Goal: Information Seeking & Learning: Learn about a topic

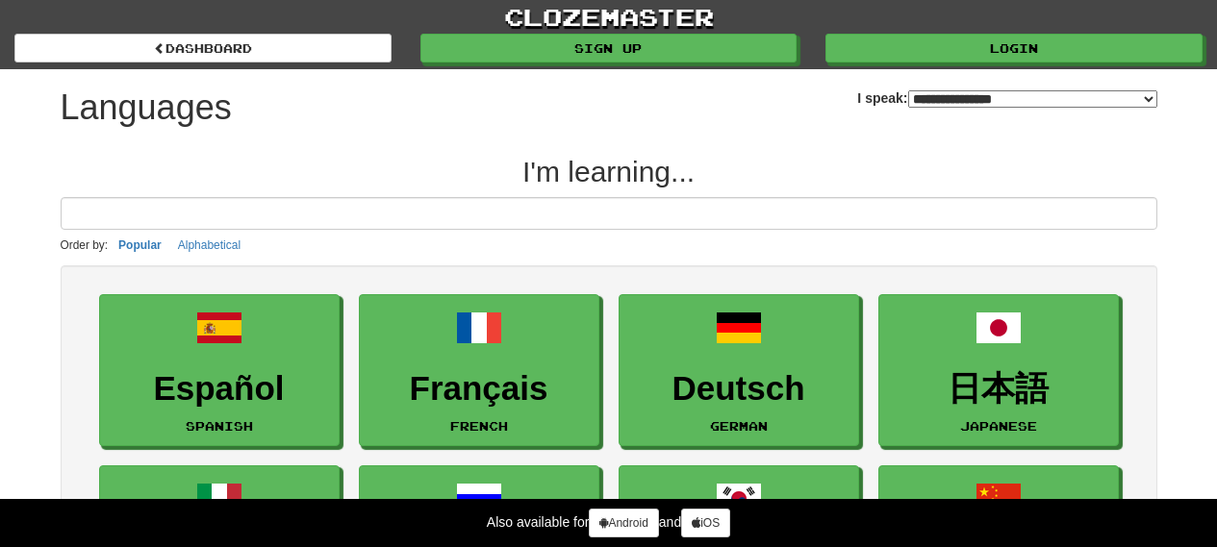
select select "*******"
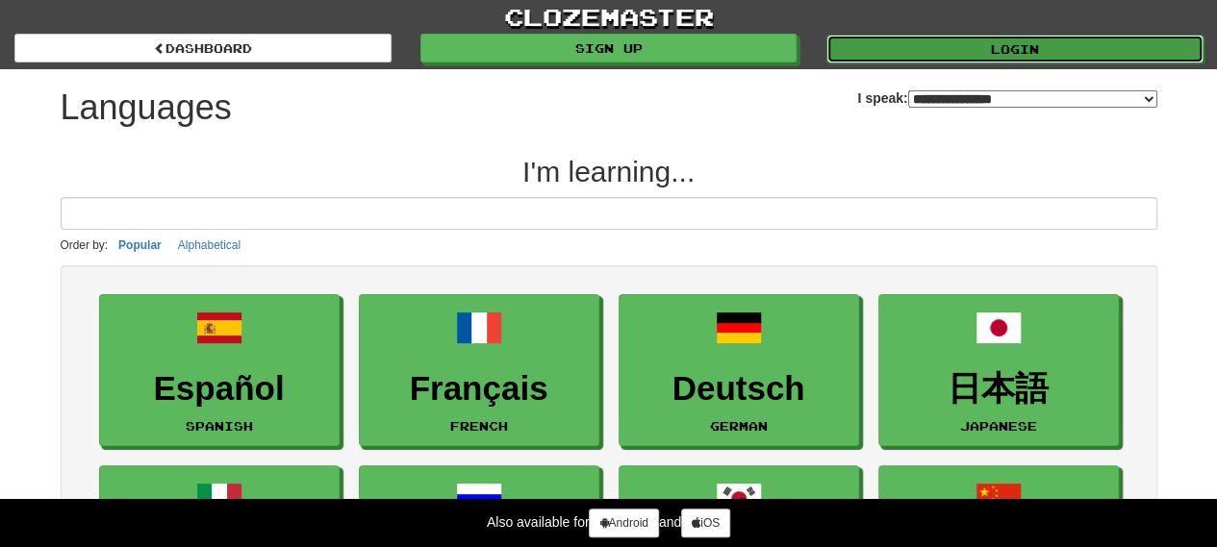
click at [1071, 42] on link "Login" at bounding box center [1014, 49] width 377 height 29
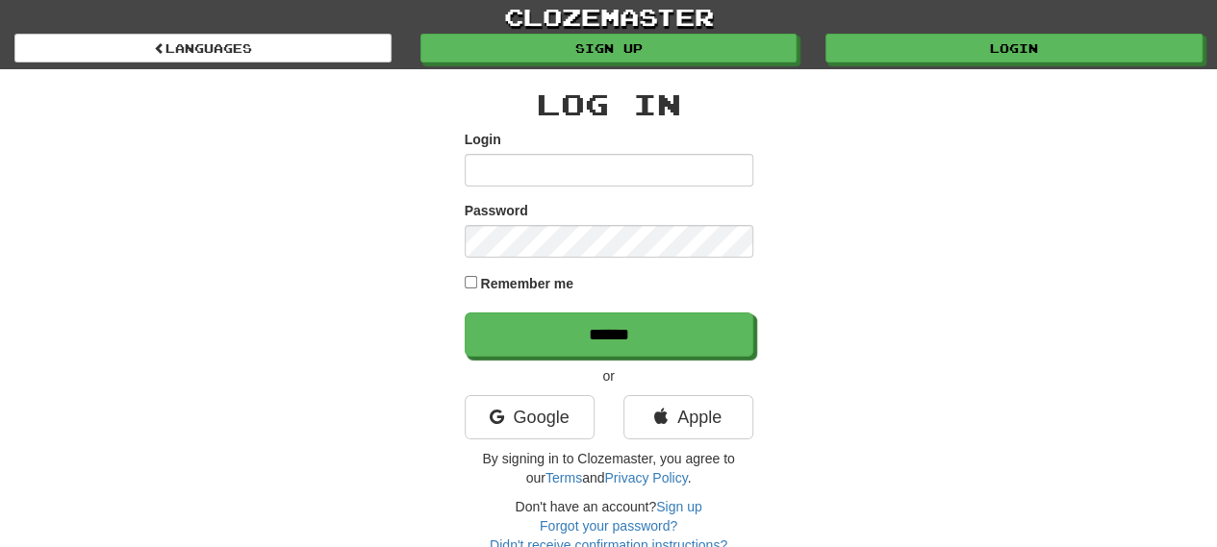
type input "*****"
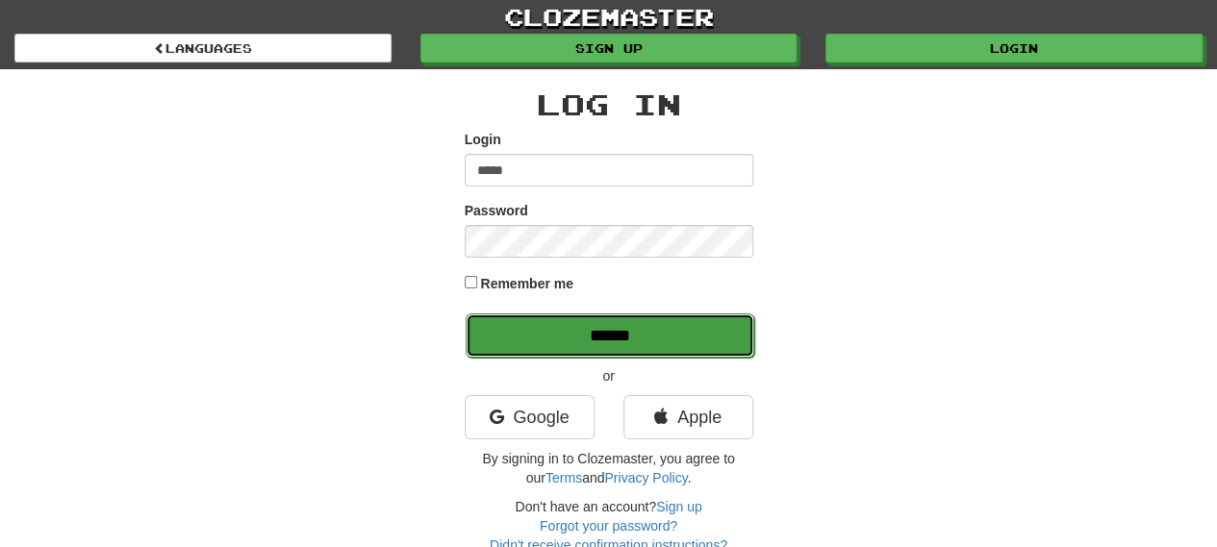
click at [568, 343] on input "******" at bounding box center [610, 336] width 289 height 44
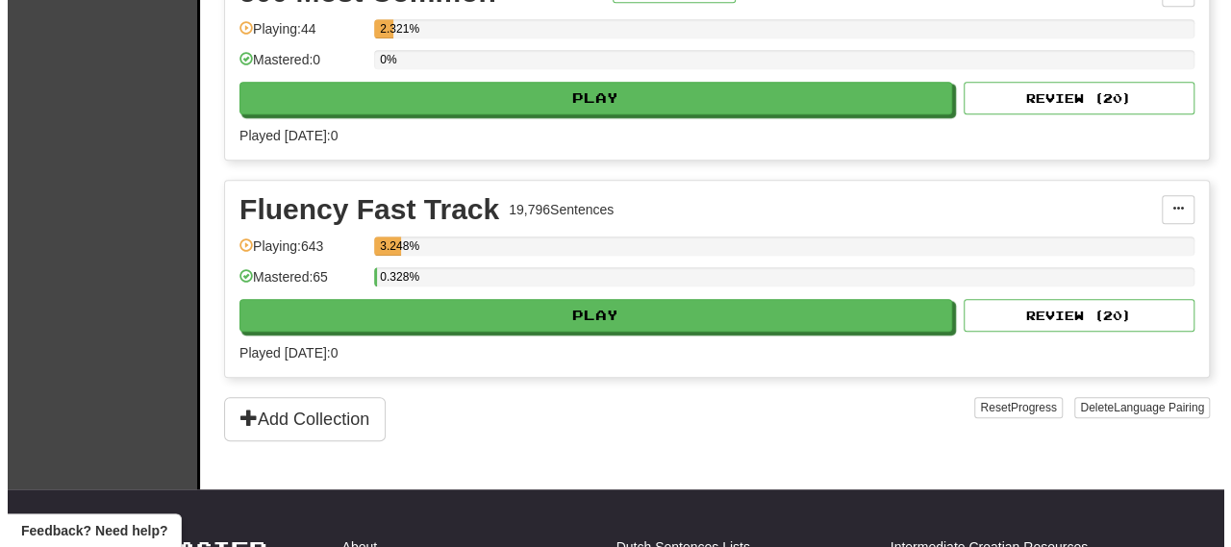
scroll to position [385, 0]
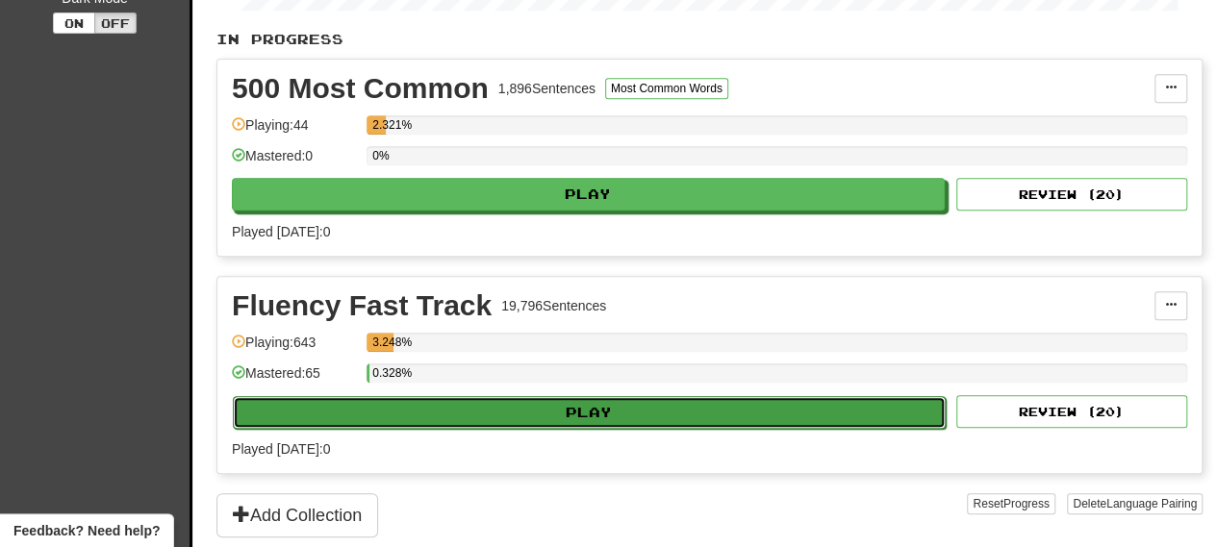
click at [564, 413] on button "Play" at bounding box center [589, 412] width 713 height 33
select select "**"
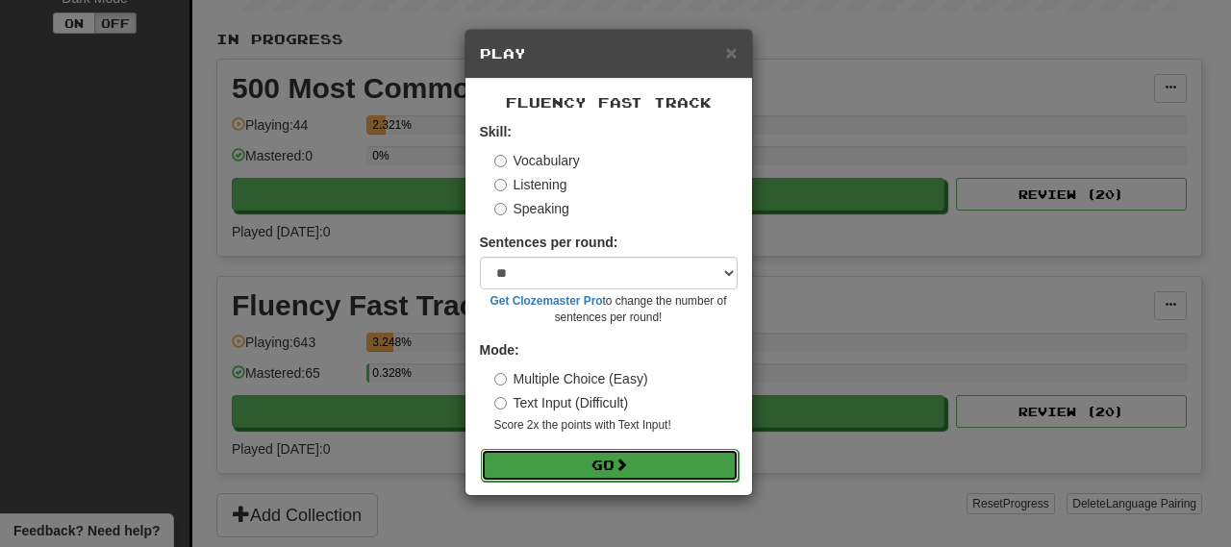
click at [535, 472] on button "Go" at bounding box center [610, 465] width 258 height 33
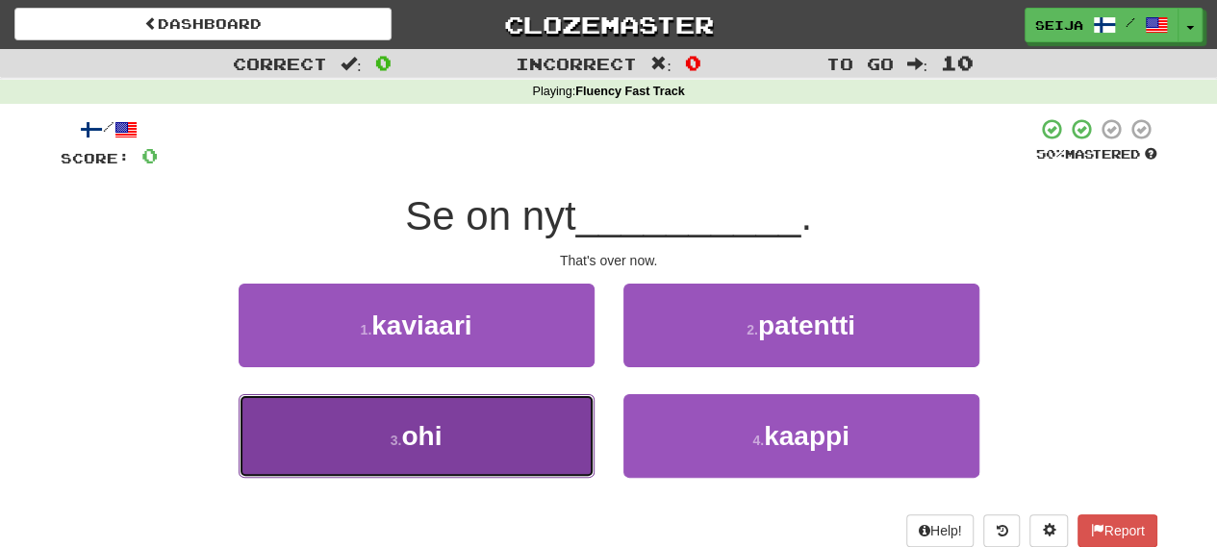
click at [416, 434] on span "ohi" at bounding box center [421, 436] width 40 height 30
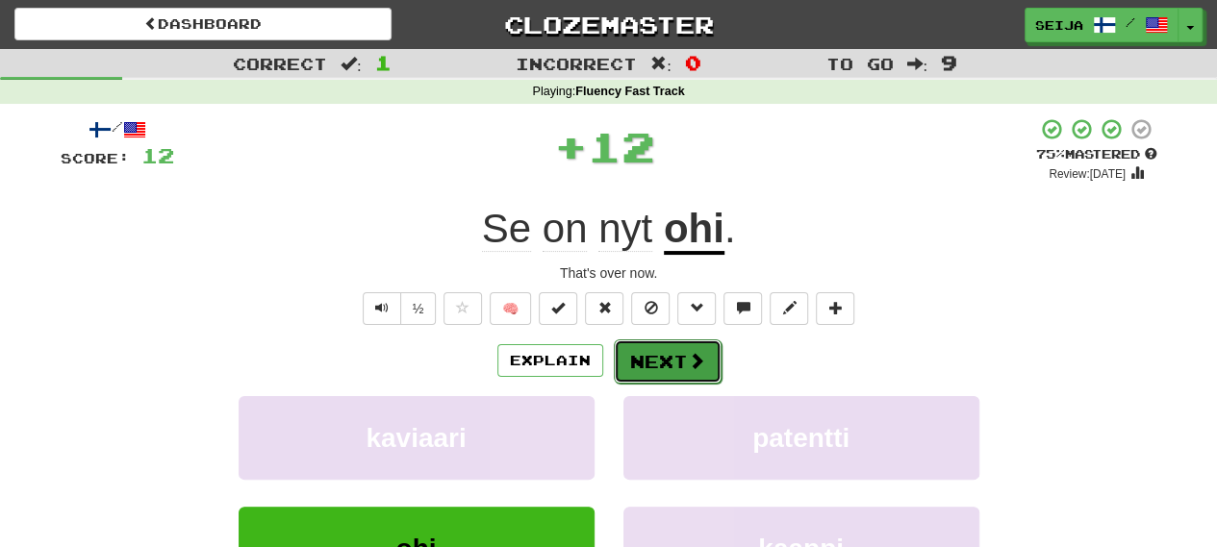
click at [671, 359] on button "Next" at bounding box center [668, 362] width 108 height 44
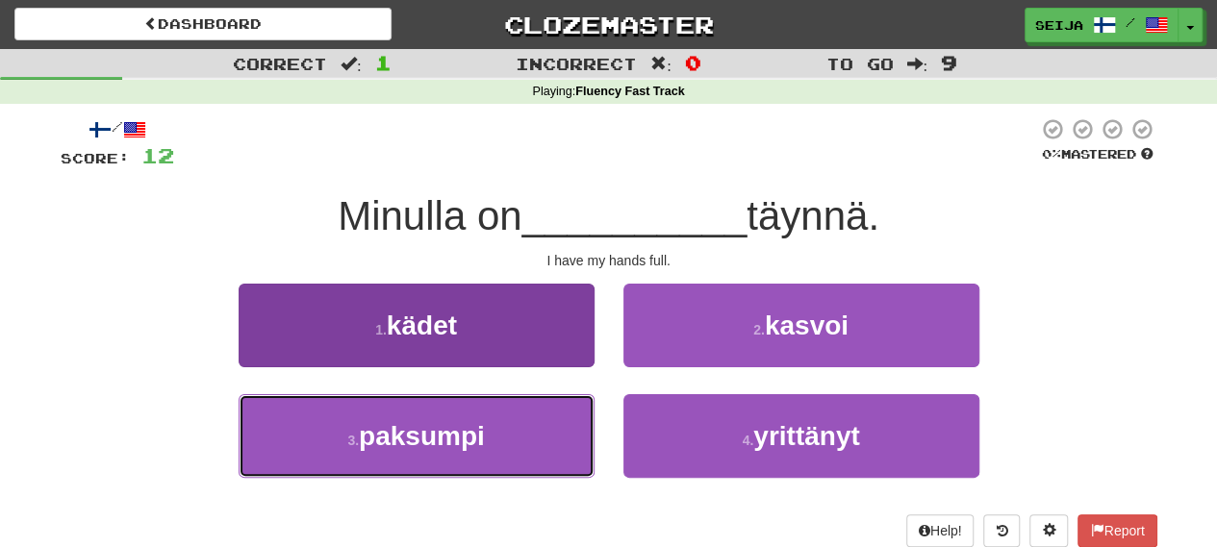
click at [438, 436] on span "paksumpi" at bounding box center [422, 436] width 126 height 30
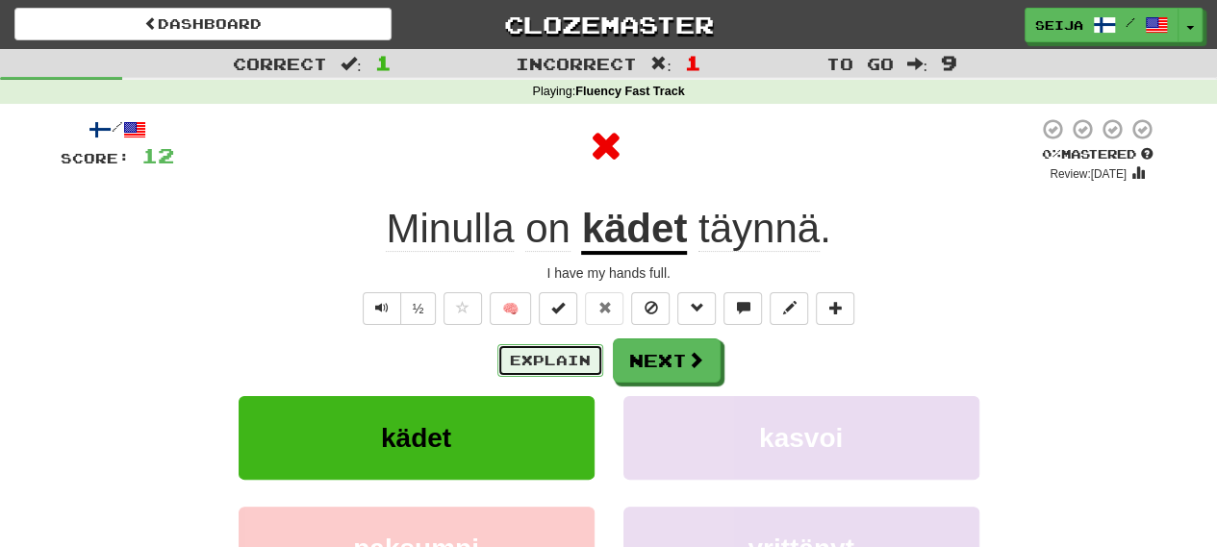
click at [571, 359] on button "Explain" at bounding box center [550, 360] width 106 height 33
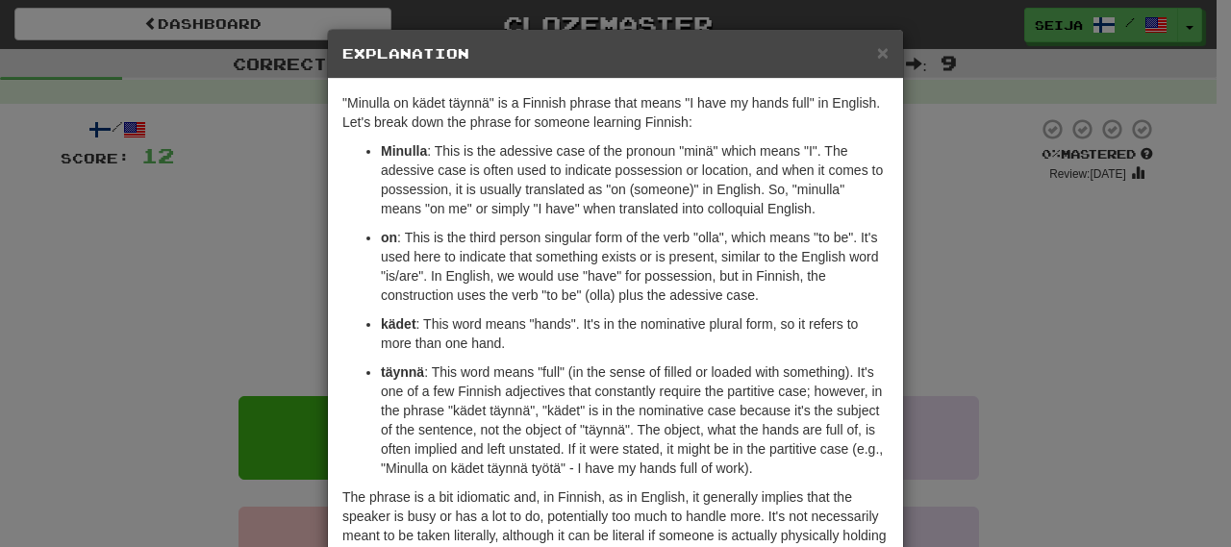
click at [210, 324] on div "× Explanation "Minulla on kädet täynnä" is a Finnish phrase that means "I have …" at bounding box center [615, 273] width 1231 height 547
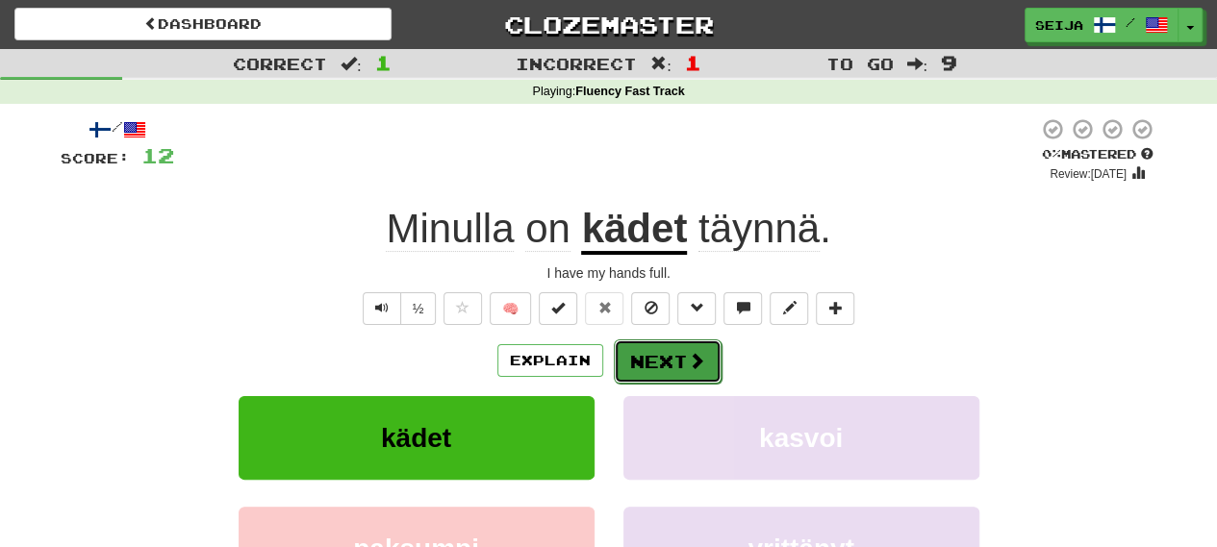
click at [649, 346] on button "Next" at bounding box center [668, 362] width 108 height 44
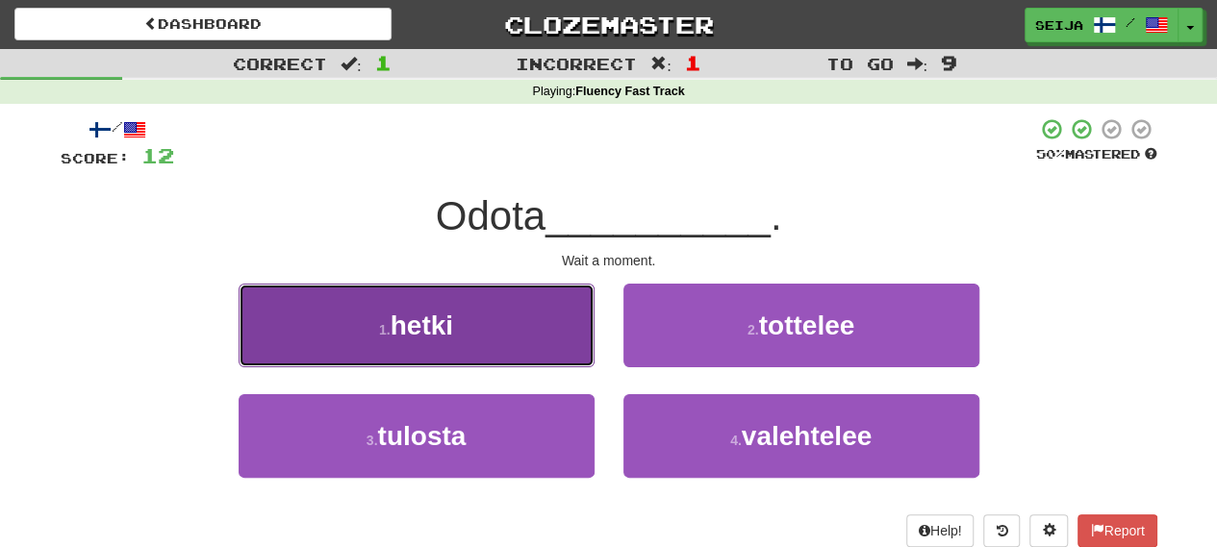
click at [404, 340] on button "1 . hetki" at bounding box center [417, 326] width 356 height 84
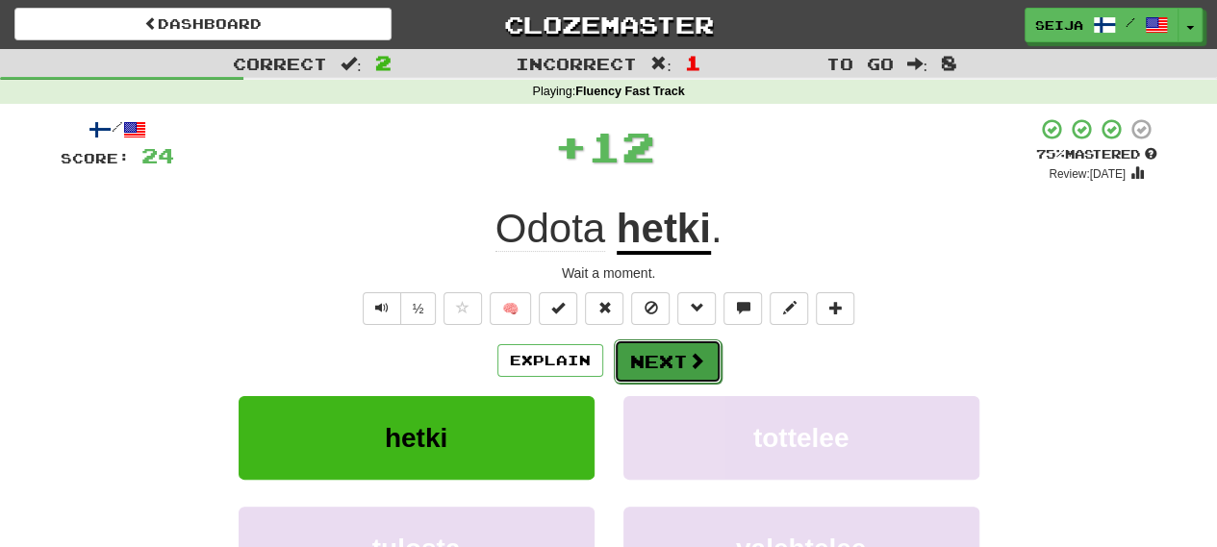
click at [656, 353] on button "Next" at bounding box center [668, 362] width 108 height 44
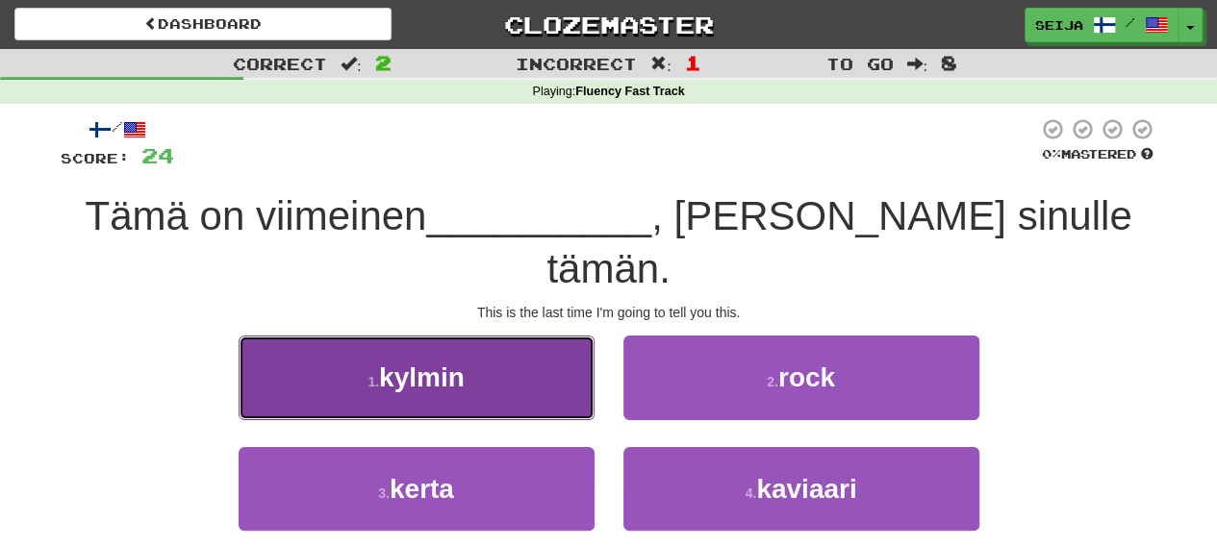
click at [476, 336] on button "1 . kylmin" at bounding box center [417, 378] width 356 height 84
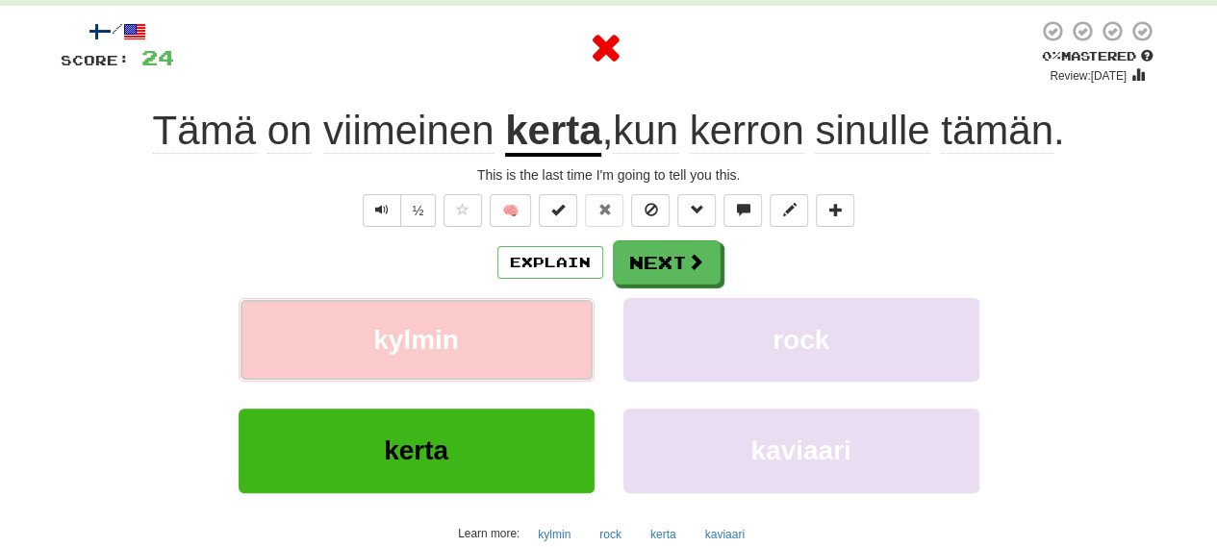
scroll to position [192, 0]
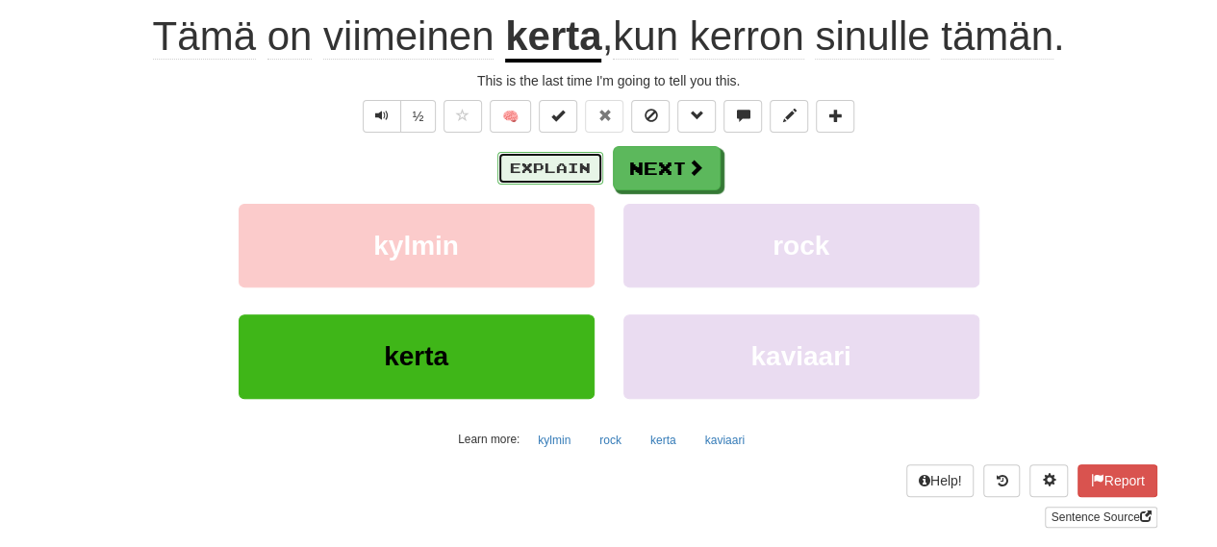
click at [548, 156] on button "Explain" at bounding box center [550, 168] width 106 height 33
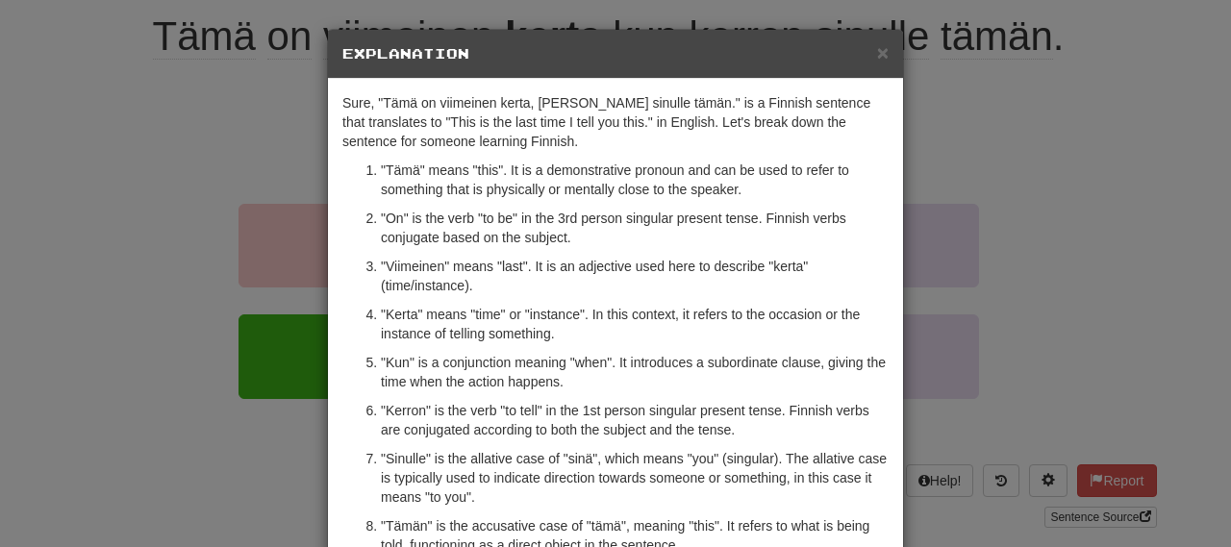
click at [548, 156] on div "Sure, "Tämä on viimeinen kerta, kun kerron sinulle tämän." is a Finnish sentenc…" at bounding box center [615, 406] width 575 height 654
click at [879, 57] on span "×" at bounding box center [883, 52] width 12 height 22
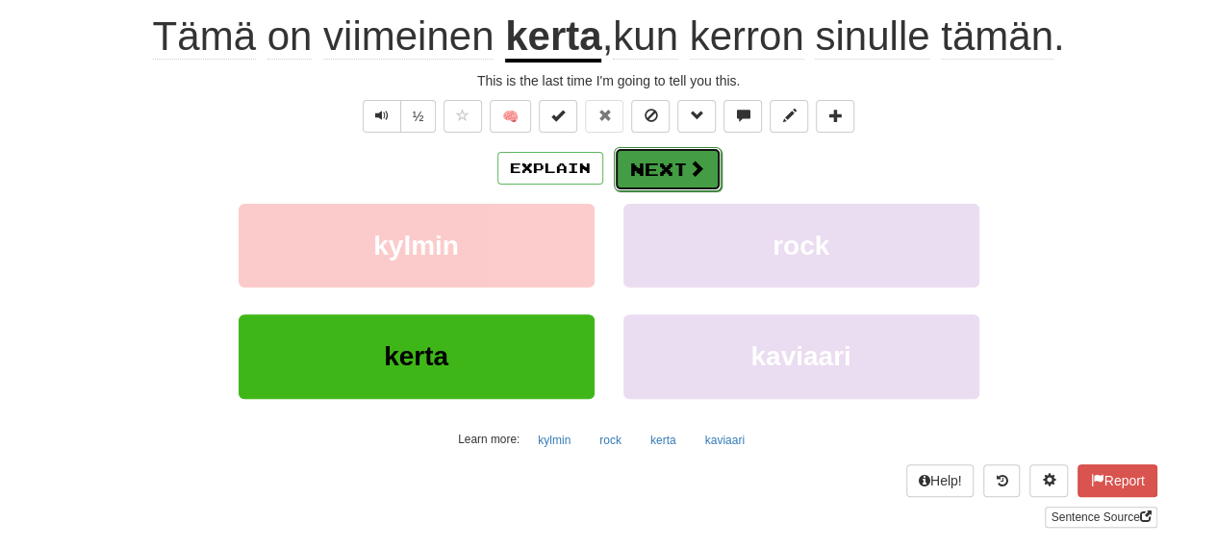
click at [682, 151] on button "Next" at bounding box center [668, 169] width 108 height 44
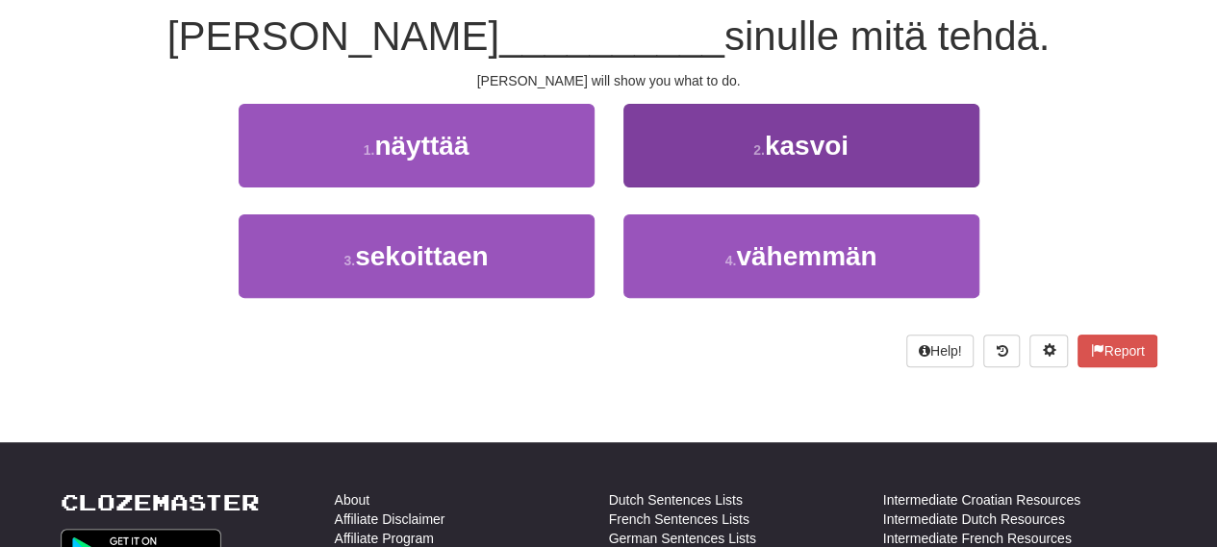
scroll to position [84, 0]
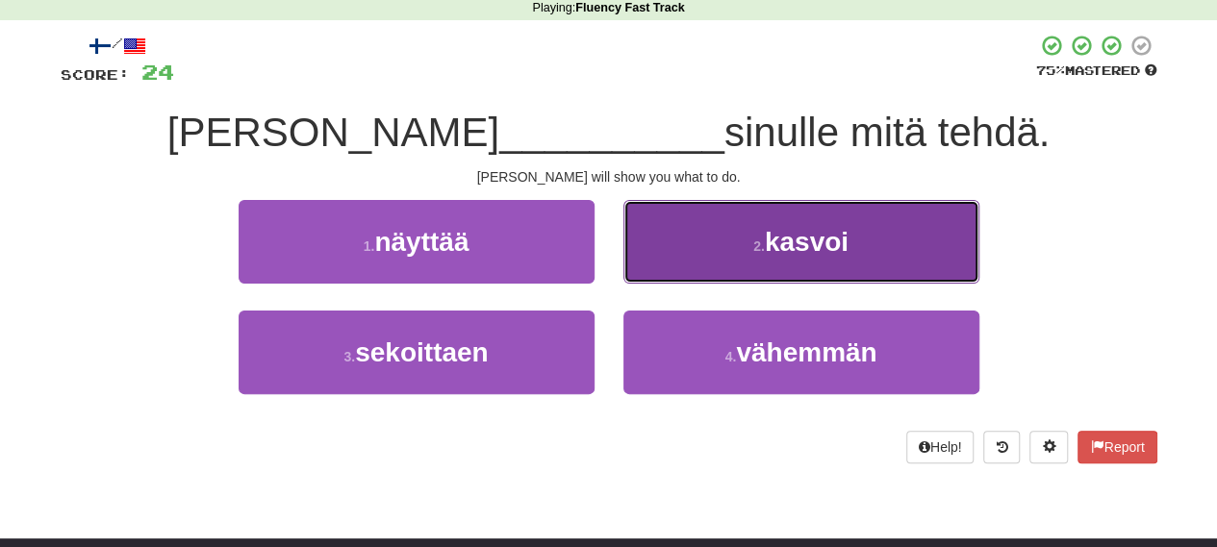
click at [769, 257] on button "2 . kasvoi" at bounding box center [801, 242] width 356 height 84
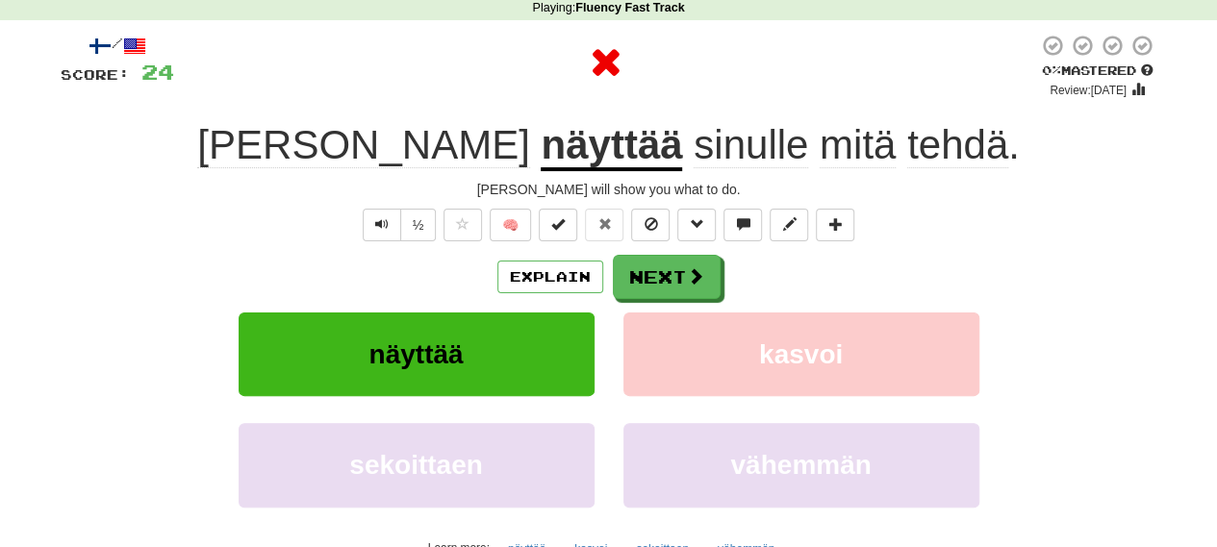
click at [552, 295] on div "Explain Next" at bounding box center [609, 277] width 1097 height 44
click at [551, 270] on button "Explain" at bounding box center [550, 277] width 106 height 33
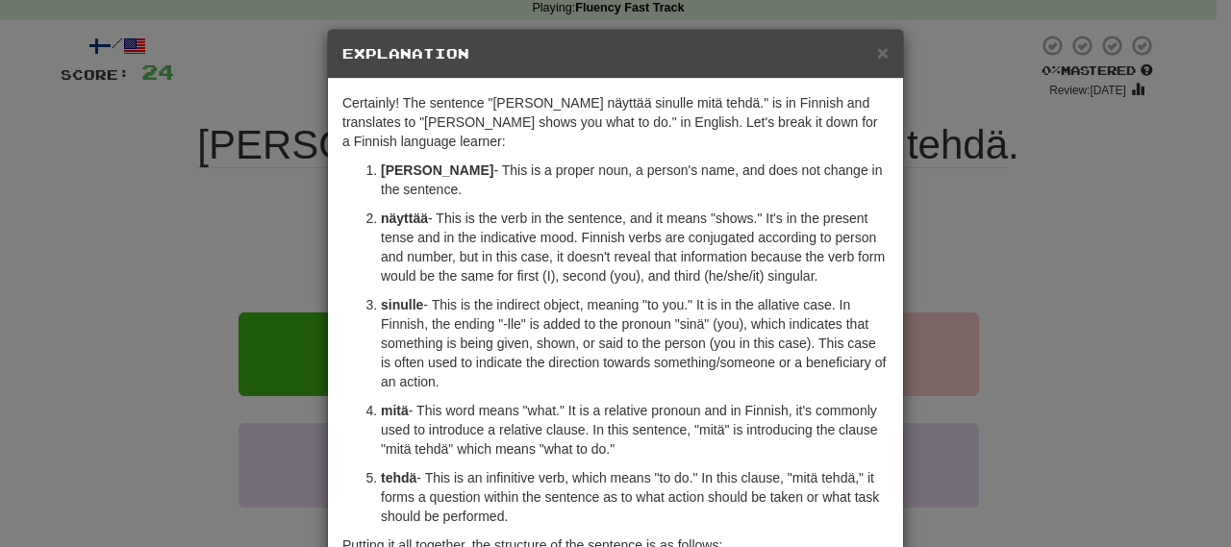
click at [653, 401] on p "mitä - This word means "what." It is a relative pronoun and in Finnish, it's co…" at bounding box center [635, 430] width 508 height 58
click at [291, 203] on div "× Explanation Certainly! The sentence "Tom näyttää sinulle mitä tehdä." is in F…" at bounding box center [615, 273] width 1231 height 547
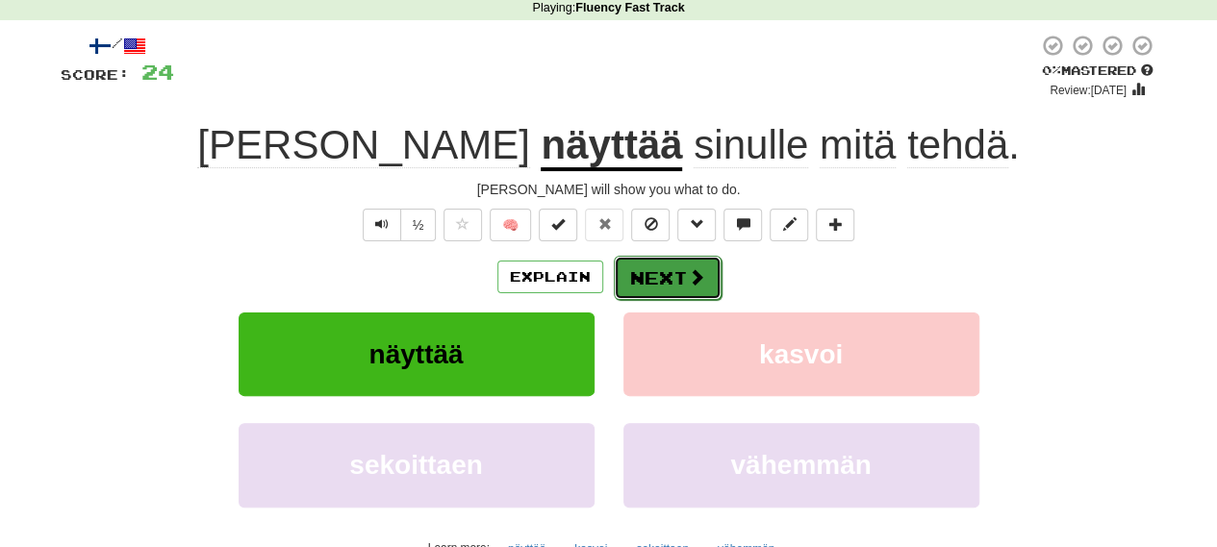
click at [644, 275] on button "Next" at bounding box center [668, 278] width 108 height 44
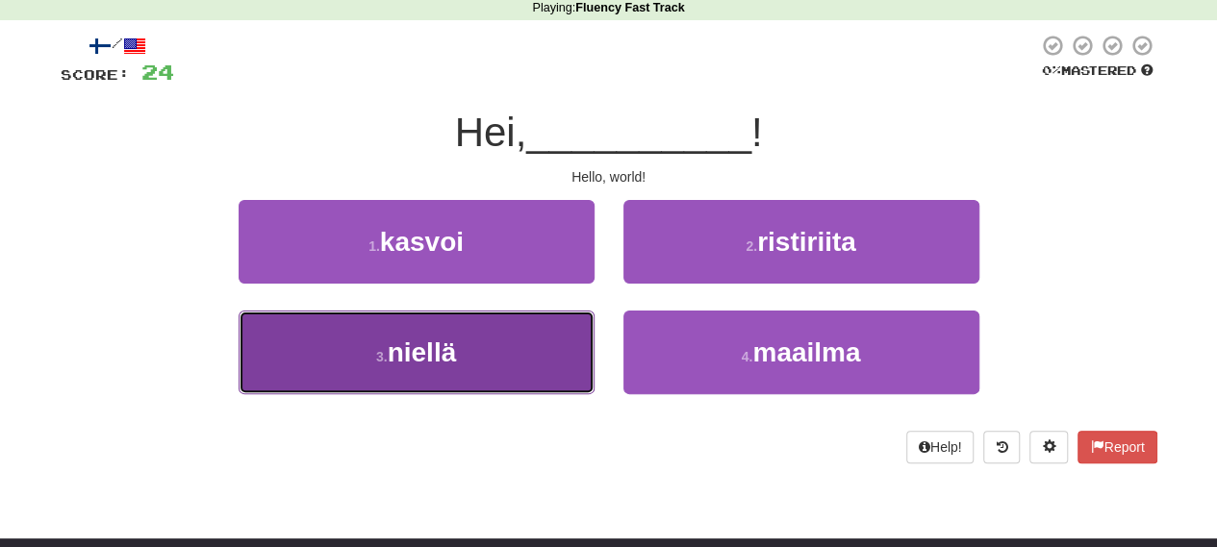
click at [505, 375] on button "3 . niellä" at bounding box center [417, 353] width 356 height 84
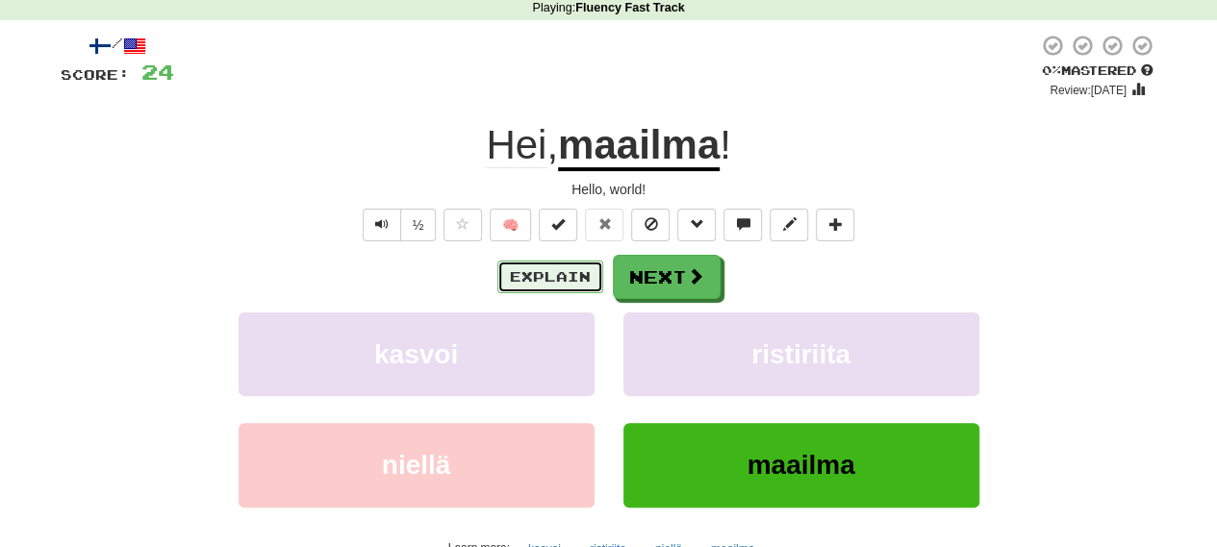
click at [535, 275] on button "Explain" at bounding box center [550, 277] width 106 height 33
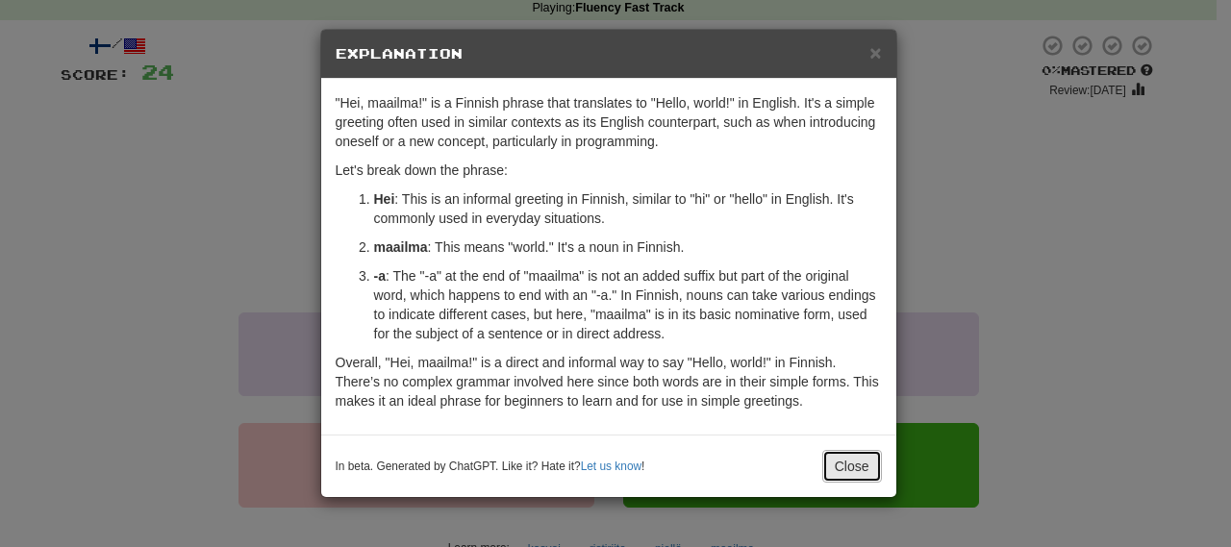
click at [833, 463] on button "Close" at bounding box center [852, 466] width 60 height 33
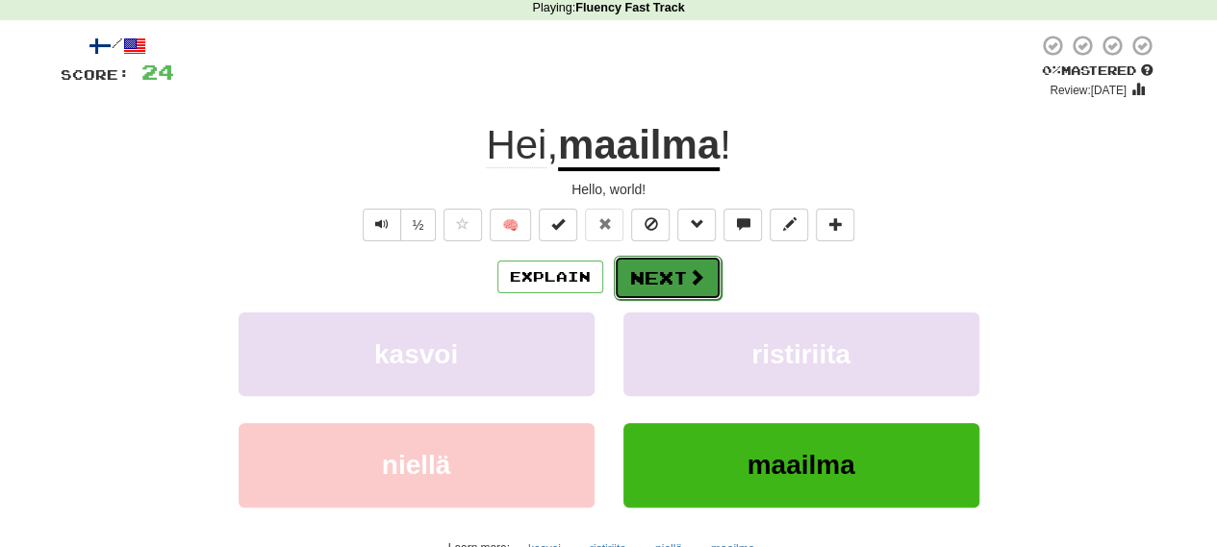
click at [639, 268] on button "Next" at bounding box center [668, 278] width 108 height 44
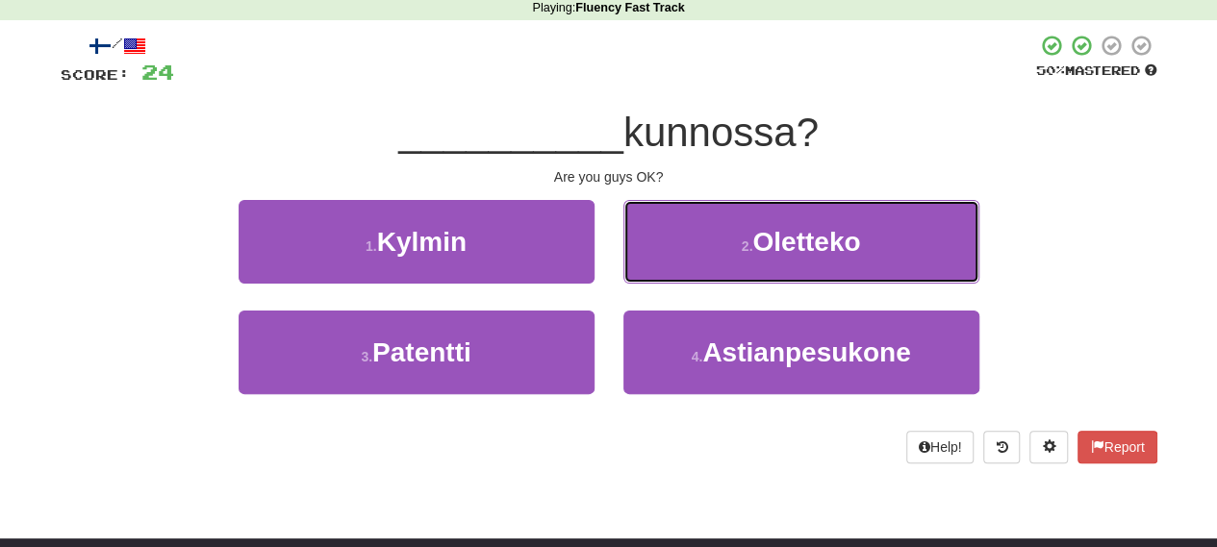
click at [775, 240] on span "Oletteko" at bounding box center [806, 242] width 108 height 30
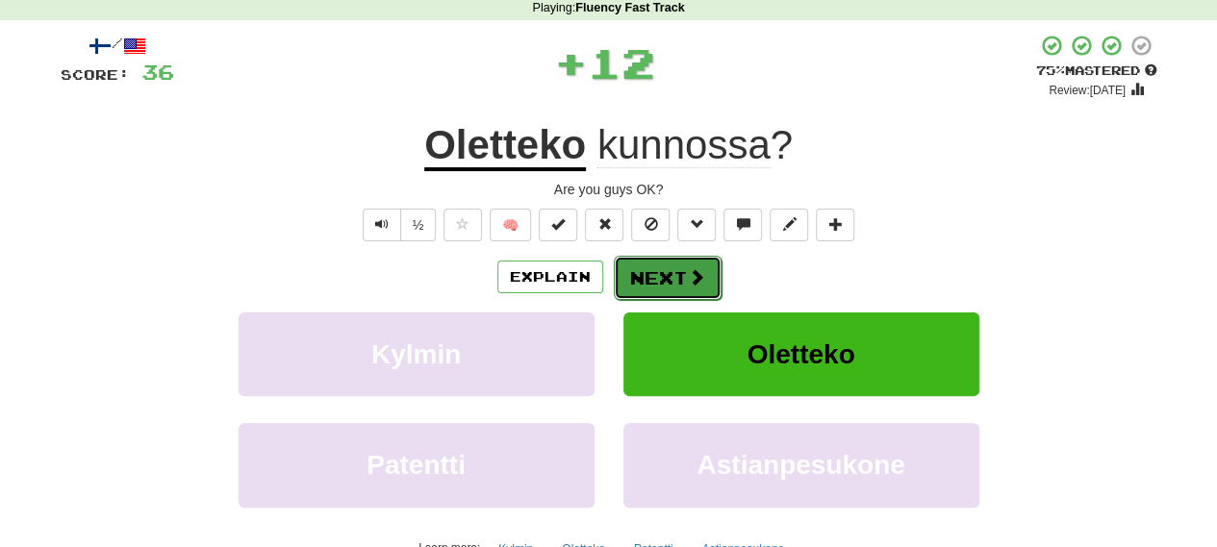
click at [662, 276] on button "Next" at bounding box center [668, 278] width 108 height 44
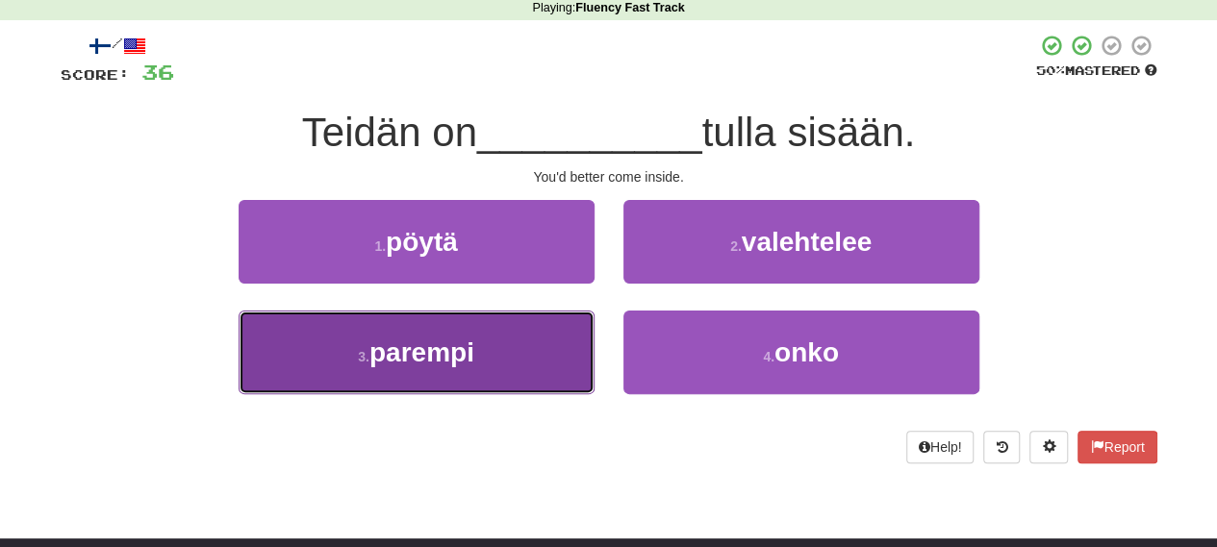
click at [406, 354] on span "parempi" at bounding box center [421, 353] width 105 height 30
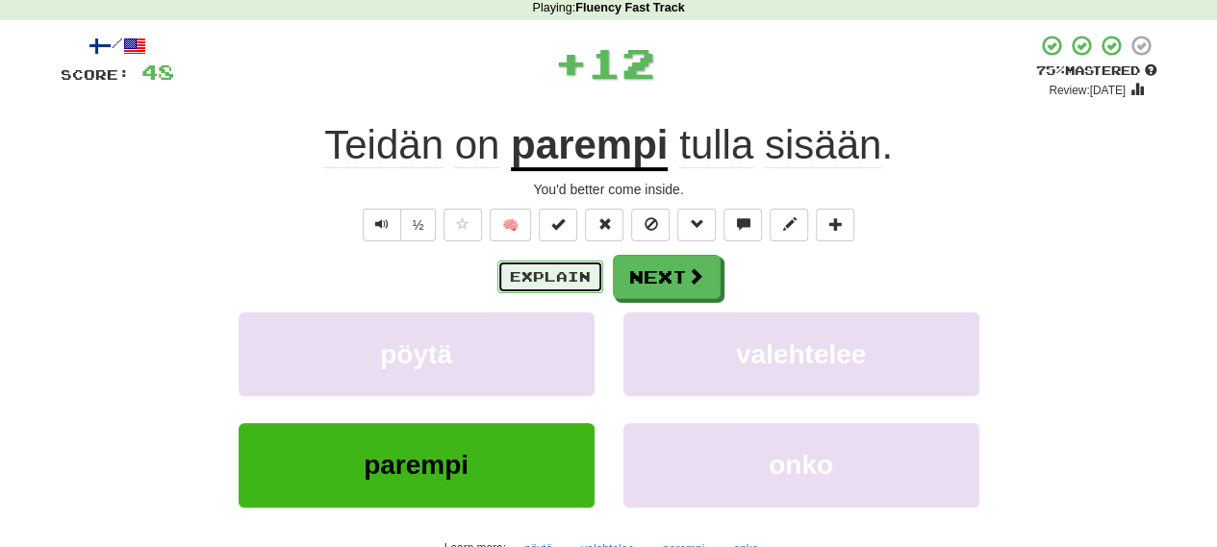
click at [519, 280] on button "Explain" at bounding box center [550, 277] width 106 height 33
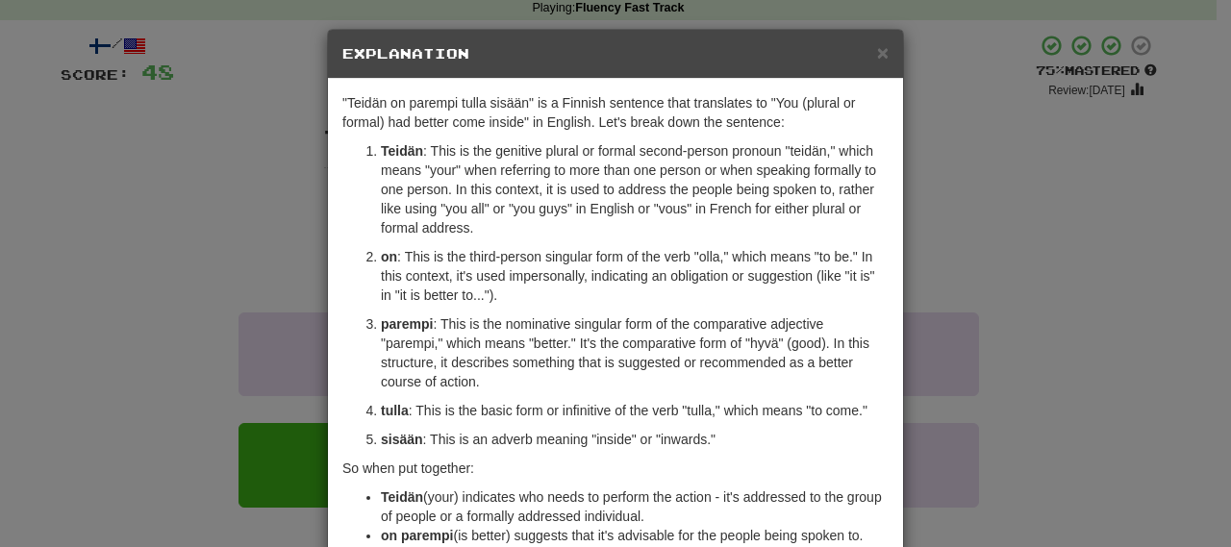
click at [1077, 263] on div "× Explanation "Teidän on parempi tulla sisään" is a Finnish sentence that trans…" at bounding box center [615, 273] width 1231 height 547
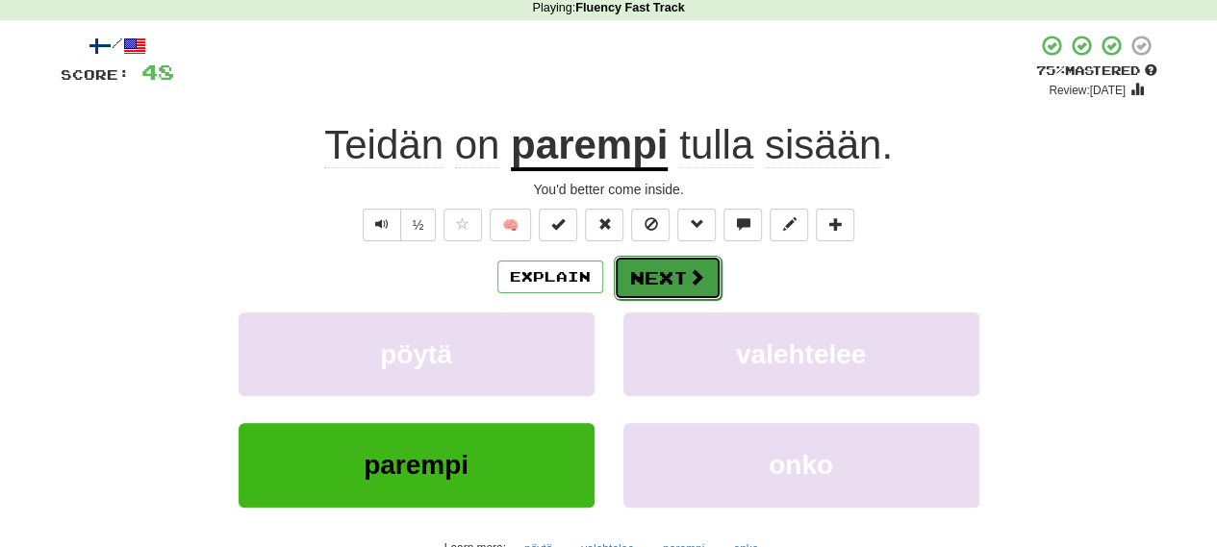
click at [636, 272] on button "Next" at bounding box center [668, 278] width 108 height 44
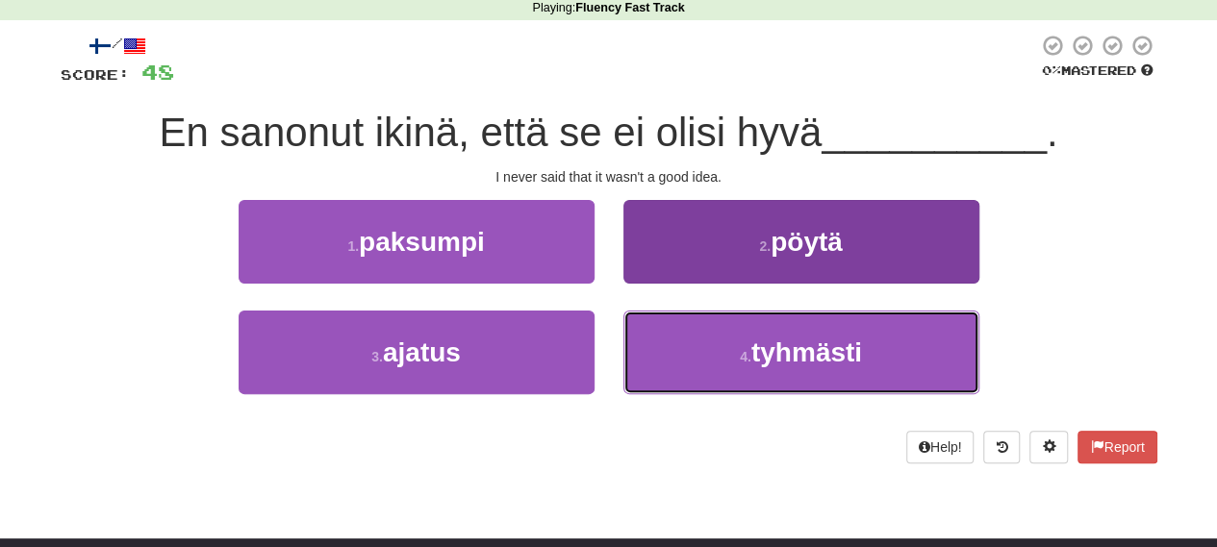
click at [741, 339] on button "4 . tyhmästi" at bounding box center [801, 353] width 356 height 84
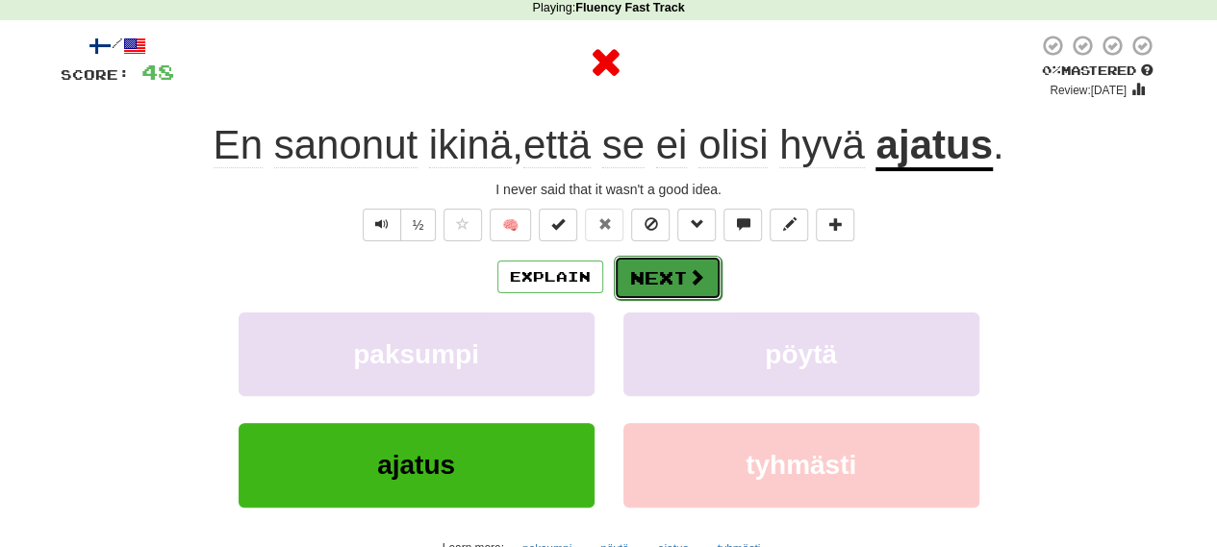
click at [696, 280] on span at bounding box center [696, 276] width 17 height 17
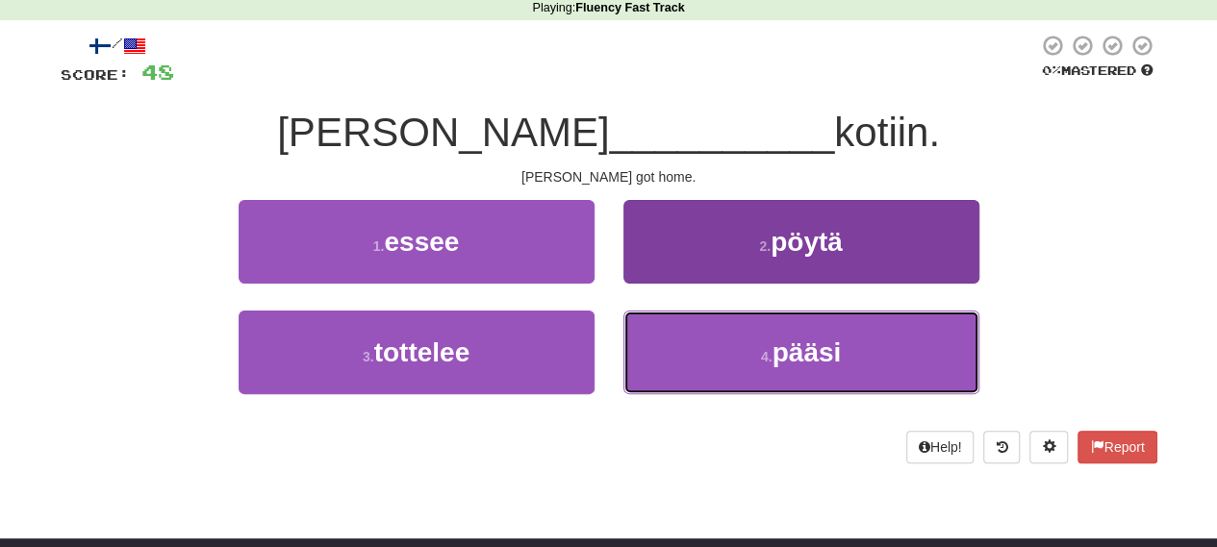
click at [719, 342] on button "4 . pääsi" at bounding box center [801, 353] width 356 height 84
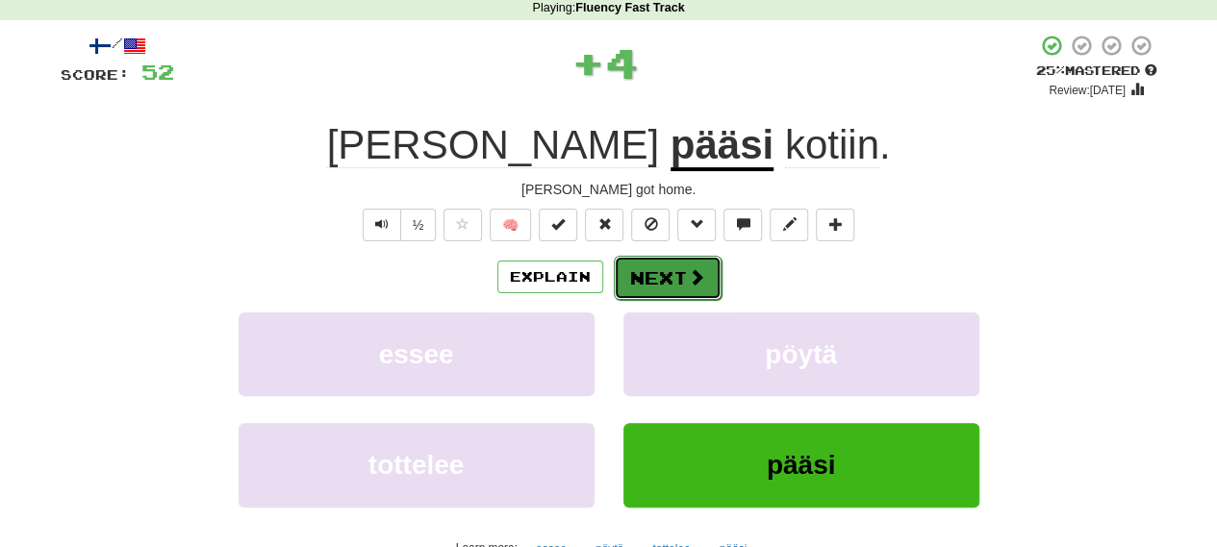
click at [664, 275] on button "Next" at bounding box center [668, 278] width 108 height 44
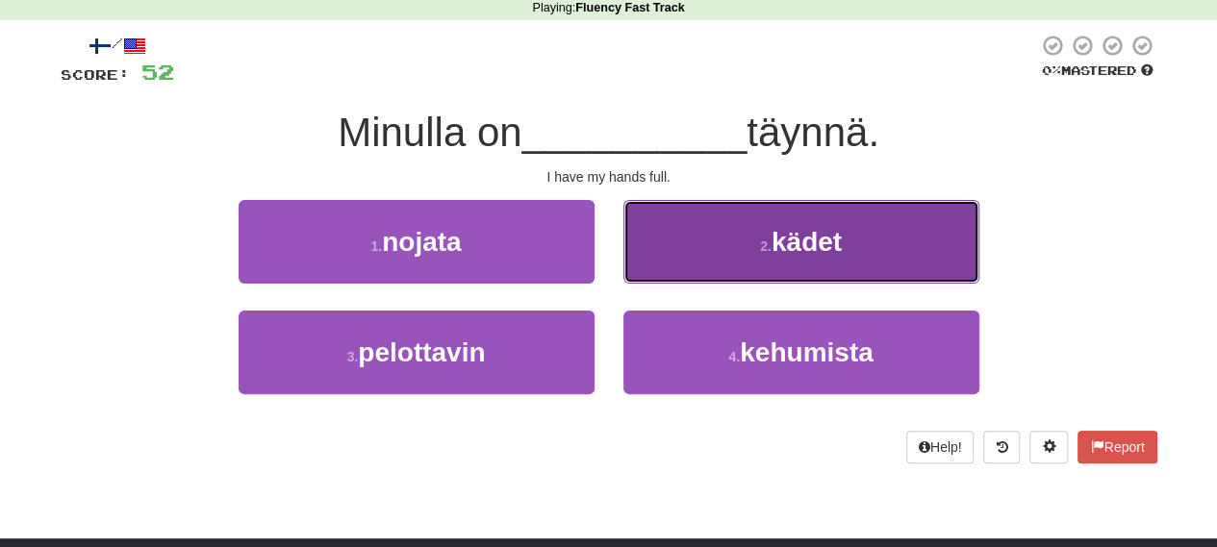
click at [762, 247] on small "2 ." at bounding box center [766, 246] width 12 height 15
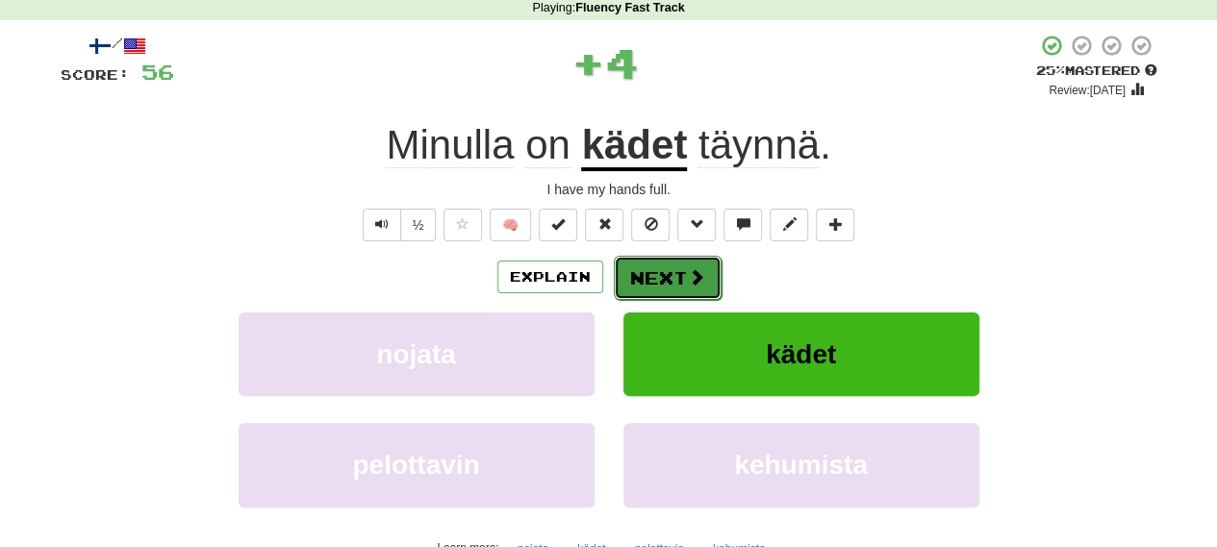
click at [643, 274] on button "Next" at bounding box center [668, 278] width 108 height 44
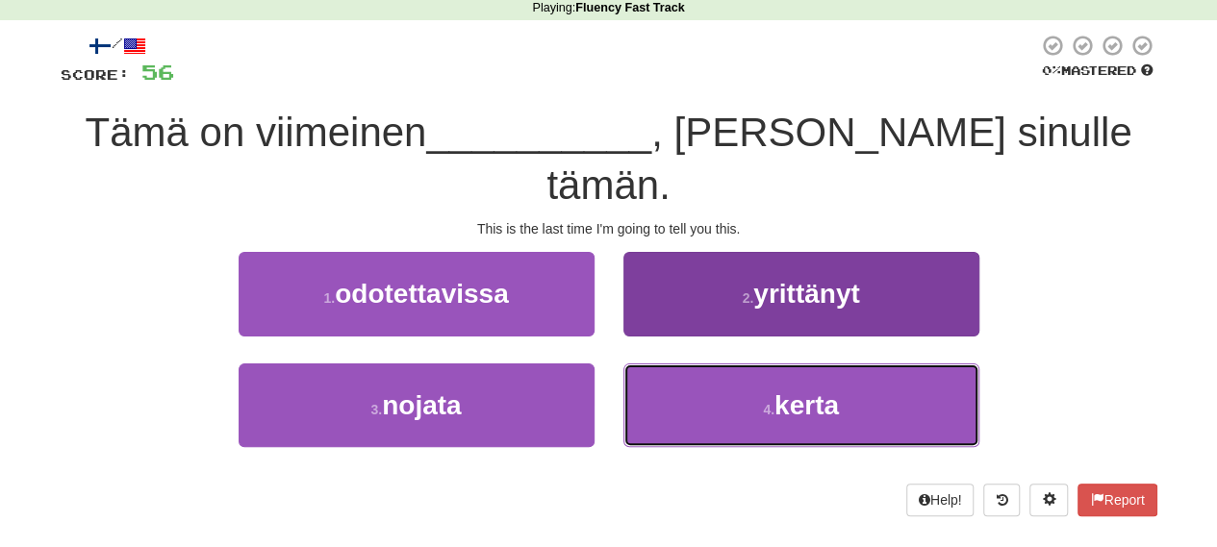
click at [862, 368] on button "4 . kerta" at bounding box center [801, 406] width 356 height 84
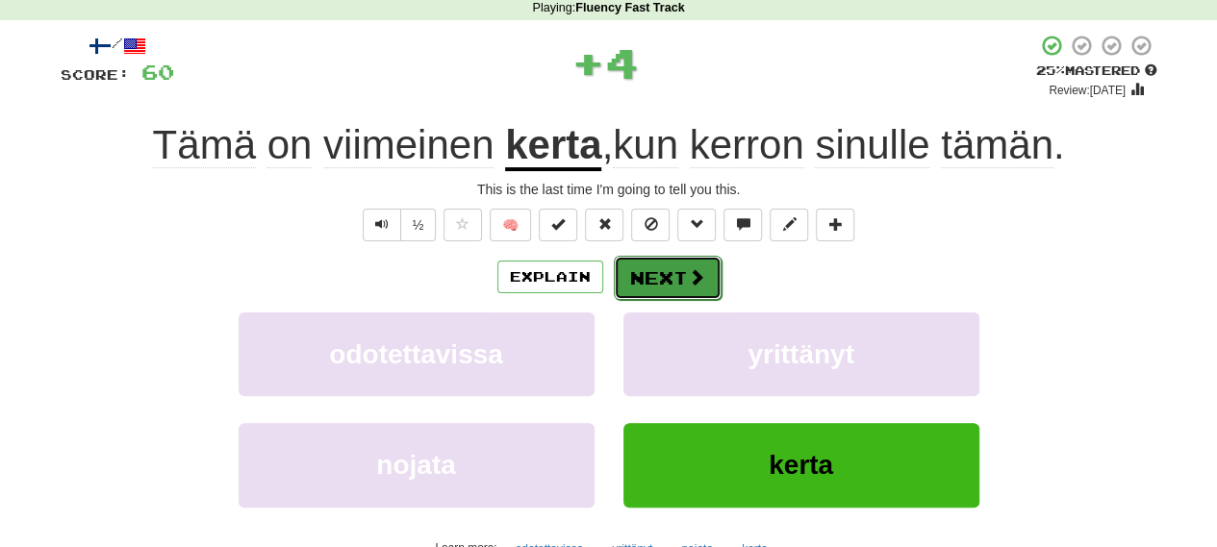
click at [653, 271] on button "Next" at bounding box center [668, 278] width 108 height 44
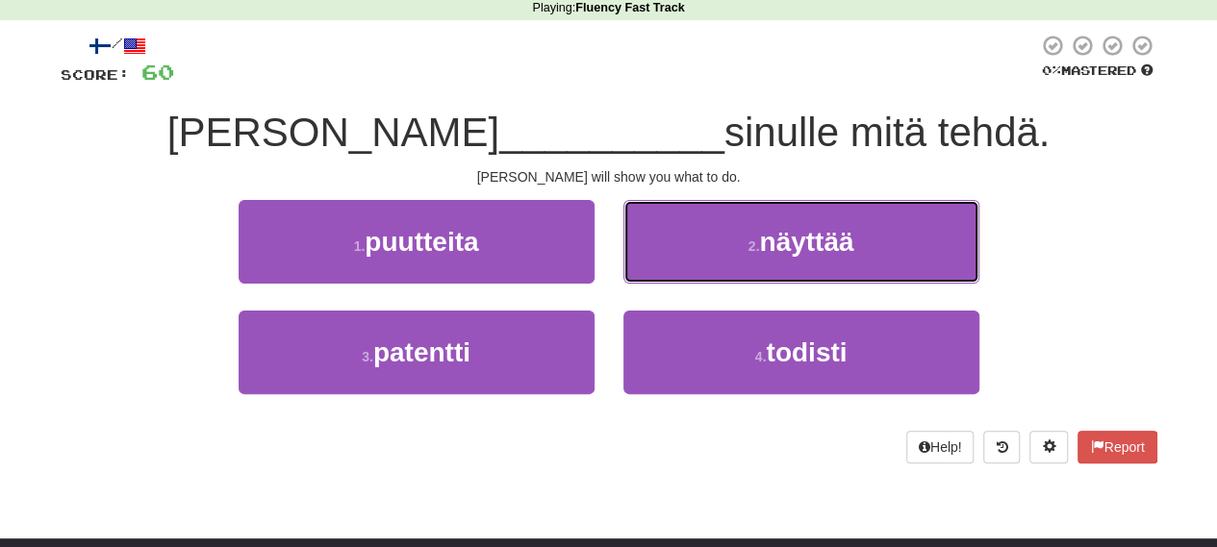
click at [859, 238] on button "2 . näyttää" at bounding box center [801, 242] width 356 height 84
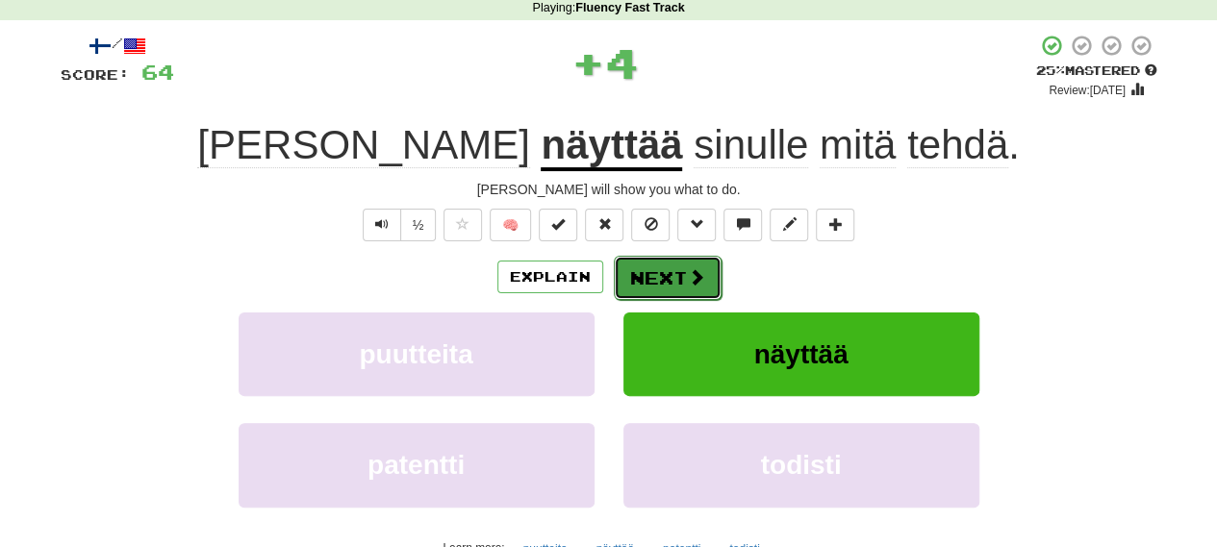
click at [668, 274] on button "Next" at bounding box center [668, 278] width 108 height 44
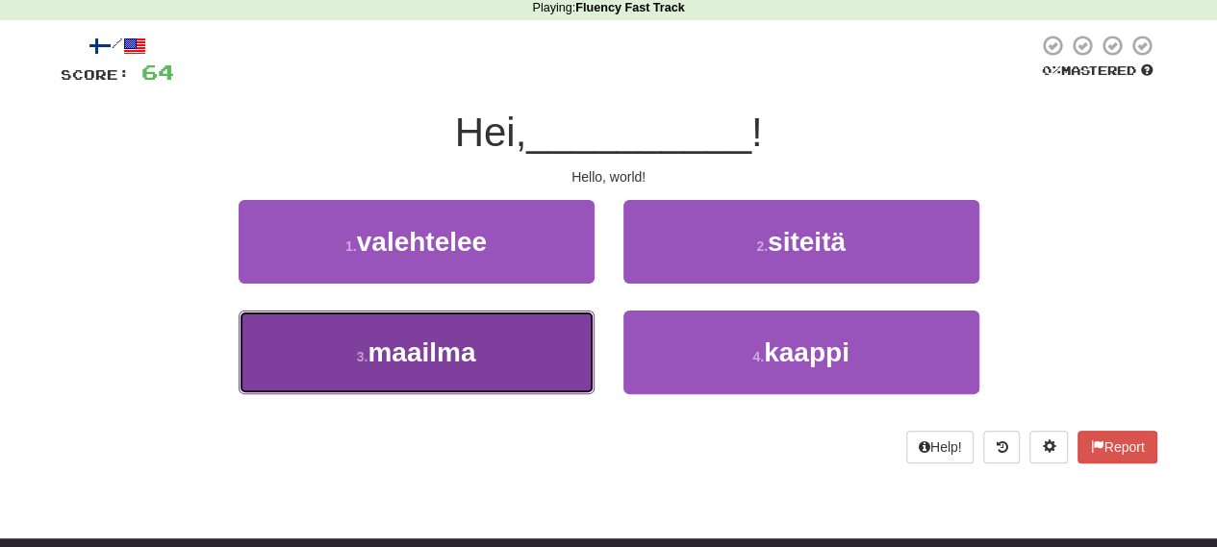
click at [483, 353] on button "3 . maailma" at bounding box center [417, 353] width 356 height 84
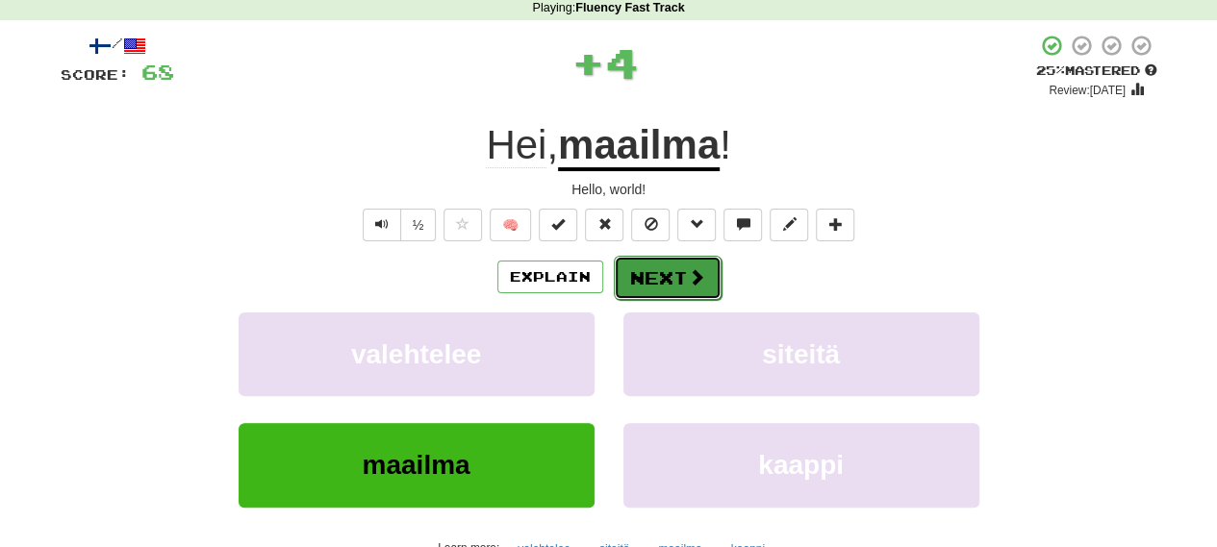
click at [672, 278] on button "Next" at bounding box center [668, 278] width 108 height 44
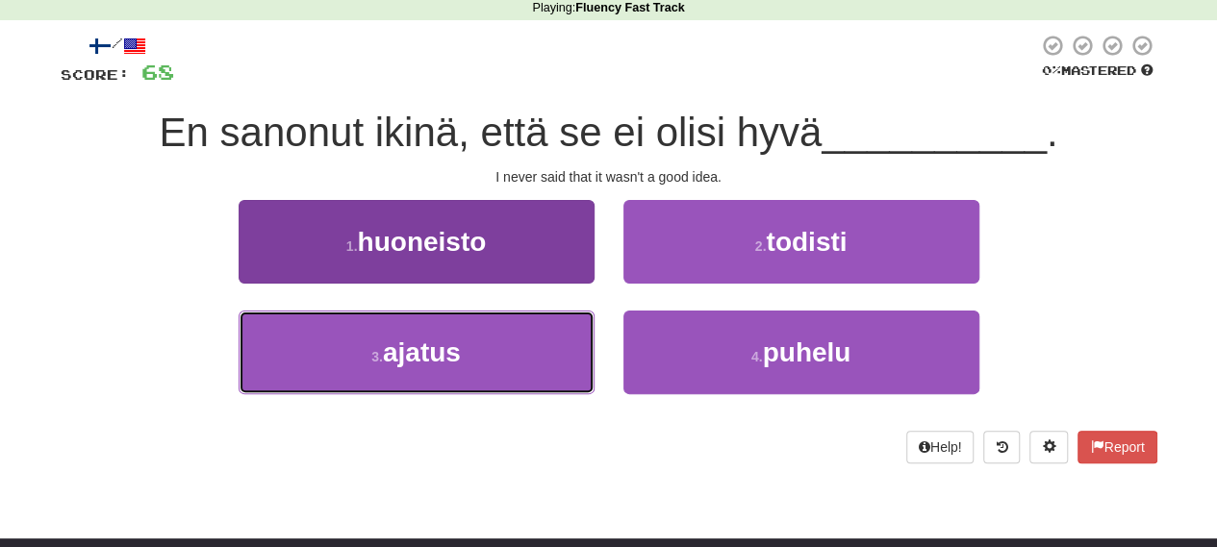
click at [486, 370] on button "3 . ajatus" at bounding box center [417, 353] width 356 height 84
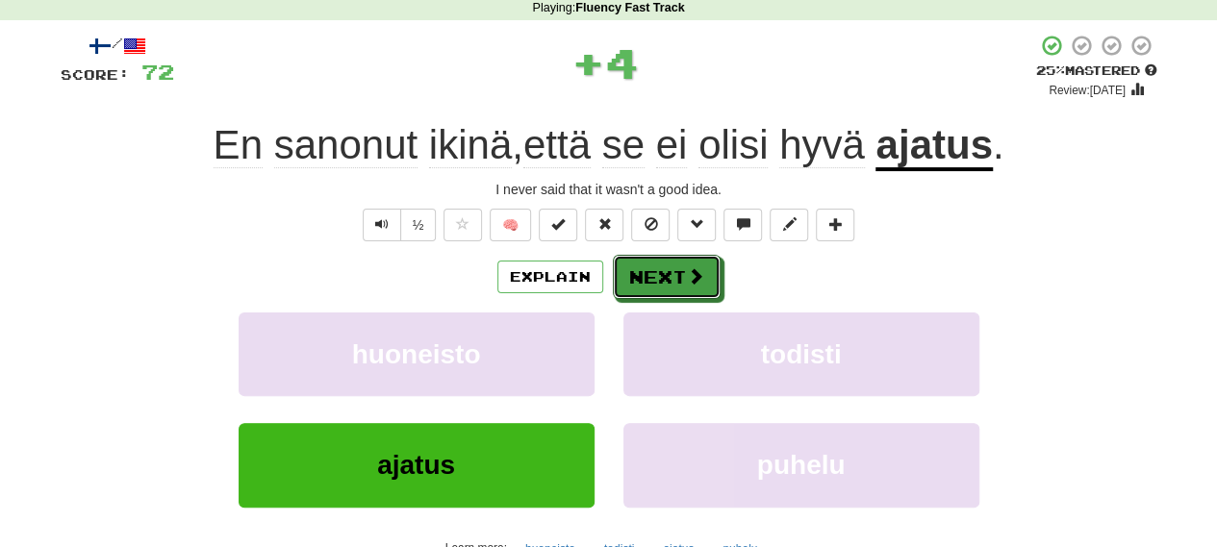
click at [687, 271] on span at bounding box center [695, 275] width 17 height 17
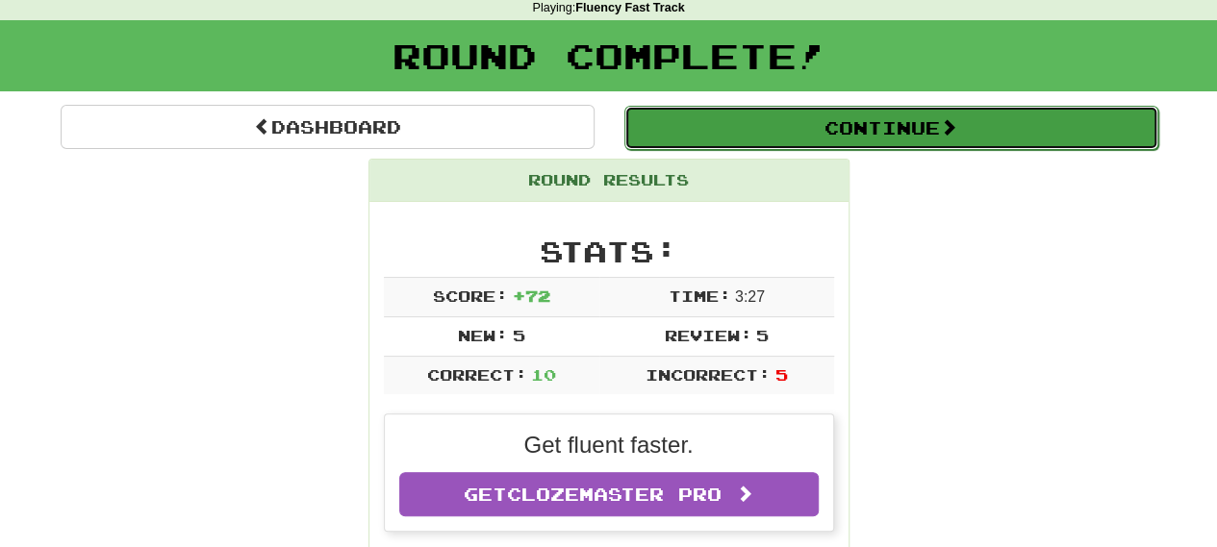
click at [744, 141] on button "Continue" at bounding box center [891, 128] width 534 height 44
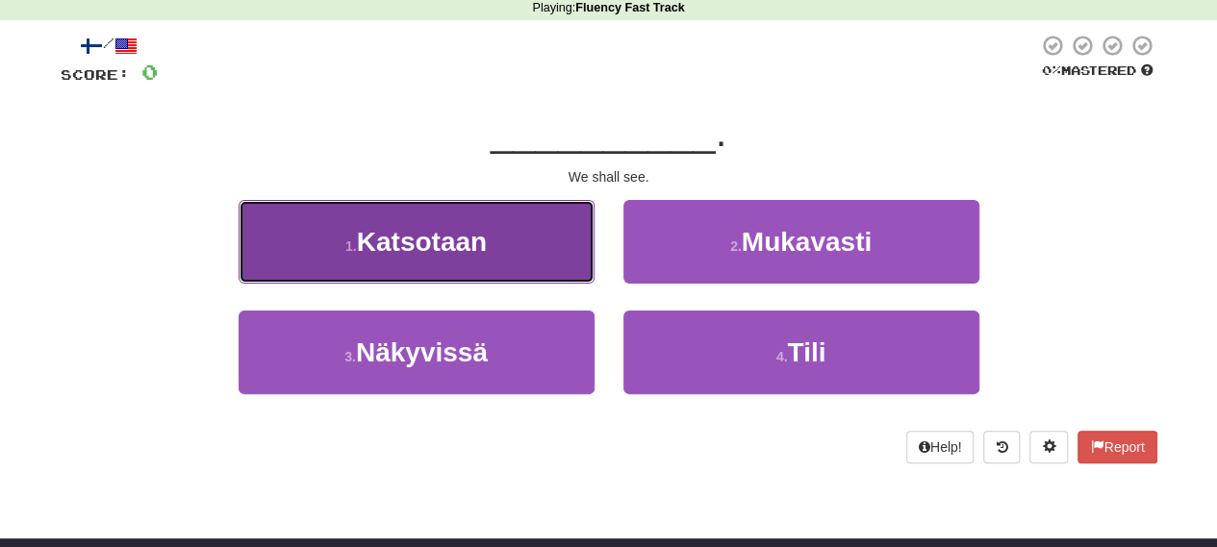
click at [504, 245] on button "1 . Katsotaan" at bounding box center [417, 242] width 356 height 84
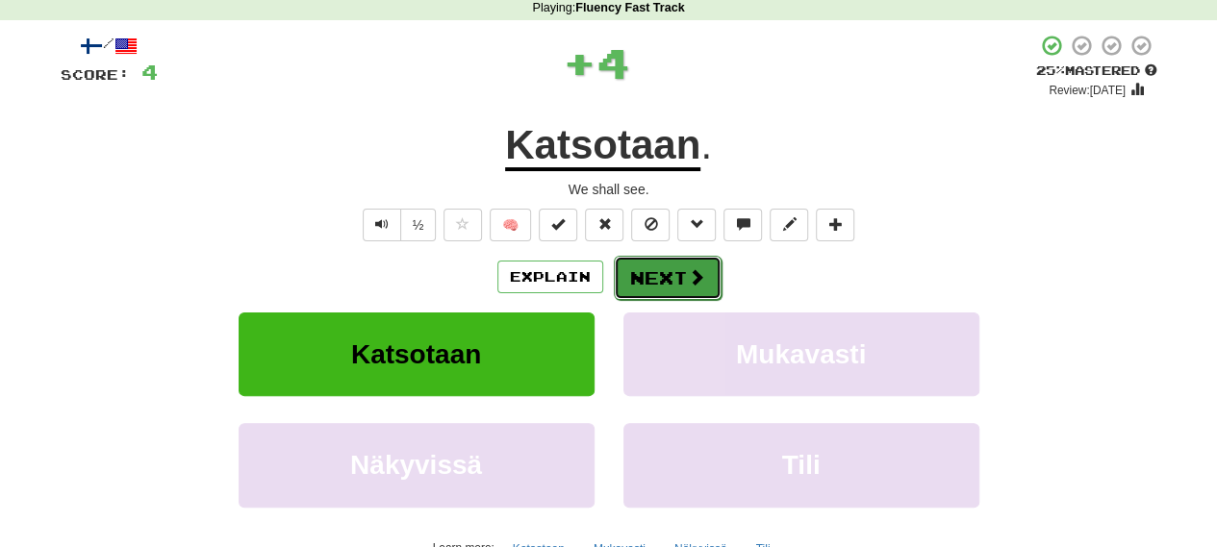
click at [661, 274] on button "Next" at bounding box center [668, 278] width 108 height 44
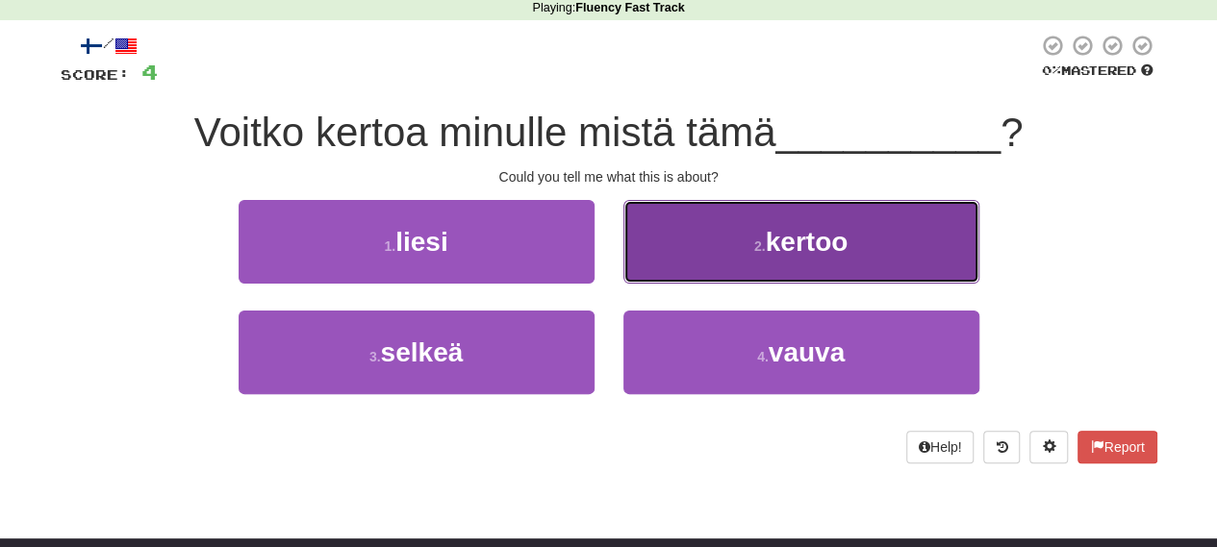
click at [871, 273] on button "2 . kertoo" at bounding box center [801, 242] width 356 height 84
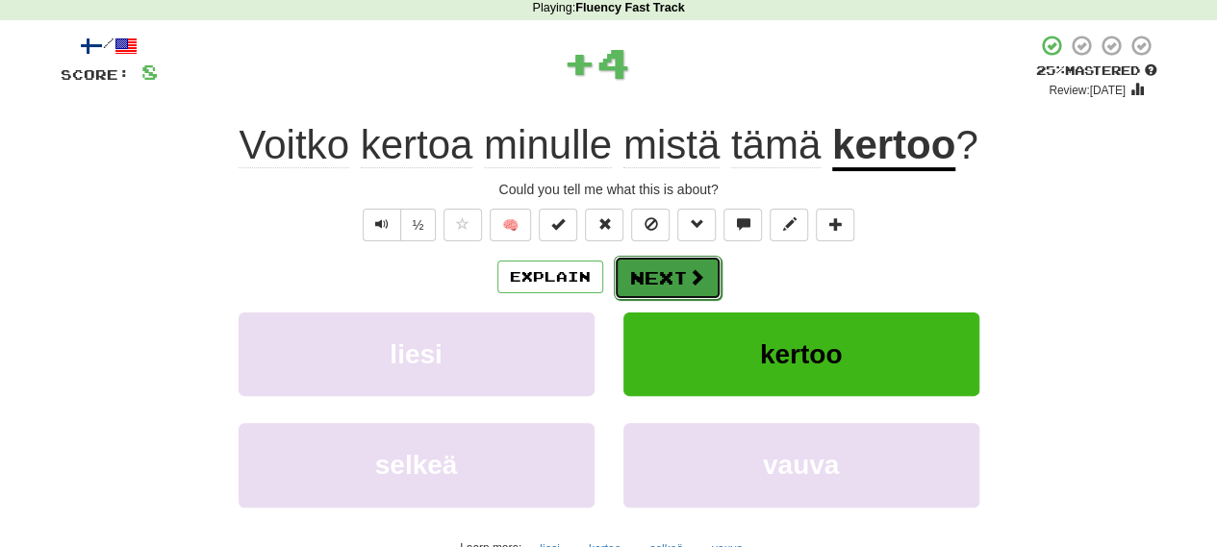
click at [691, 291] on button "Next" at bounding box center [668, 278] width 108 height 44
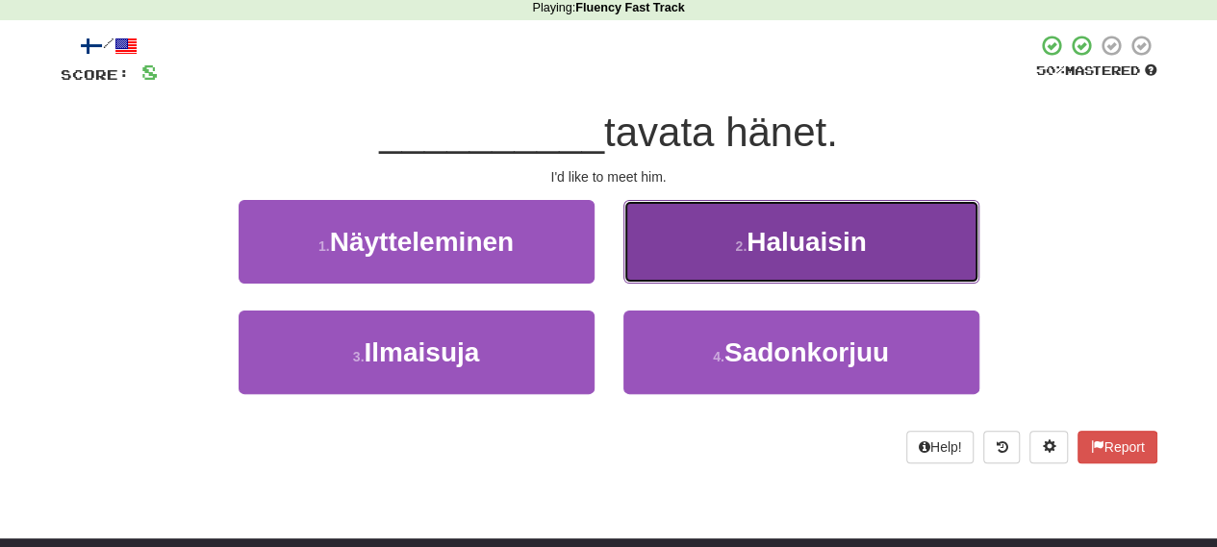
click at [861, 257] on button "2 . Haluaisin" at bounding box center [801, 242] width 356 height 84
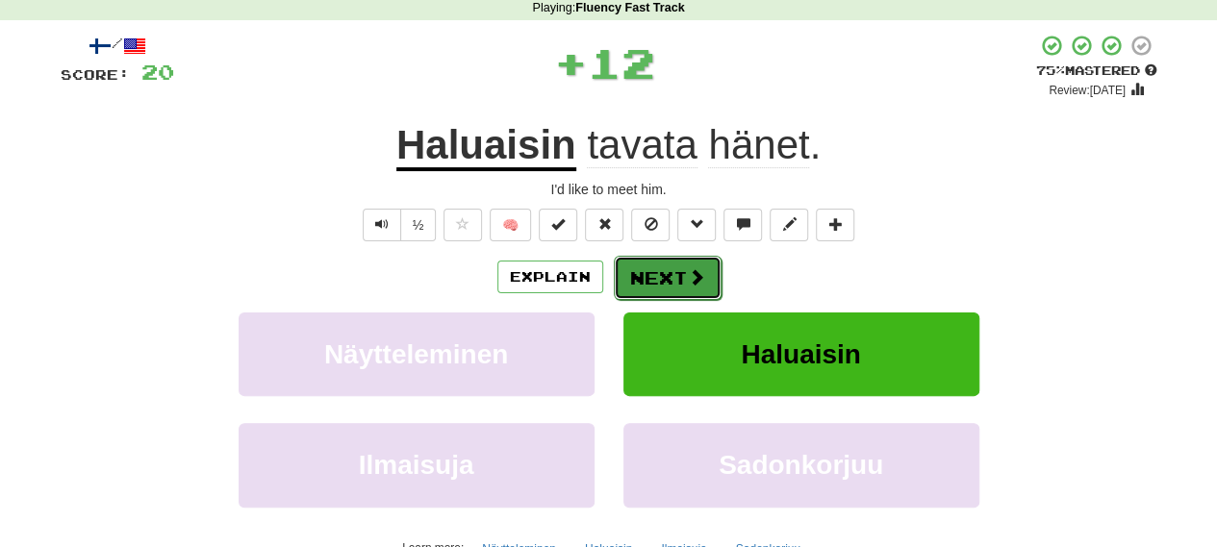
click at [698, 268] on span at bounding box center [696, 276] width 17 height 17
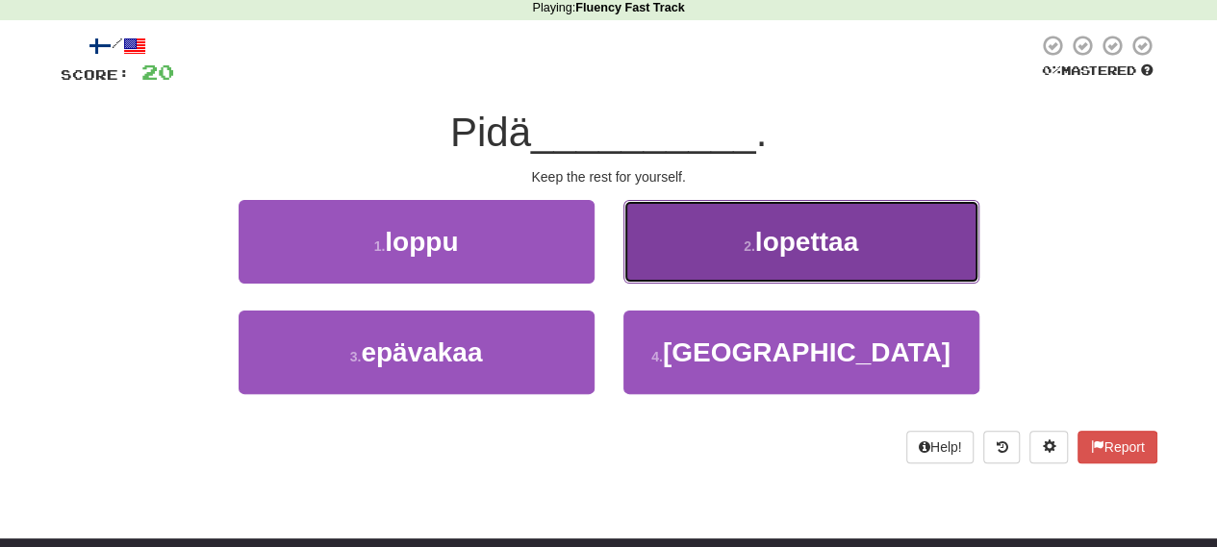
click at [733, 254] on button "2 . lopettaa" at bounding box center [801, 242] width 356 height 84
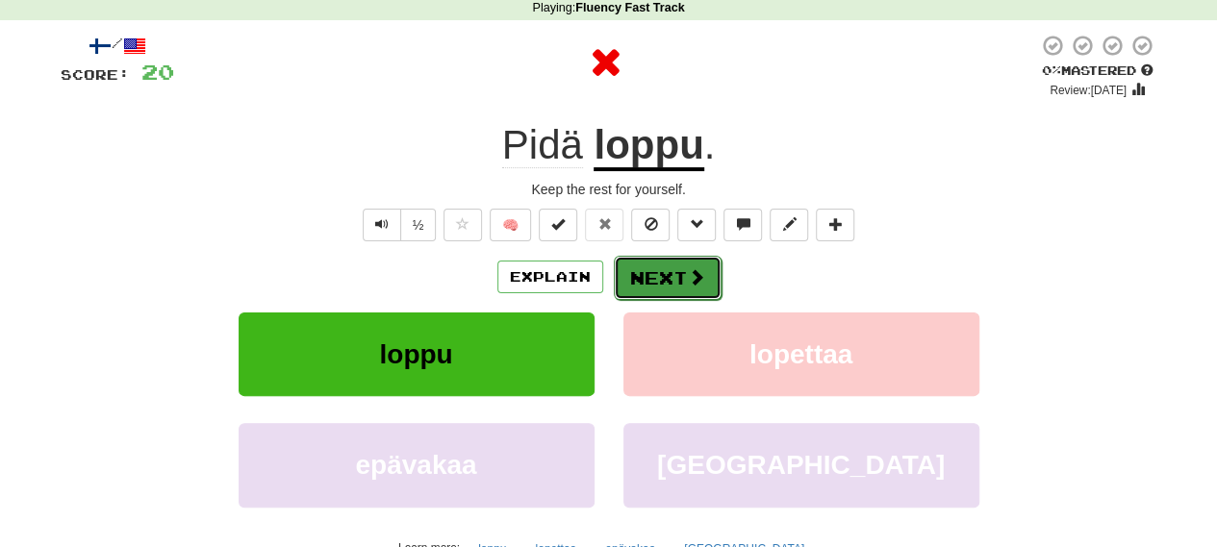
click at [667, 290] on button "Next" at bounding box center [668, 278] width 108 height 44
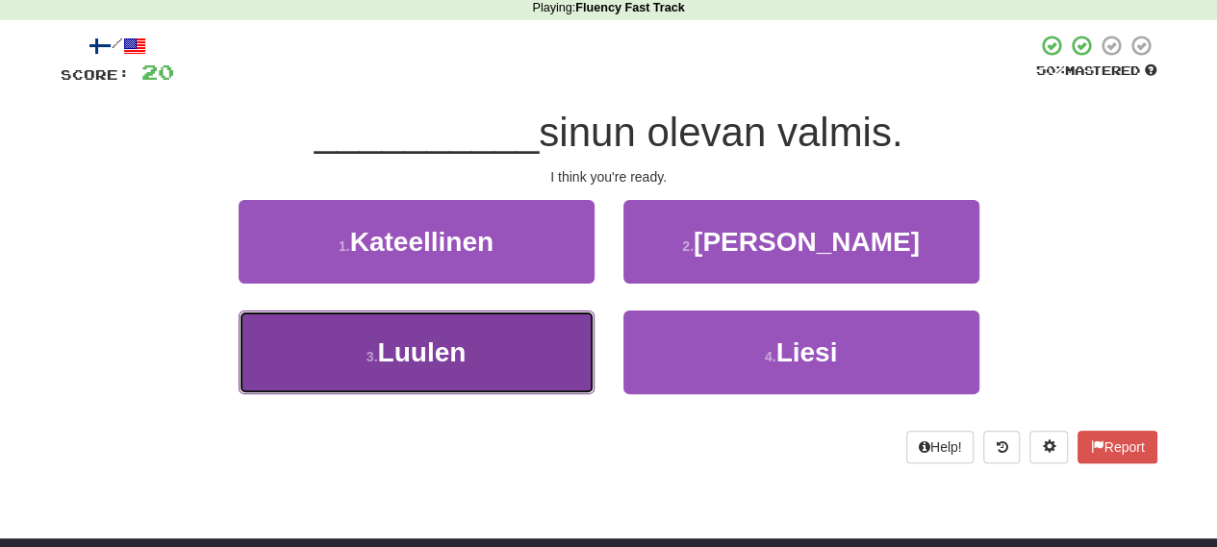
click at [481, 342] on button "3 . Luulen" at bounding box center [417, 353] width 356 height 84
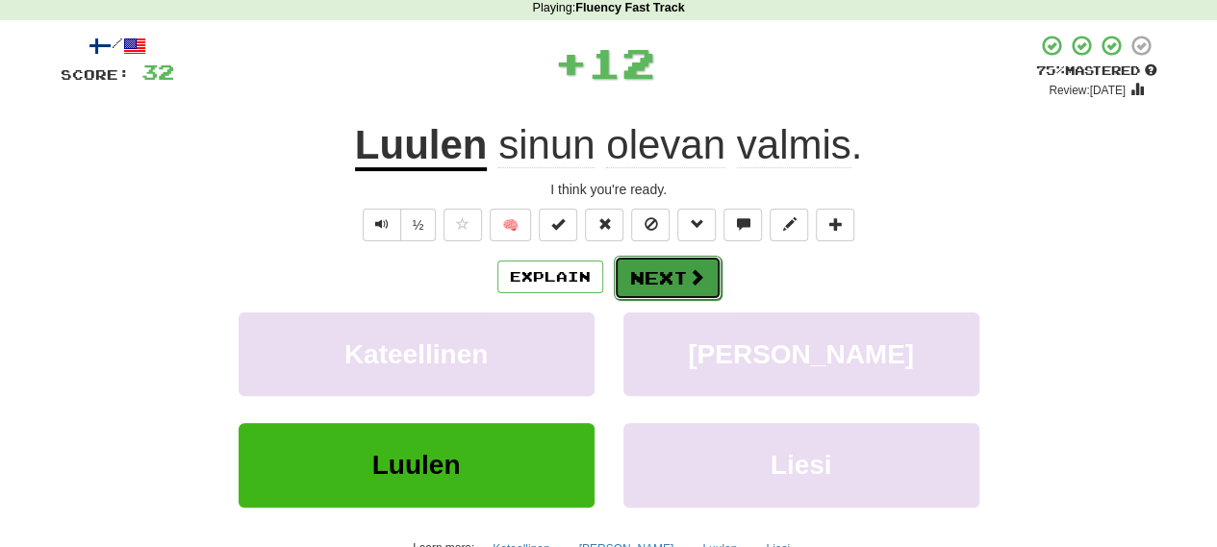
click at [681, 284] on button "Next" at bounding box center [668, 278] width 108 height 44
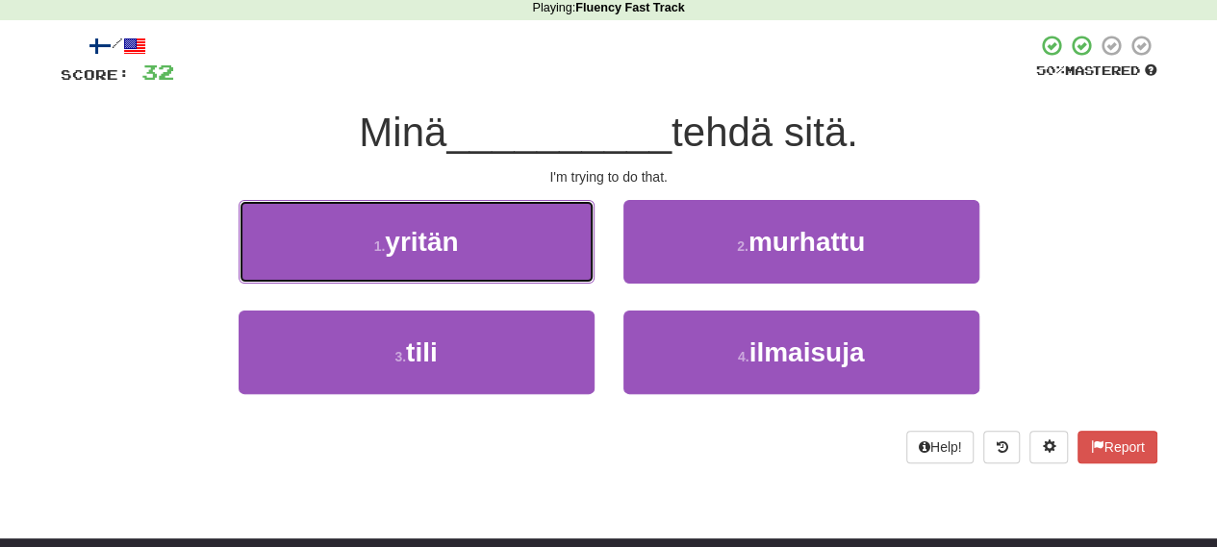
click at [442, 241] on span "yritän" at bounding box center [421, 242] width 73 height 30
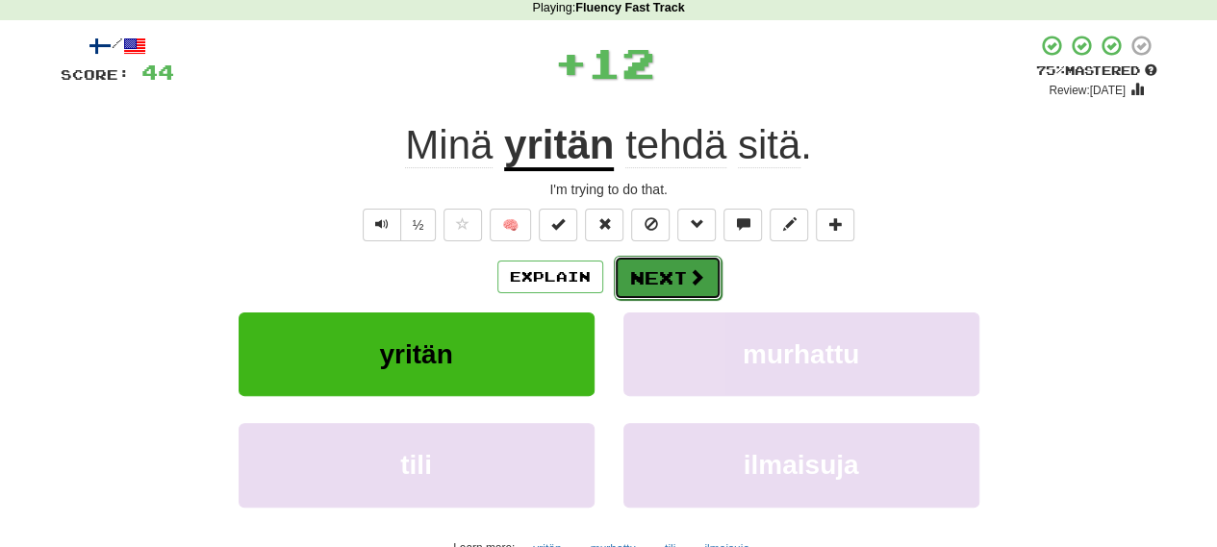
click at [663, 279] on button "Next" at bounding box center [668, 278] width 108 height 44
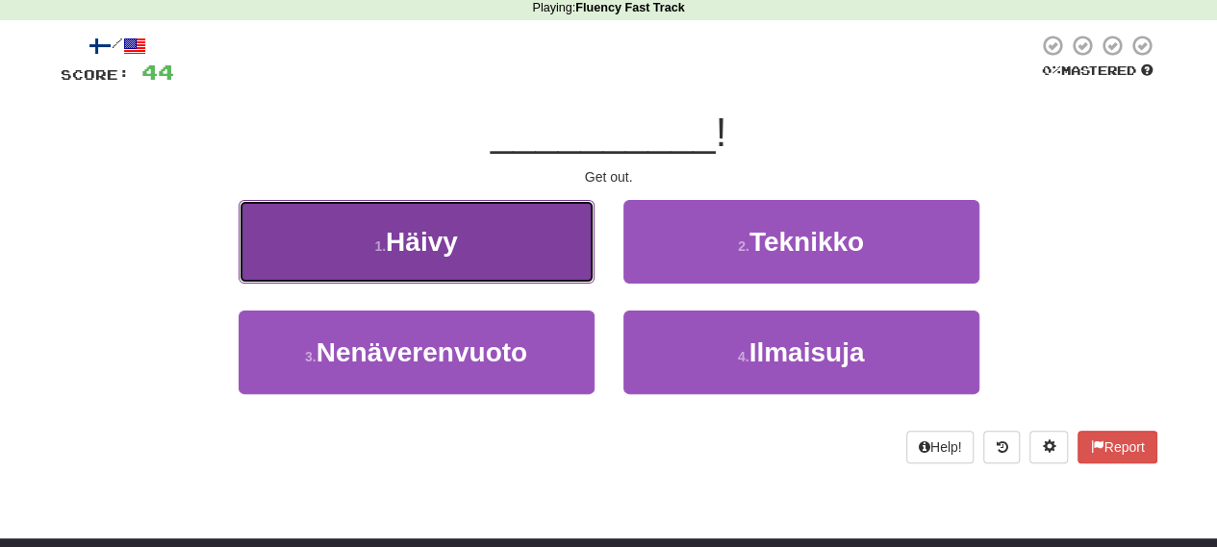
click at [481, 278] on button "1 . Häivy" at bounding box center [417, 242] width 356 height 84
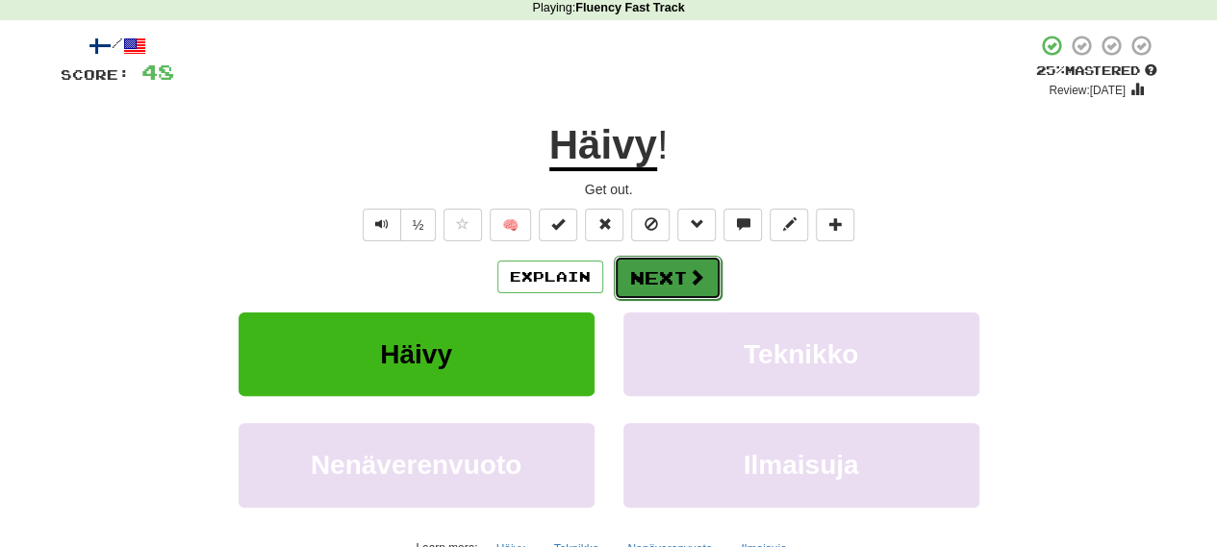
click at [664, 278] on button "Next" at bounding box center [668, 278] width 108 height 44
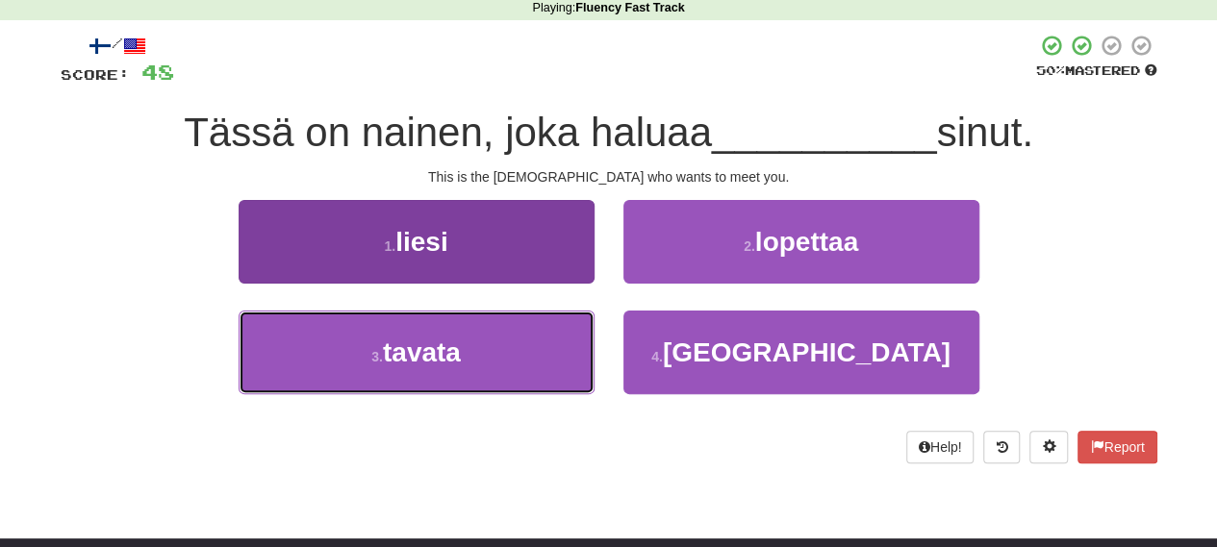
click at [436, 366] on span "tavata" at bounding box center [422, 353] width 78 height 30
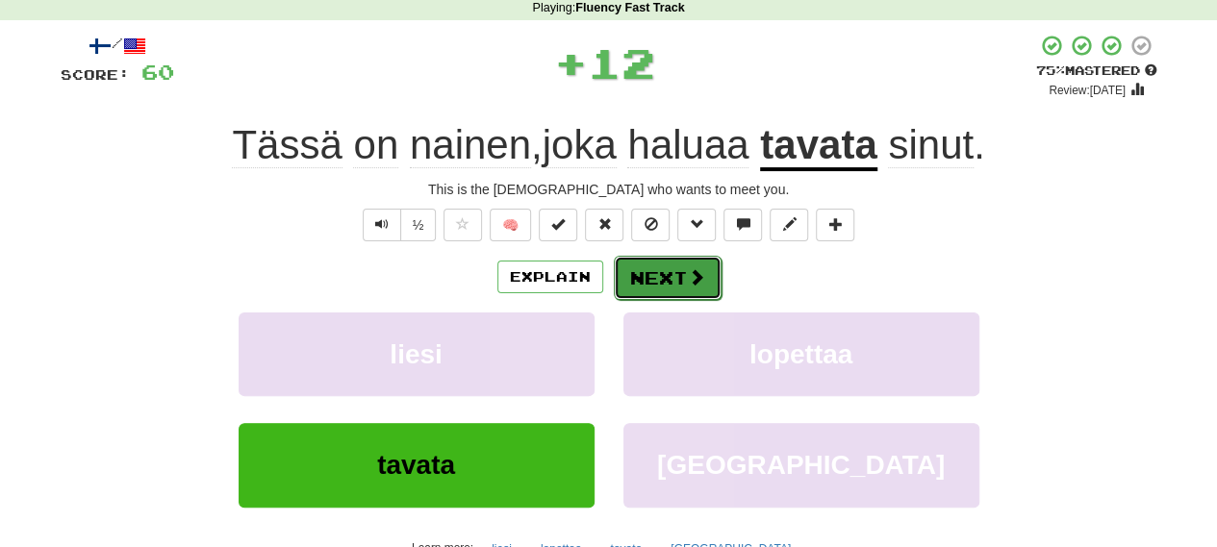
click at [644, 278] on button "Next" at bounding box center [668, 278] width 108 height 44
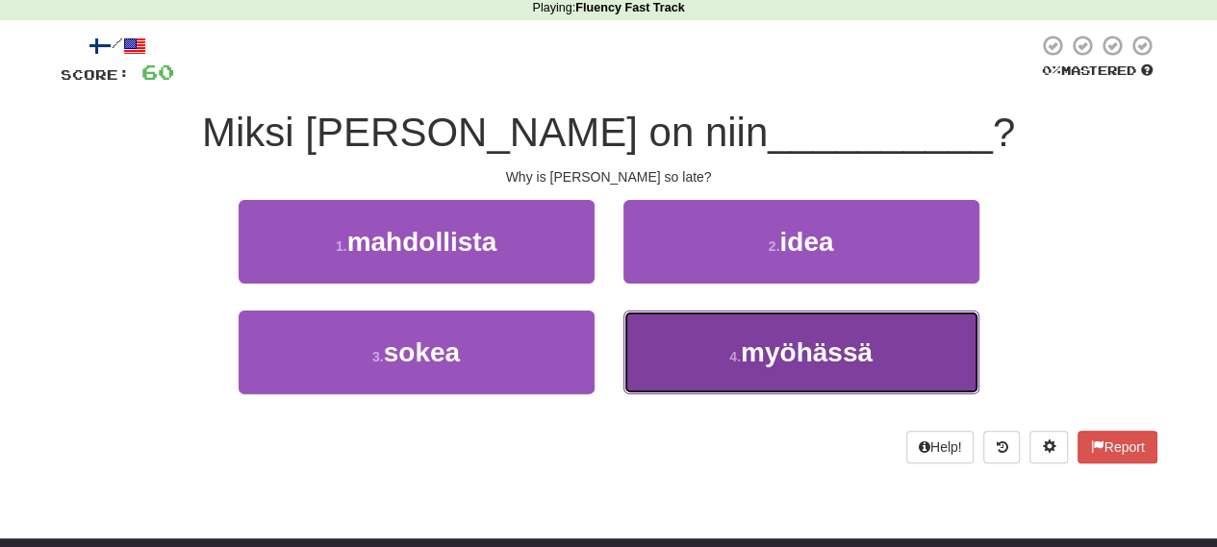
click at [771, 359] on span "myöhässä" at bounding box center [807, 353] width 132 height 30
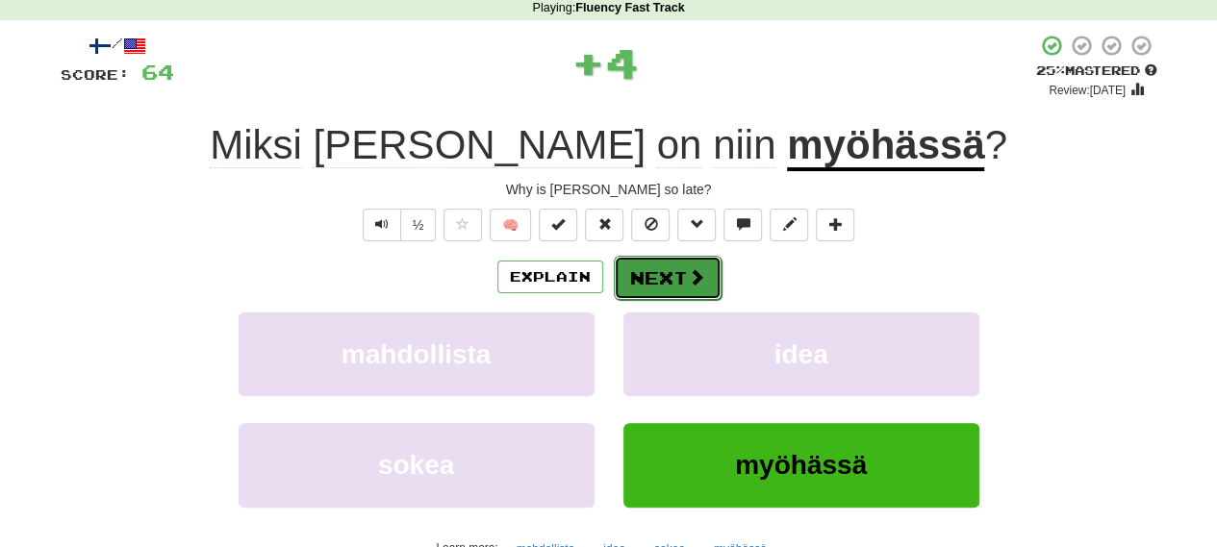
click at [668, 286] on button "Next" at bounding box center [668, 278] width 108 height 44
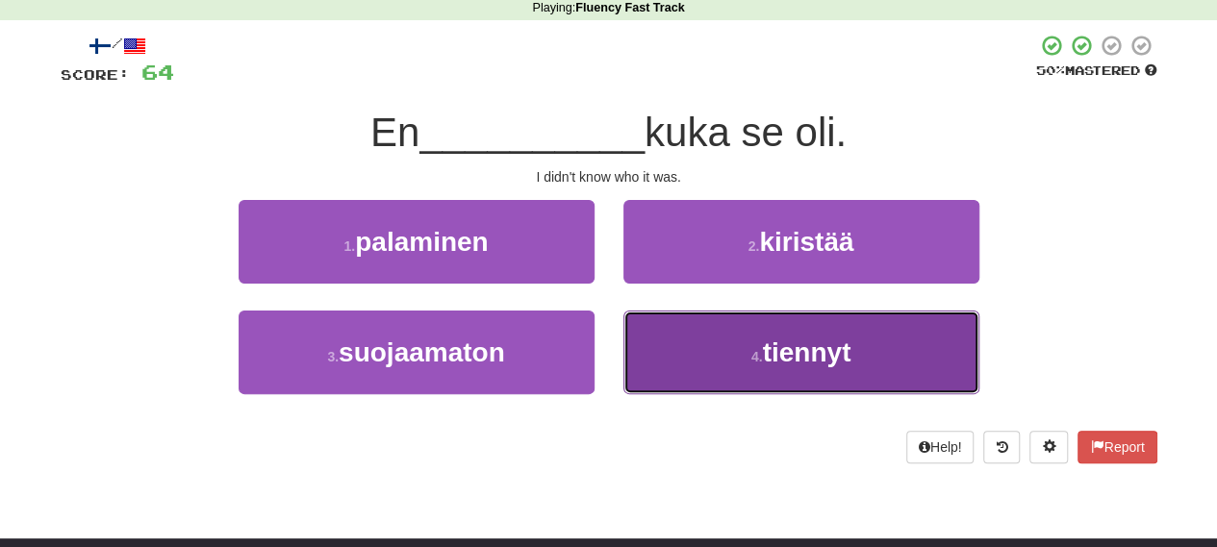
click at [740, 326] on button "4 . tiennyt" at bounding box center [801, 353] width 356 height 84
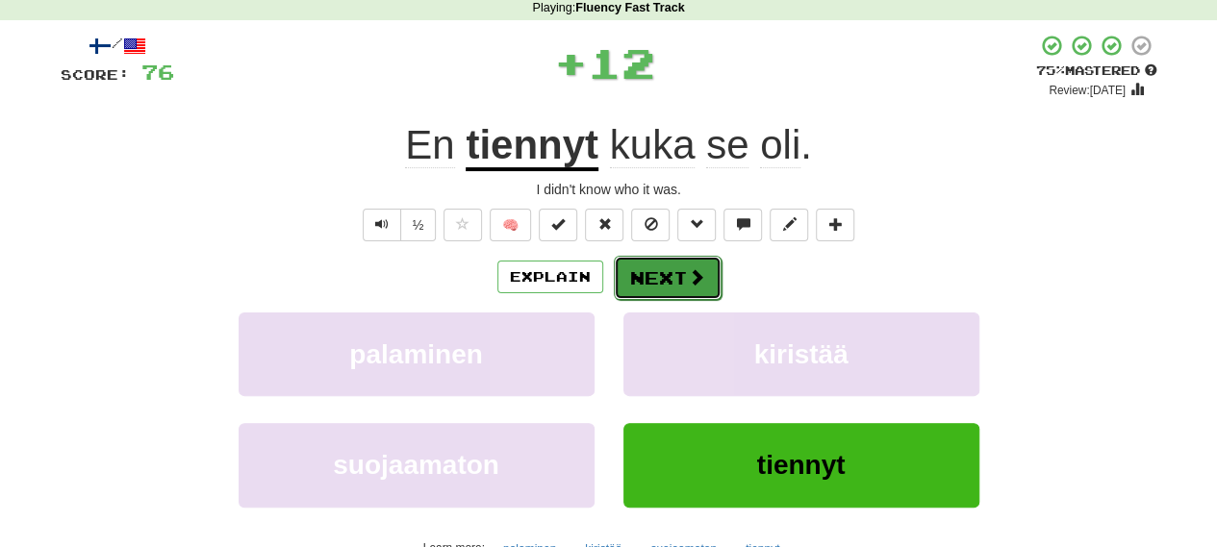
click at [685, 262] on button "Next" at bounding box center [668, 278] width 108 height 44
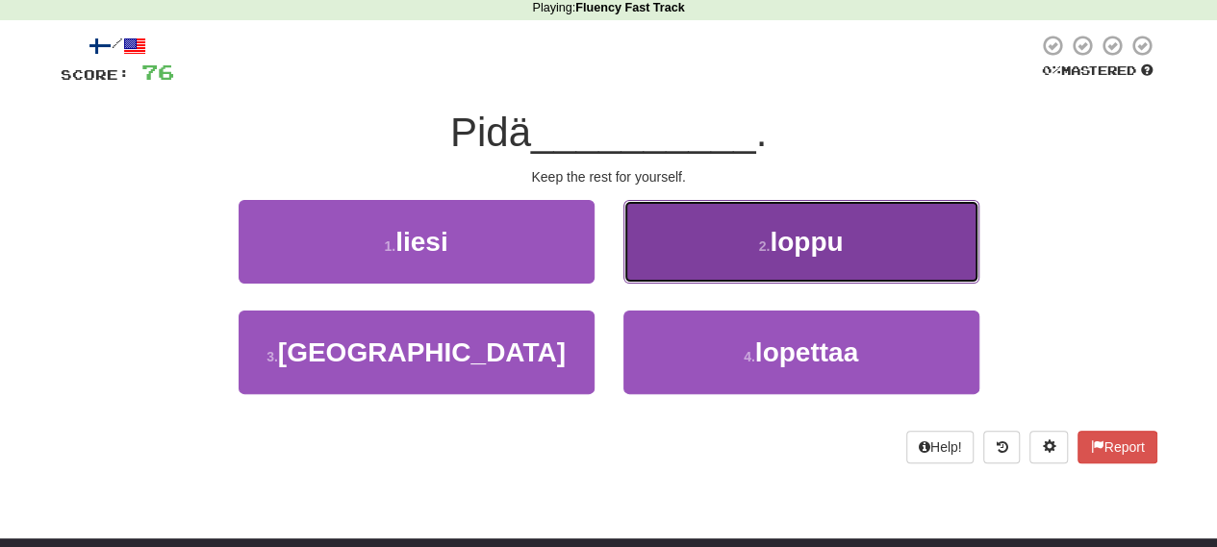
click at [702, 226] on button "2 . loppu" at bounding box center [801, 242] width 356 height 84
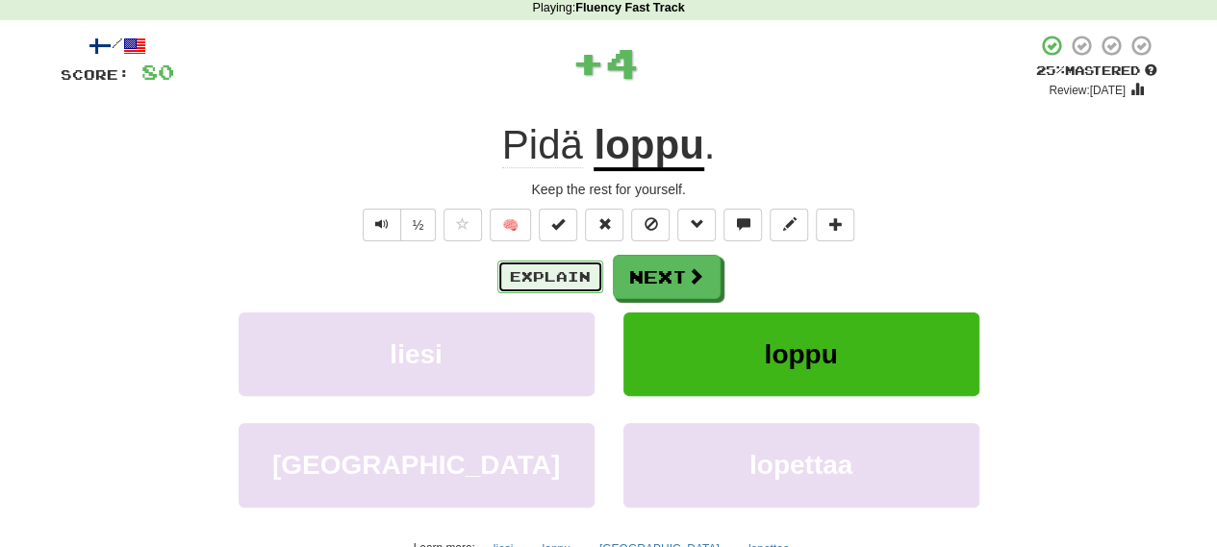
click at [516, 276] on button "Explain" at bounding box center [550, 277] width 106 height 33
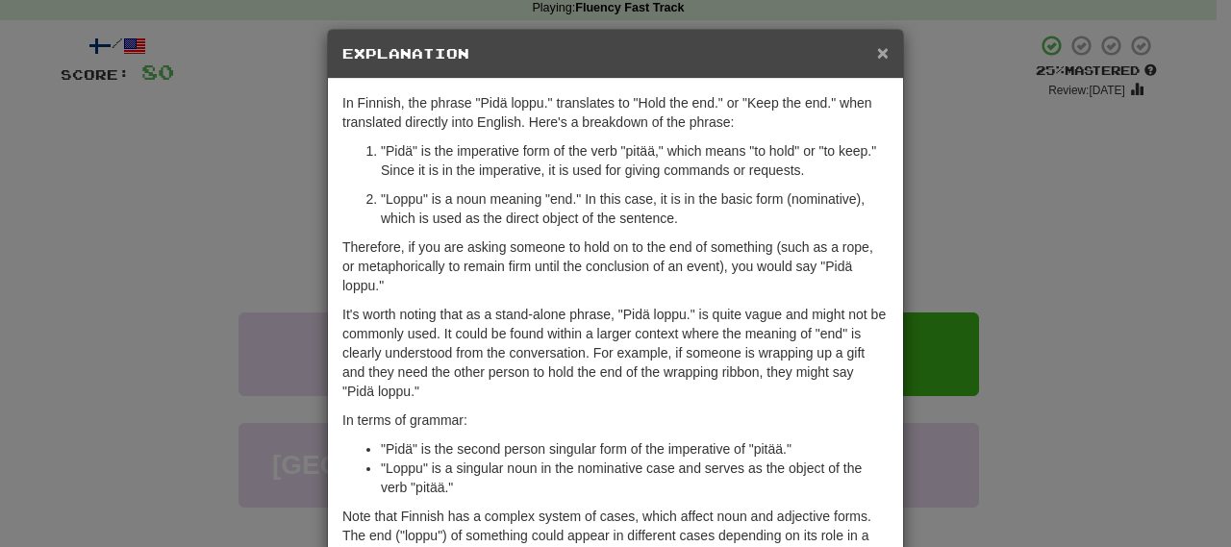
click at [881, 51] on div "× Explanation" at bounding box center [615, 54] width 575 height 49
click at [875, 40] on div "× Explanation" at bounding box center [615, 54] width 575 height 49
click at [866, 42] on div "× Explanation" at bounding box center [615, 54] width 575 height 49
click at [877, 63] on span "×" at bounding box center [883, 52] width 12 height 22
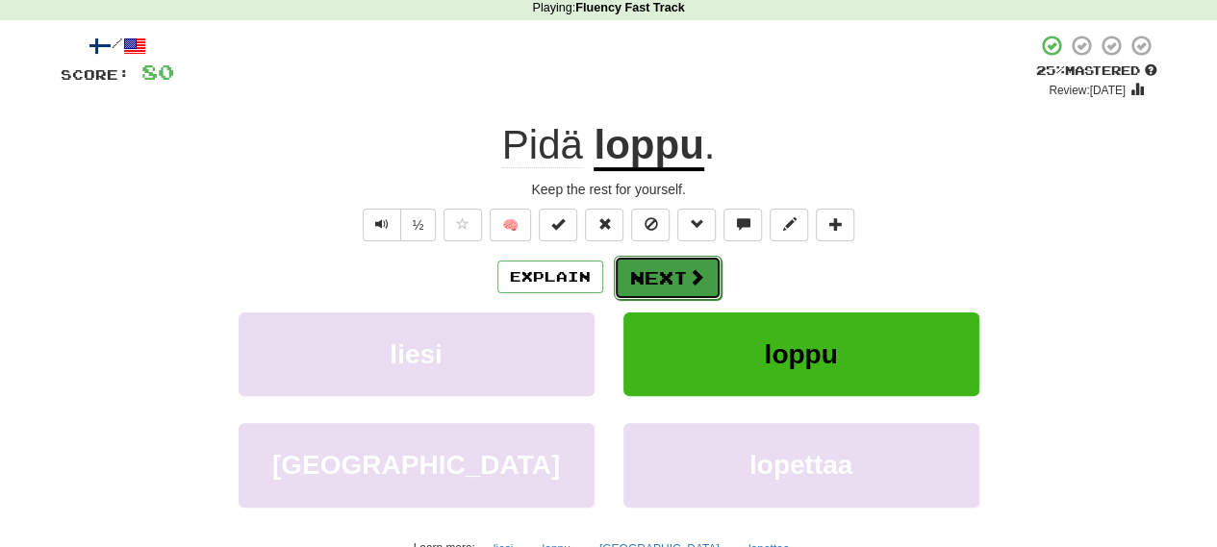
click at [662, 274] on button "Next" at bounding box center [668, 278] width 108 height 44
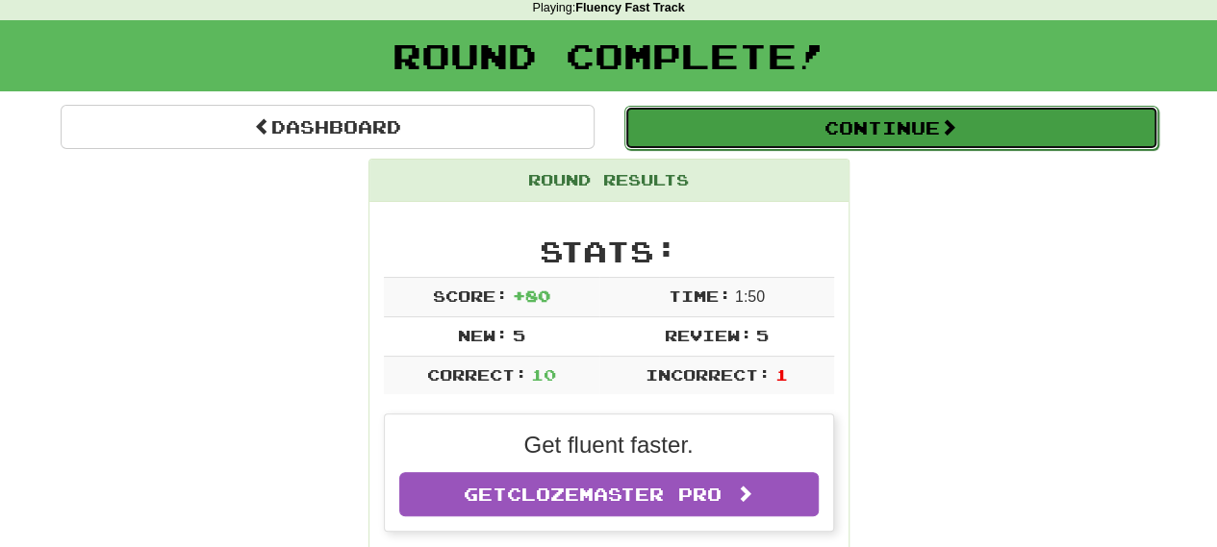
click at [923, 112] on button "Continue" at bounding box center [891, 128] width 534 height 44
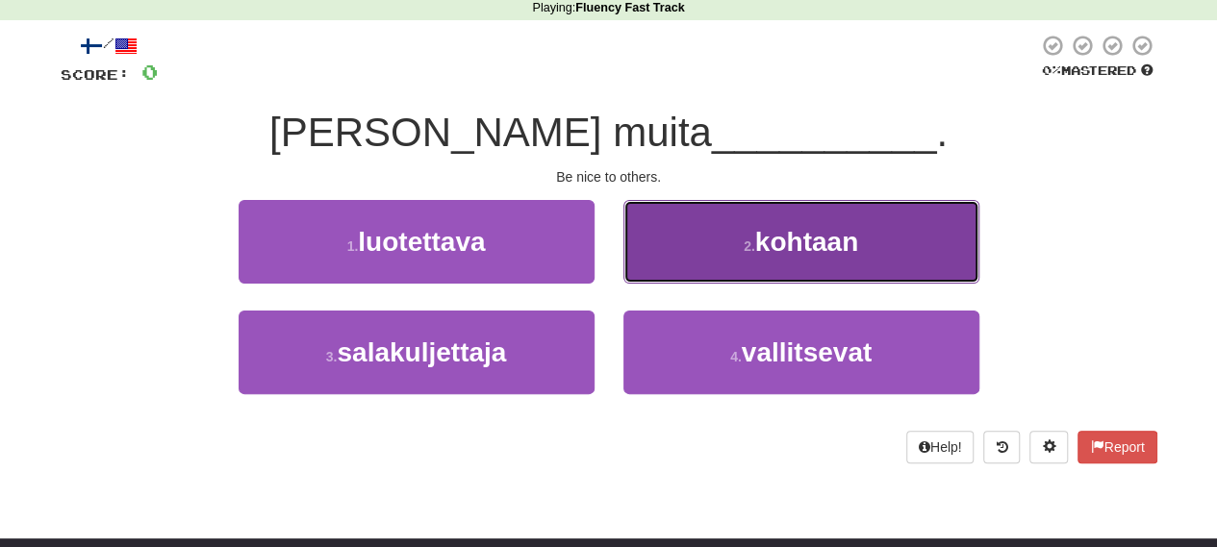
click at [738, 240] on button "2 . kohtaan" at bounding box center [801, 242] width 356 height 84
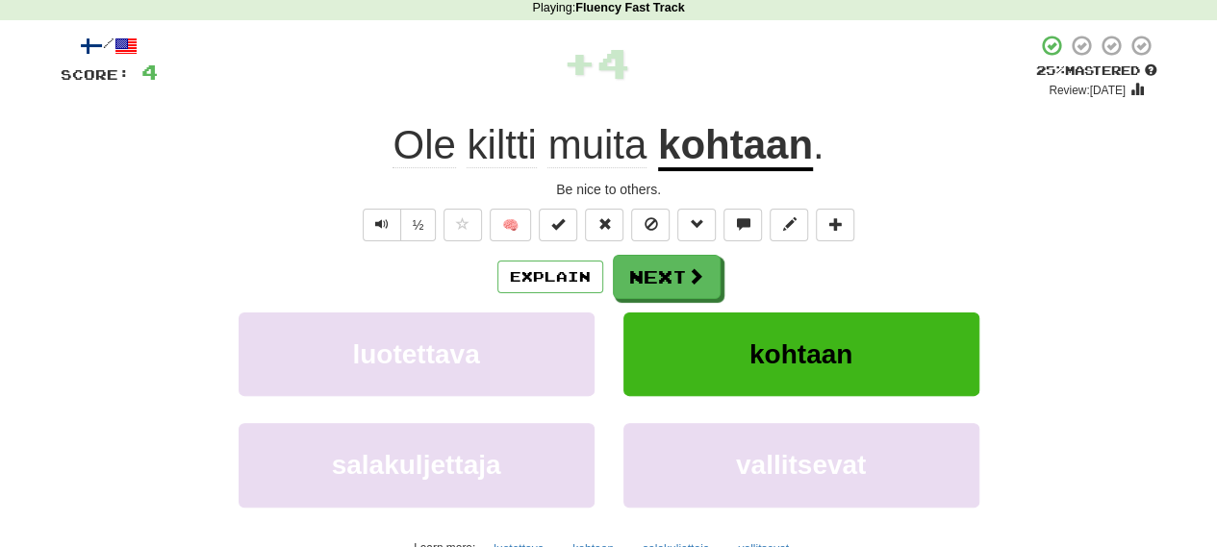
click at [1087, 240] on div "½ 🧠" at bounding box center [609, 225] width 1097 height 33
click at [643, 269] on button "Next" at bounding box center [668, 278] width 108 height 44
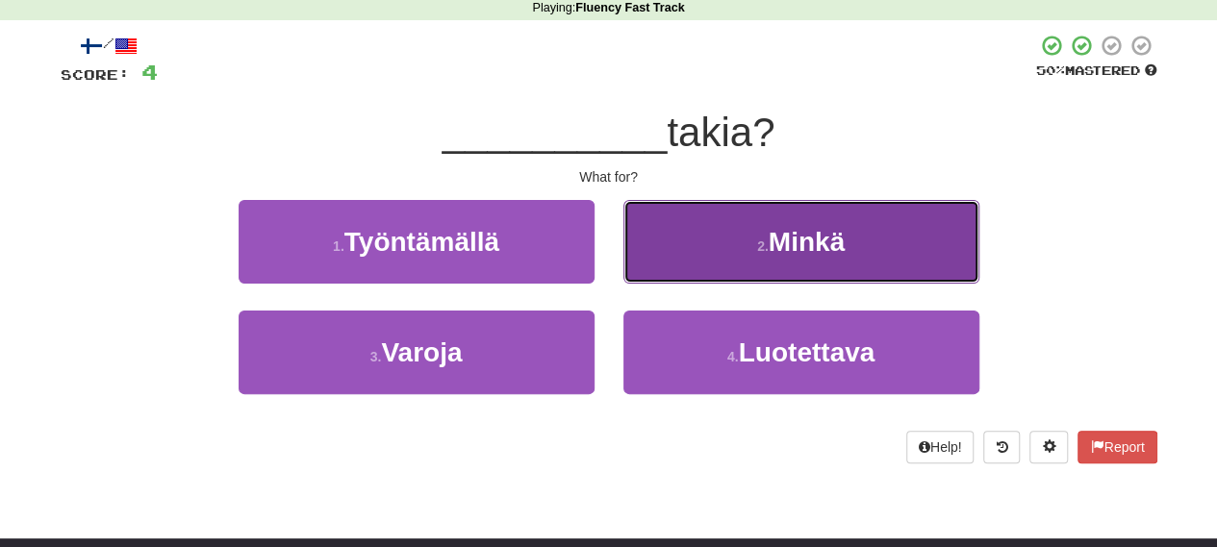
click at [783, 241] on span "Minkä" at bounding box center [807, 242] width 76 height 30
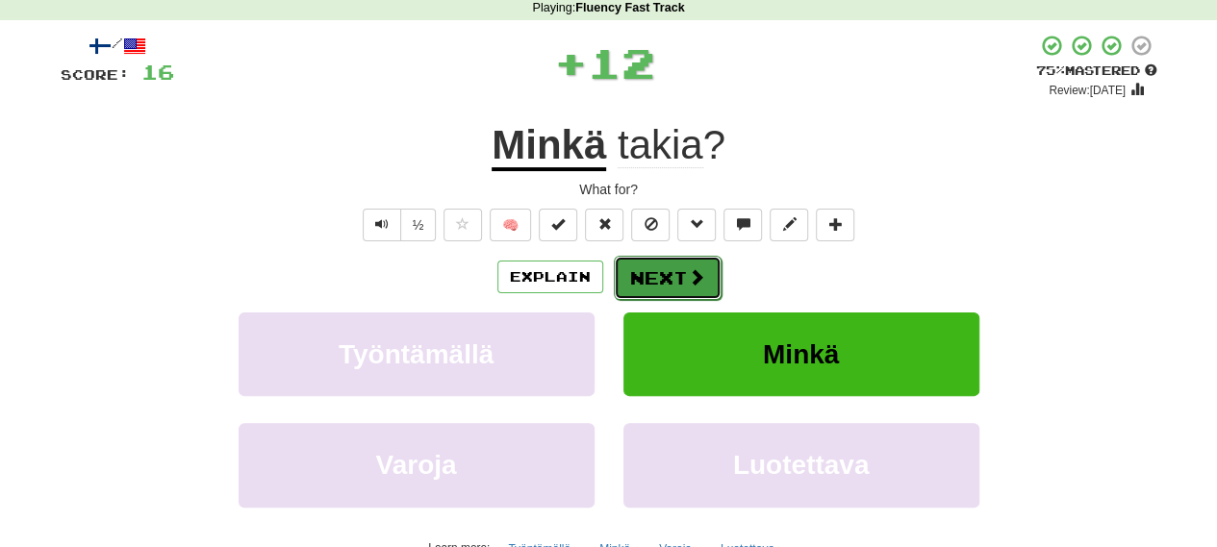
click at [635, 276] on button "Next" at bounding box center [668, 278] width 108 height 44
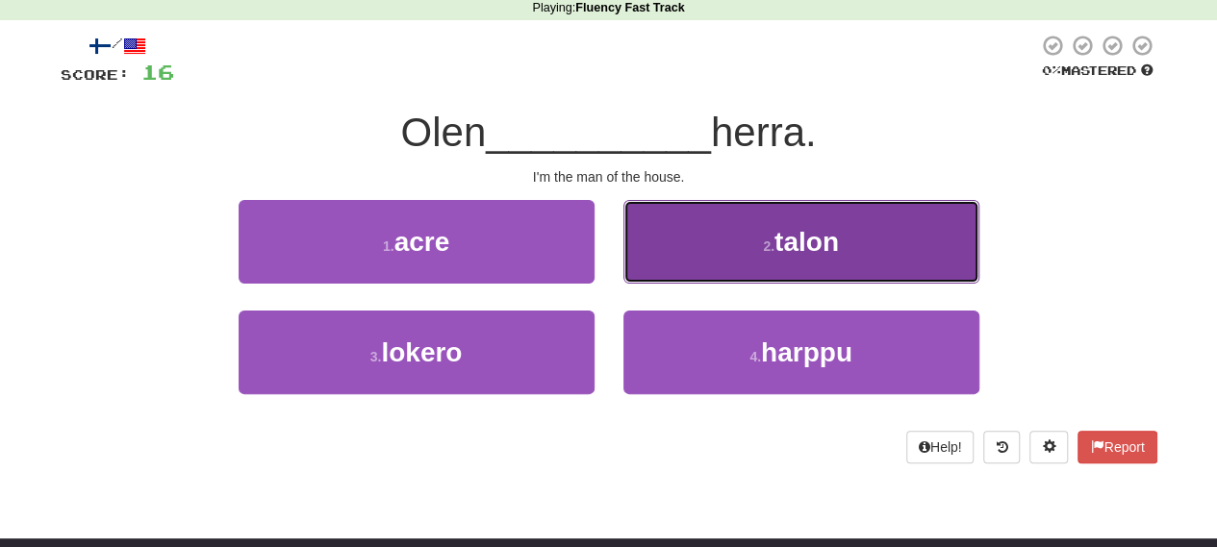
click at [801, 249] on span "talon" at bounding box center [806, 242] width 64 height 30
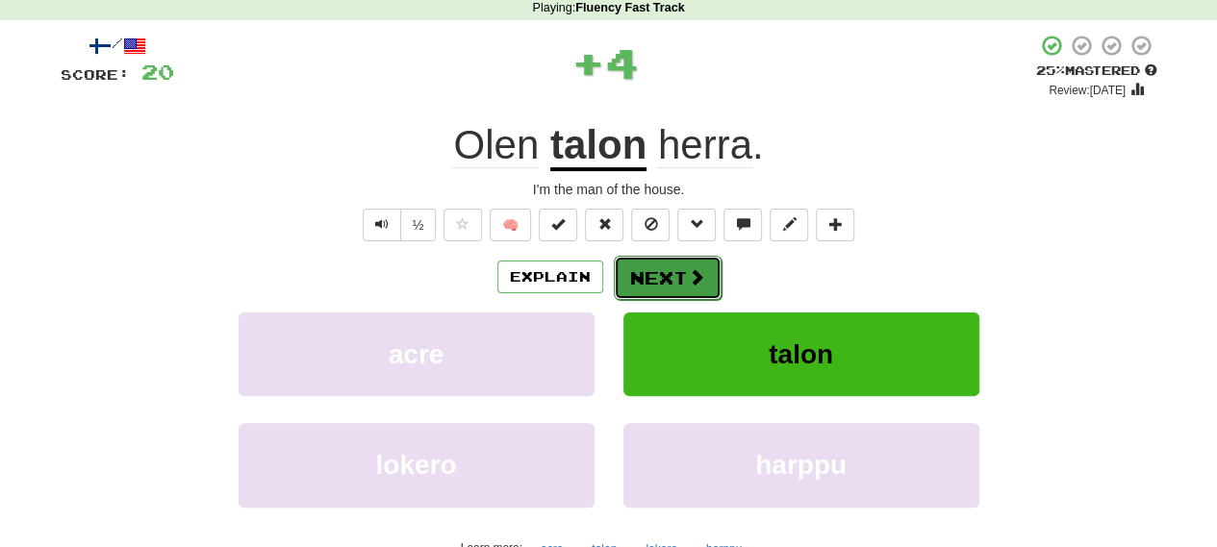
click at [675, 271] on button "Next" at bounding box center [668, 278] width 108 height 44
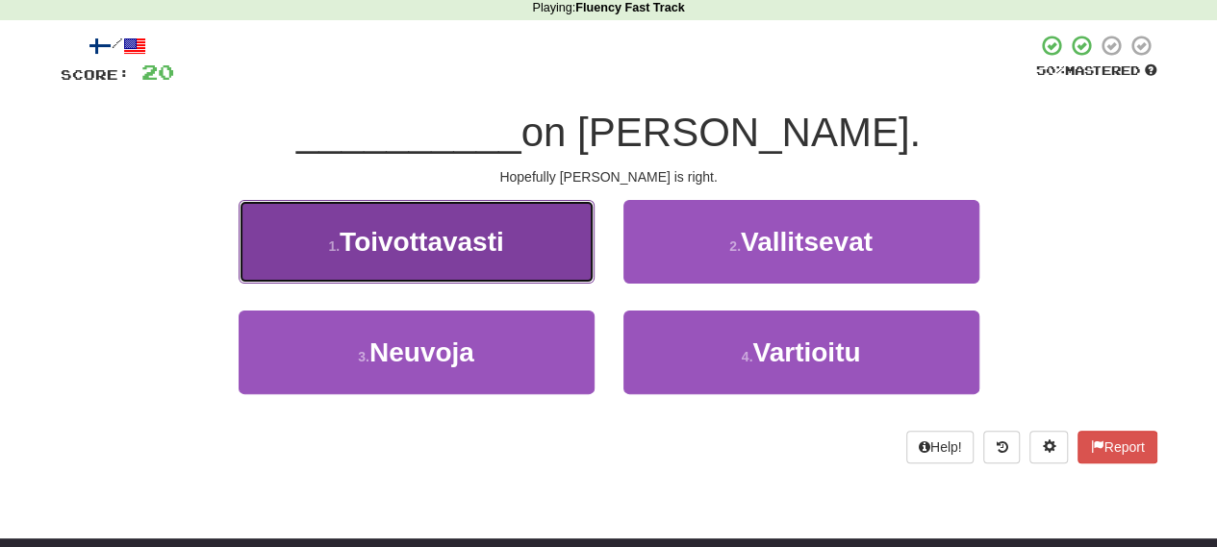
click at [361, 240] on span "Toivottavasti" at bounding box center [422, 242] width 164 height 30
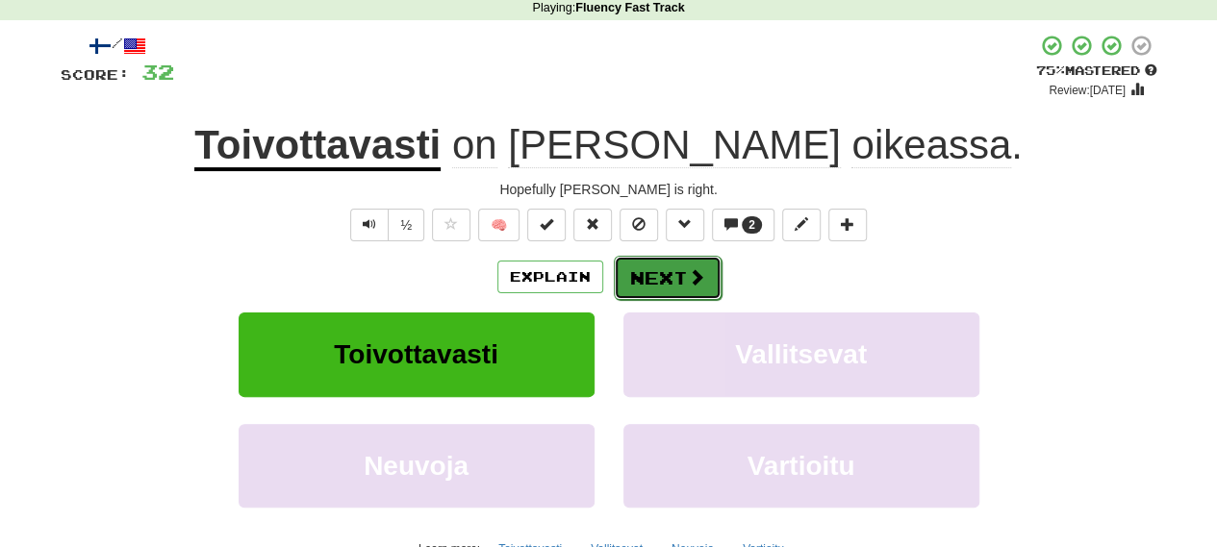
click at [679, 262] on button "Next" at bounding box center [668, 278] width 108 height 44
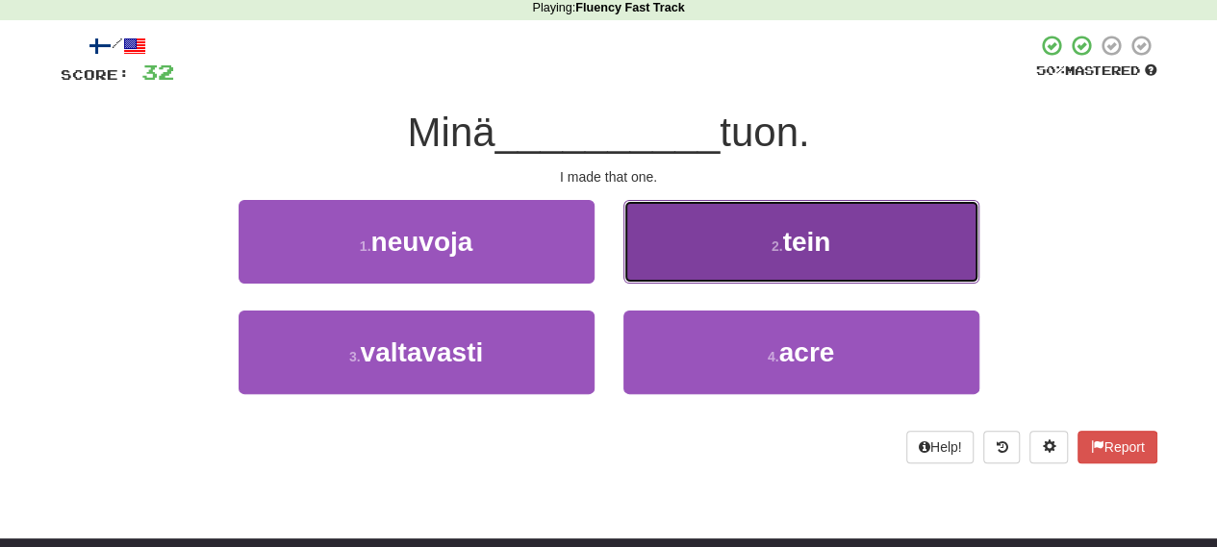
click at [723, 262] on button "2 . tein" at bounding box center [801, 242] width 356 height 84
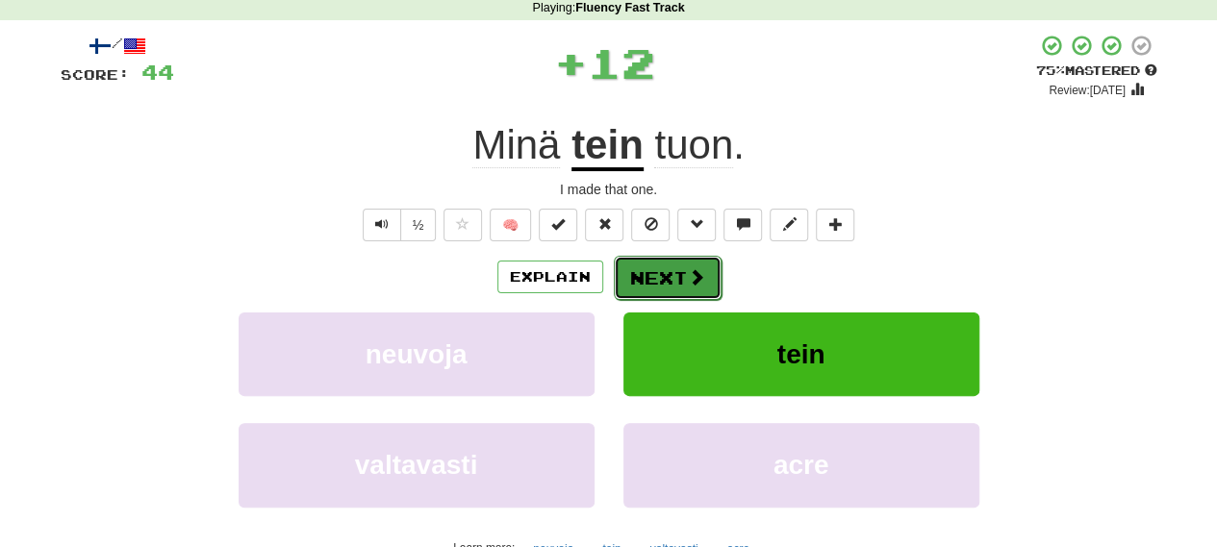
click at [679, 272] on button "Next" at bounding box center [668, 278] width 108 height 44
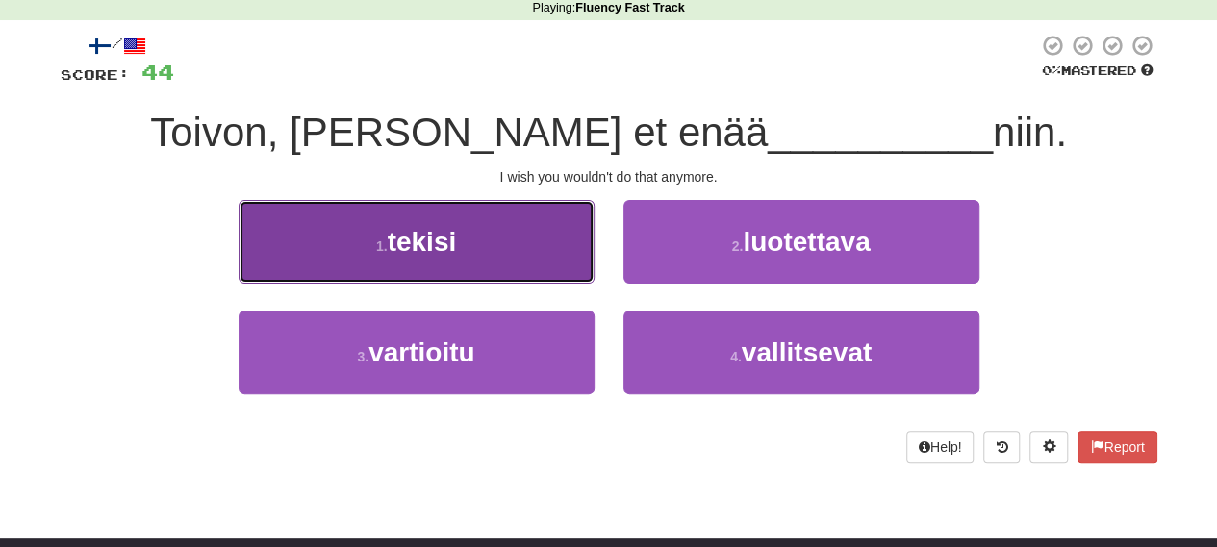
click at [431, 254] on span "tekisi" at bounding box center [422, 242] width 69 height 30
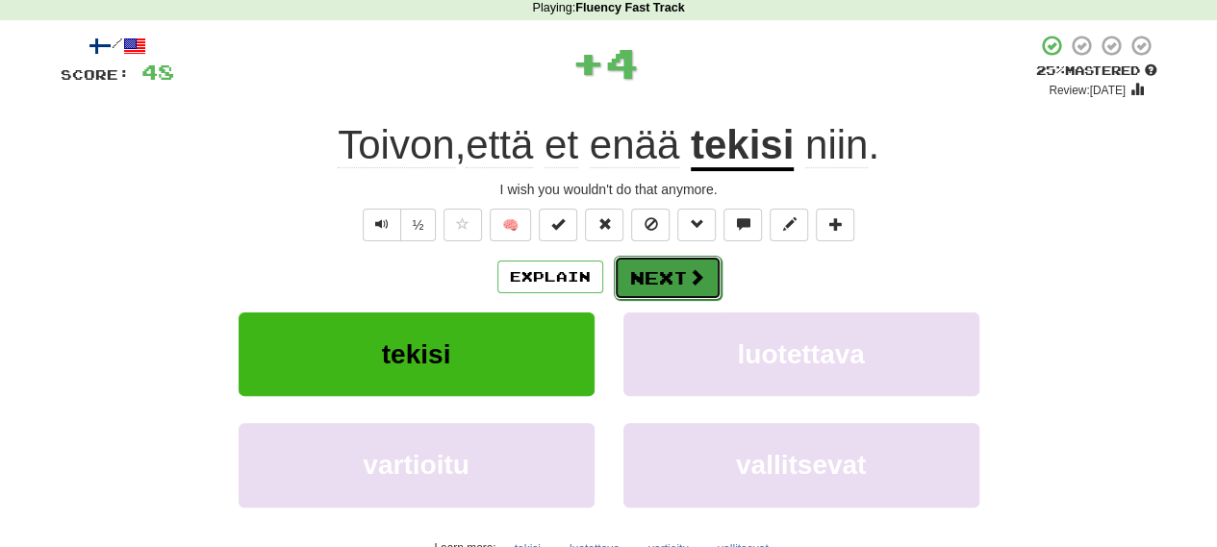
click at [633, 272] on button "Next" at bounding box center [668, 278] width 108 height 44
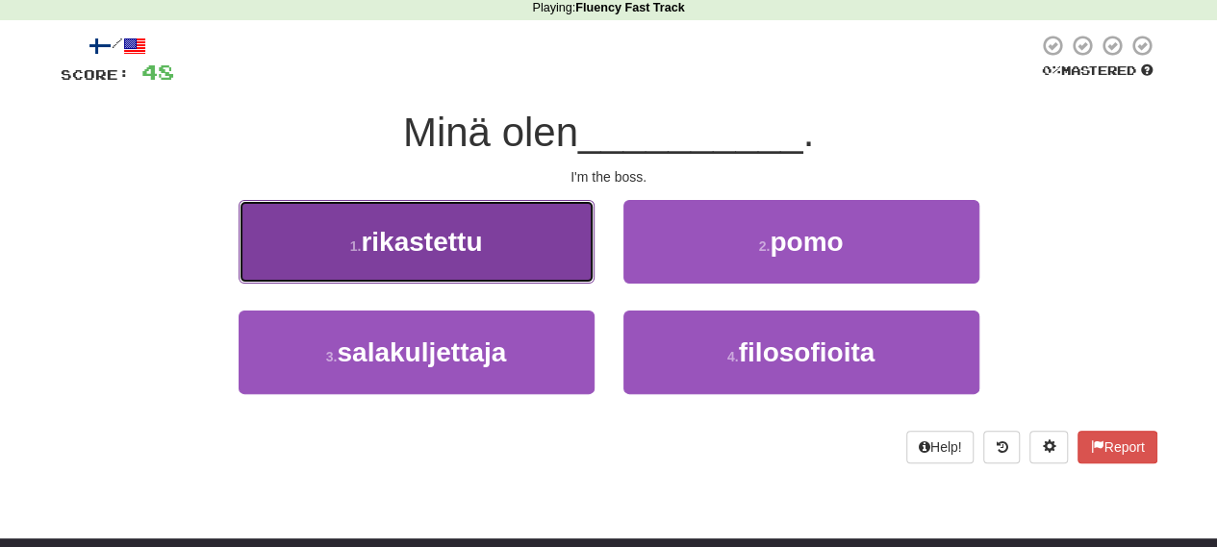
click at [389, 230] on span "rikastettu" at bounding box center [421, 242] width 121 height 30
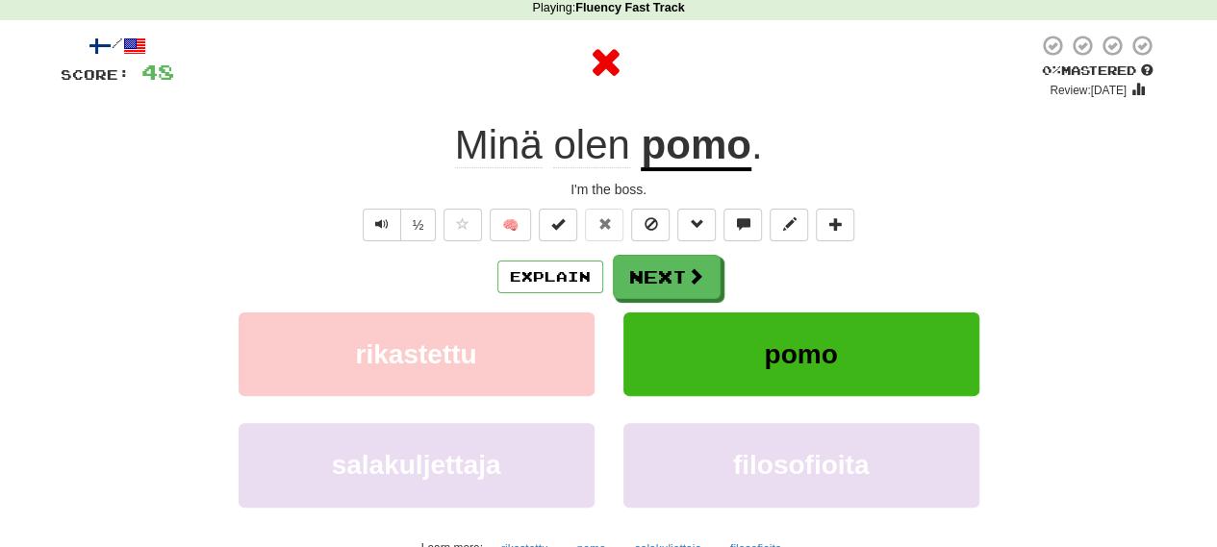
click at [584, 246] on div "/ Score: 48 0 % Mastered Review: 2025-08-21 Minä olen pomo . I'm the boss. ½ 🧠 …" at bounding box center [609, 335] width 1097 height 603
click at [625, 272] on button "Next" at bounding box center [668, 278] width 108 height 44
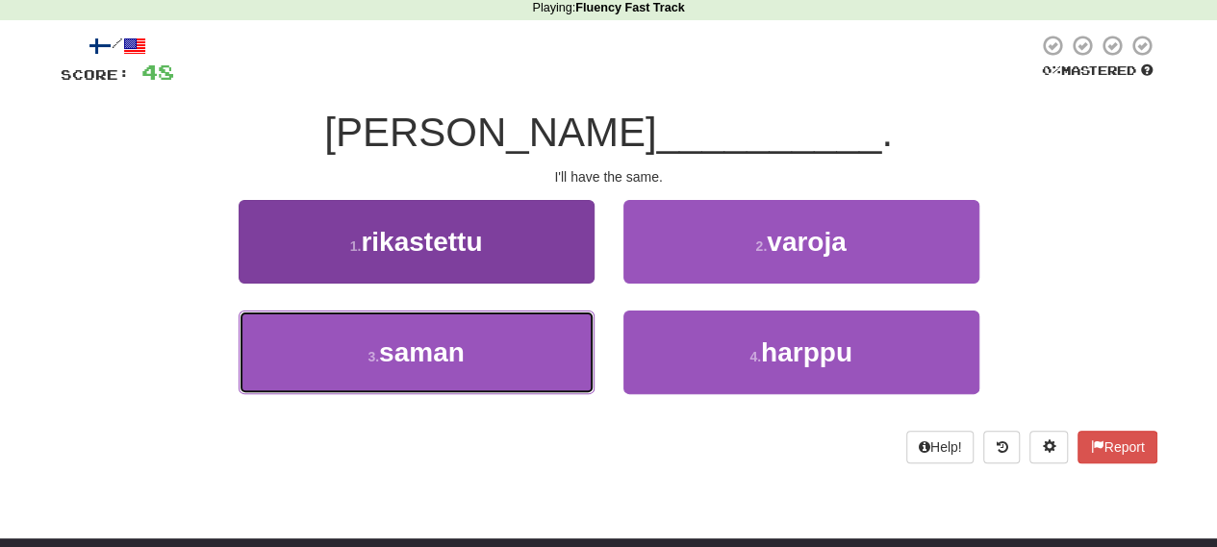
click at [467, 363] on button "3 . saman" at bounding box center [417, 353] width 356 height 84
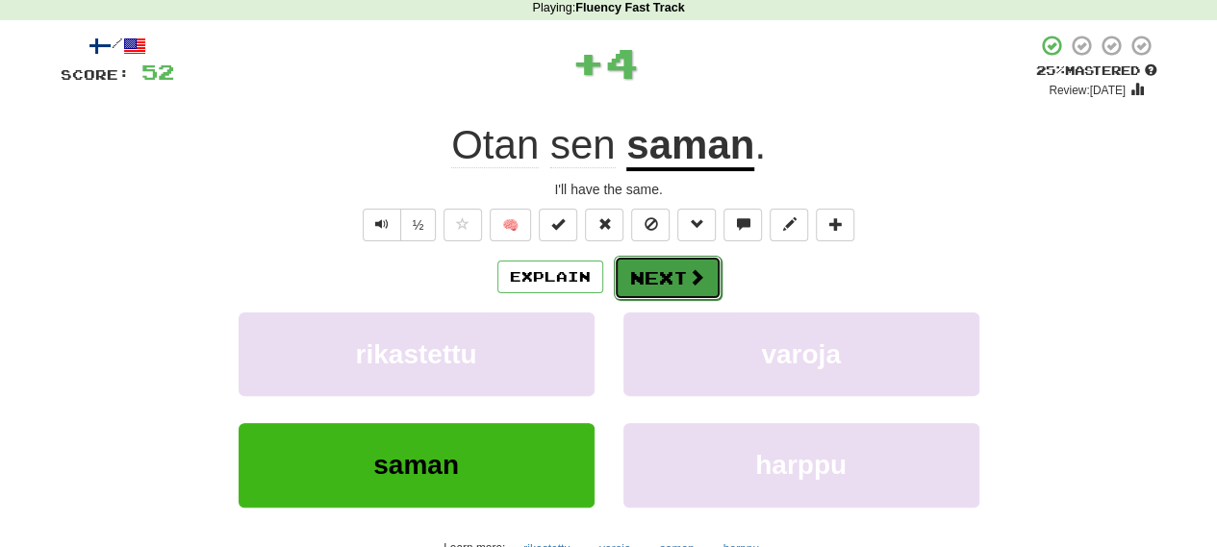
click at [648, 278] on button "Next" at bounding box center [668, 278] width 108 height 44
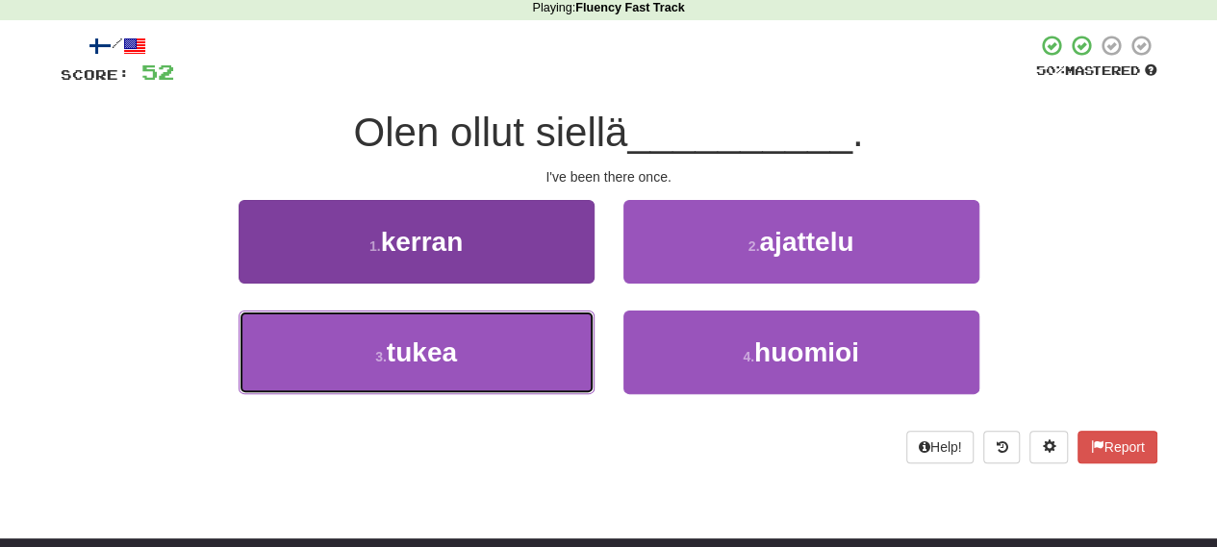
click at [383, 352] on small "3 ." at bounding box center [381, 356] width 12 height 15
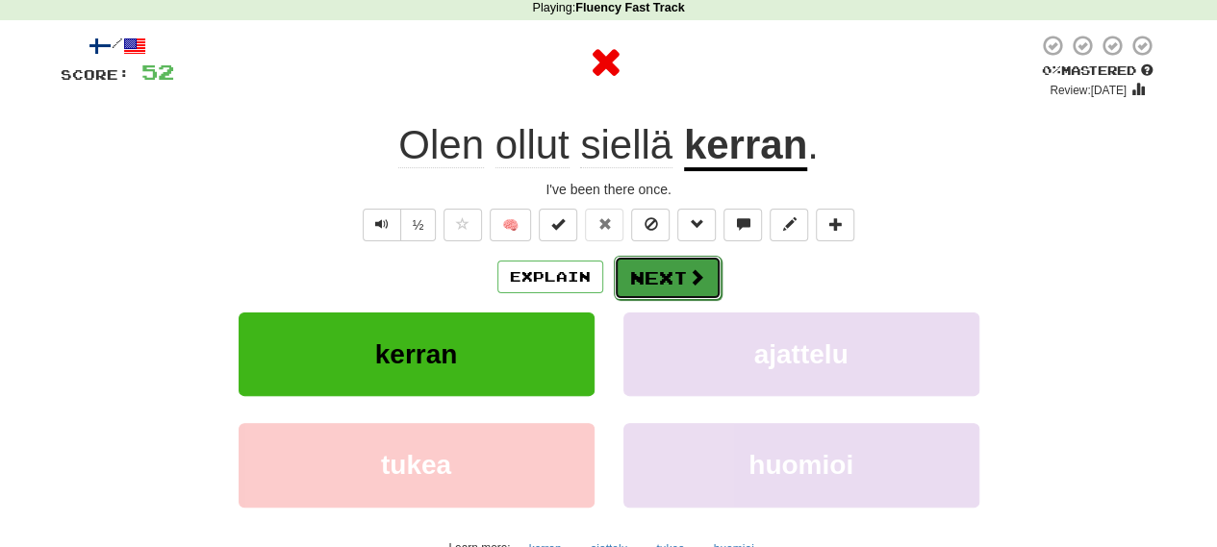
click at [655, 286] on button "Next" at bounding box center [668, 278] width 108 height 44
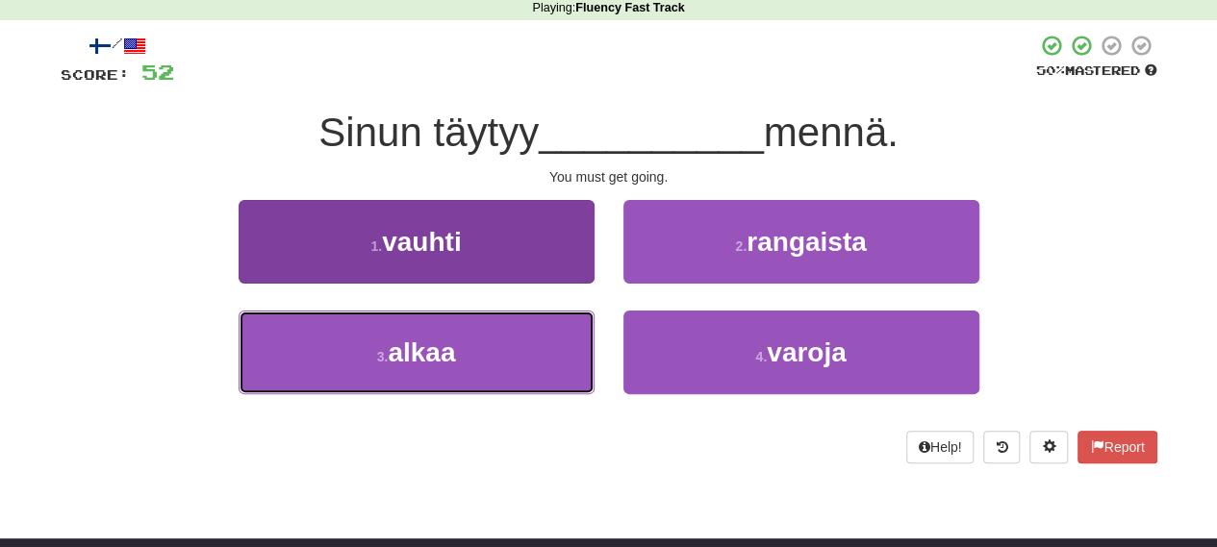
click at [372, 363] on button "3 . alkaa" at bounding box center [417, 353] width 356 height 84
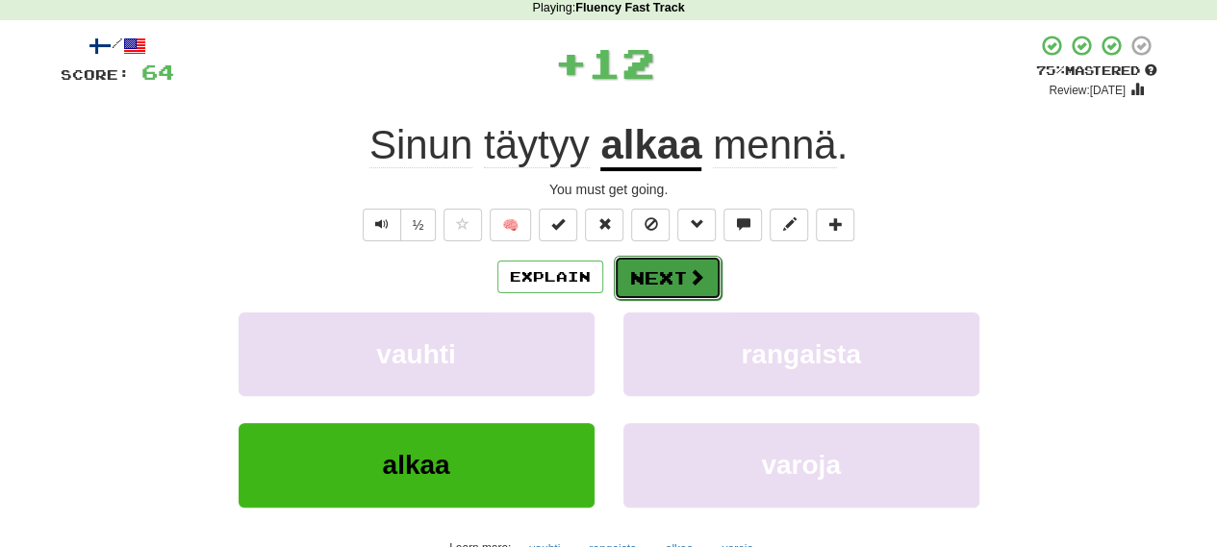
click at [689, 290] on button "Next" at bounding box center [668, 278] width 108 height 44
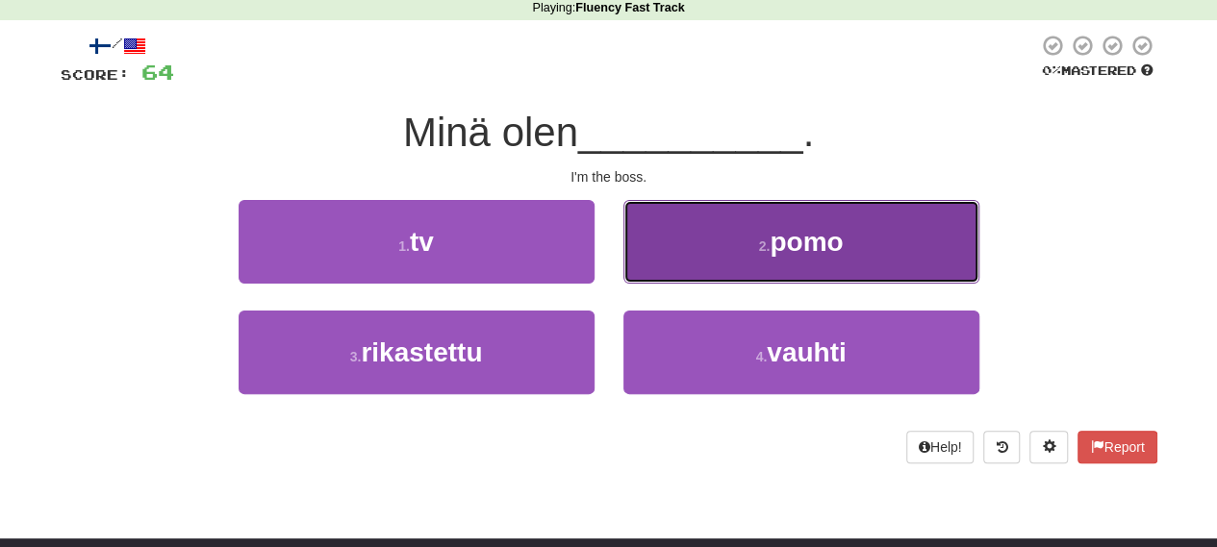
click at [829, 254] on span "pomo" at bounding box center [805, 242] width 73 height 30
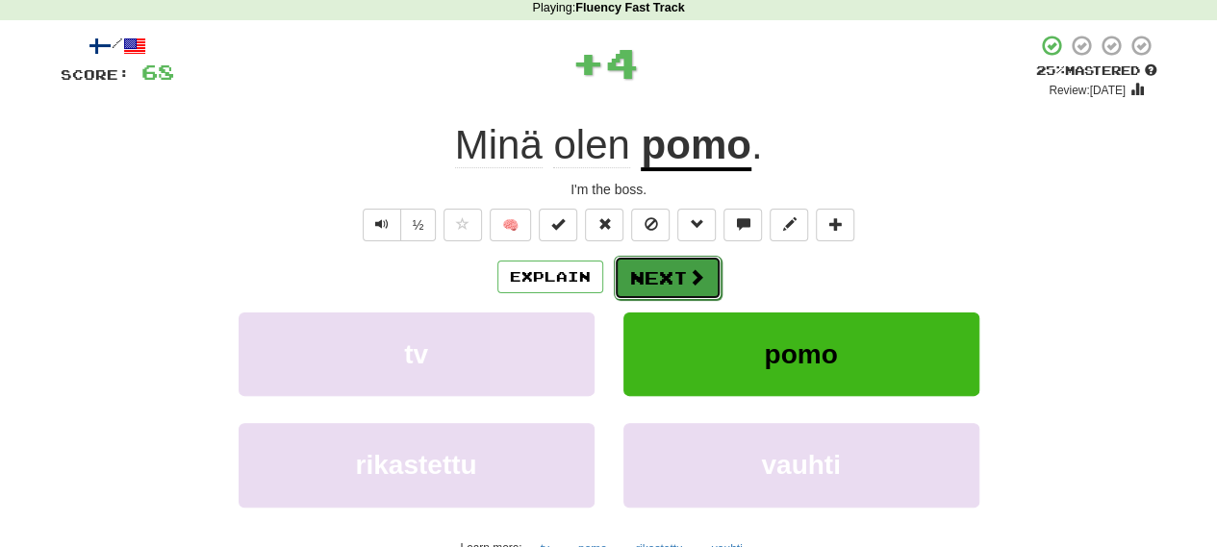
click at [663, 274] on button "Next" at bounding box center [668, 278] width 108 height 44
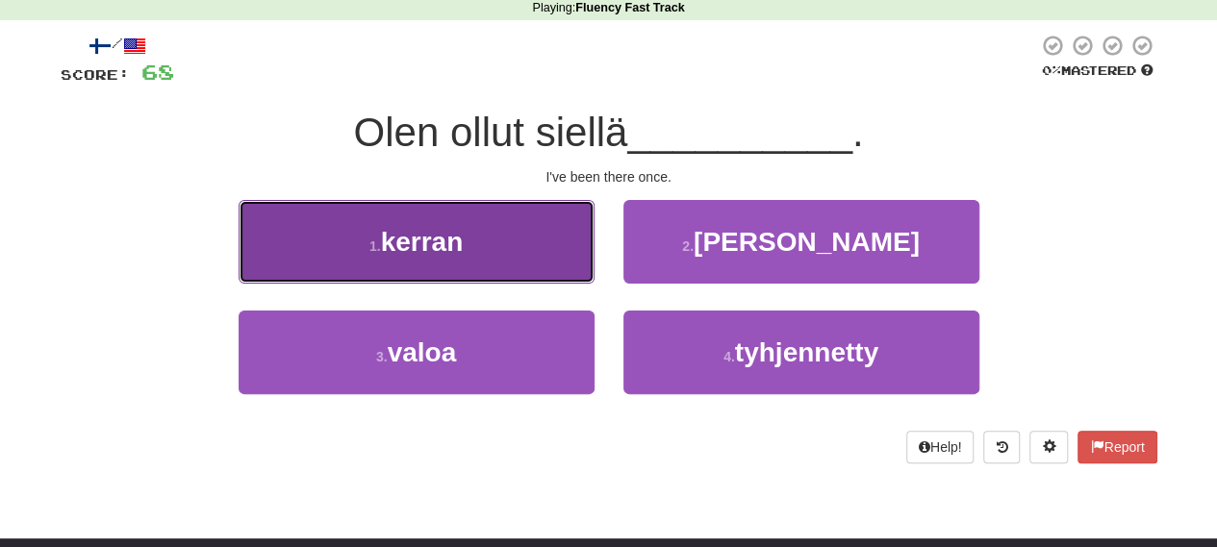
click at [435, 234] on span "kerran" at bounding box center [422, 242] width 83 height 30
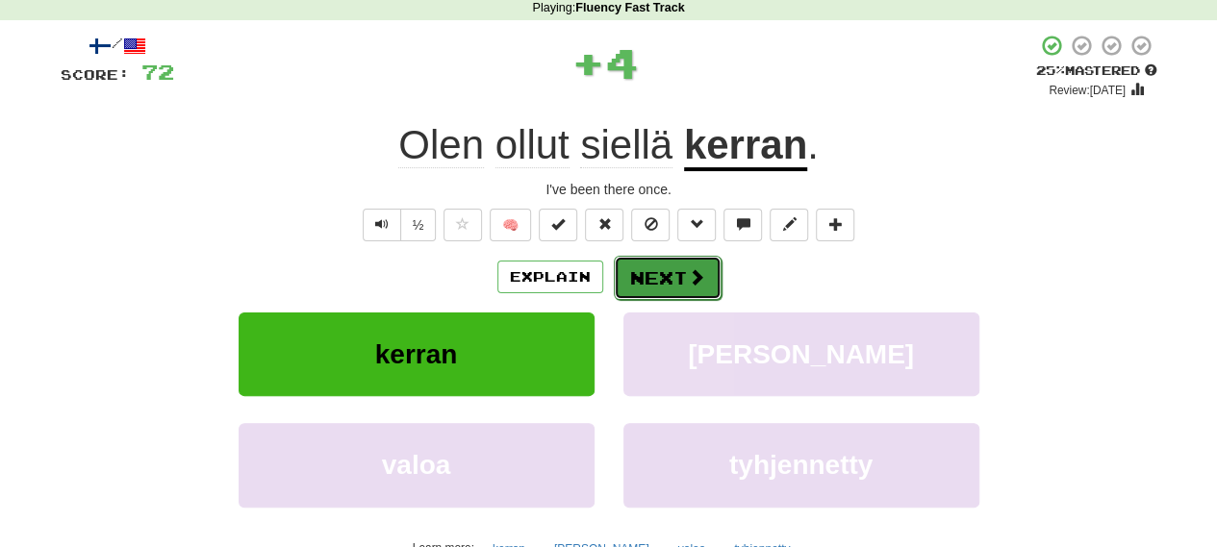
click at [690, 271] on button "Next" at bounding box center [668, 278] width 108 height 44
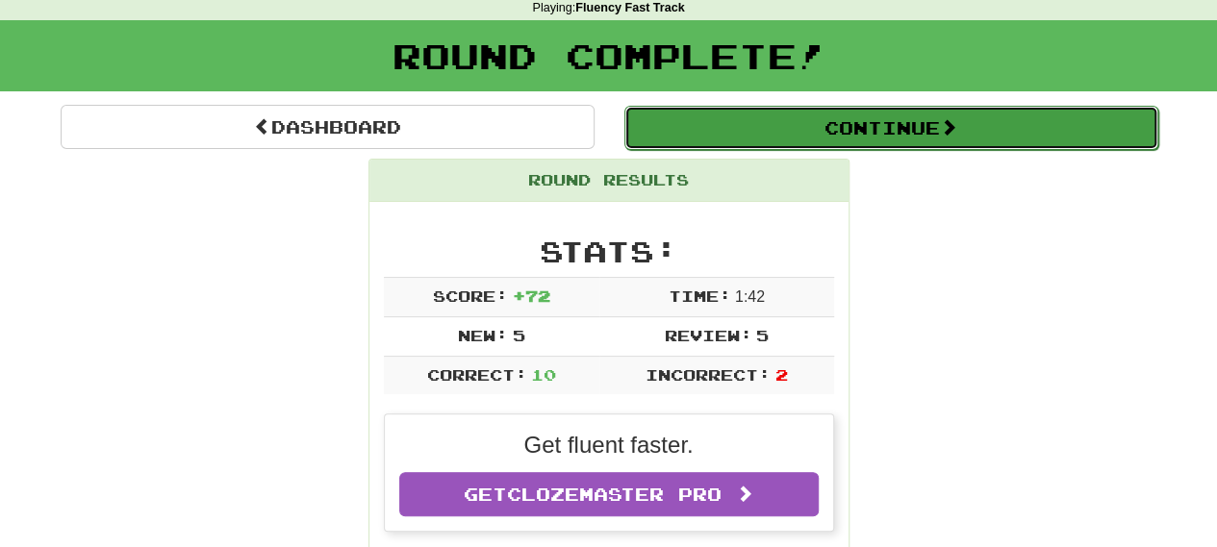
click at [908, 117] on button "Continue" at bounding box center [891, 128] width 534 height 44
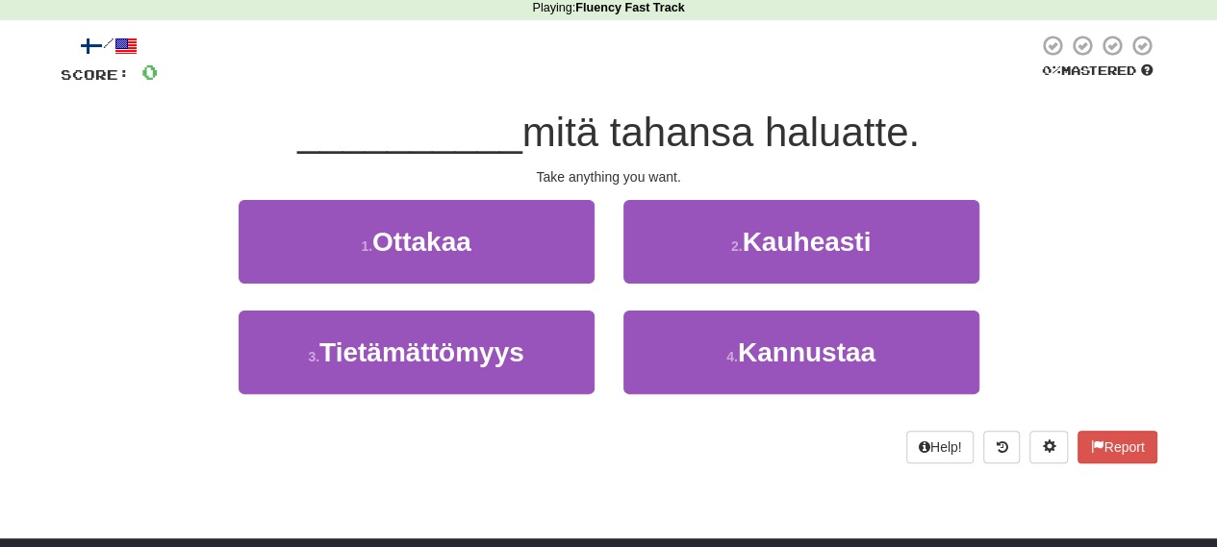
click at [1123, 527] on body "Dashboard Clozemaster seija / Toggle Dropdown Dashboard Leaderboard Activity Fe…" at bounding box center [608, 544] width 1217 height 1257
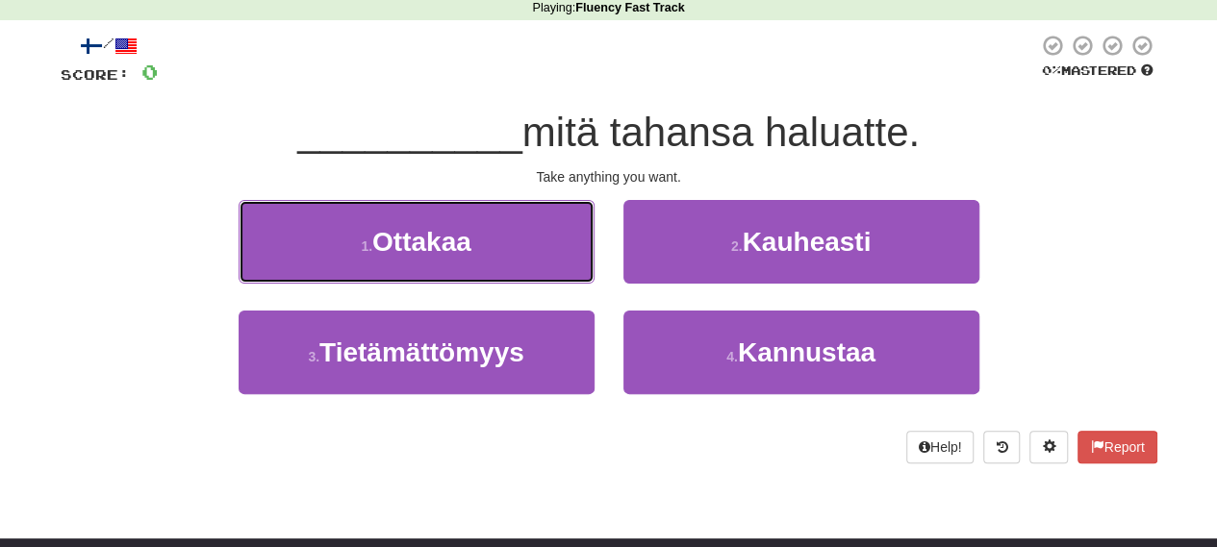
click at [470, 251] on span "Ottakaa" at bounding box center [421, 242] width 99 height 30
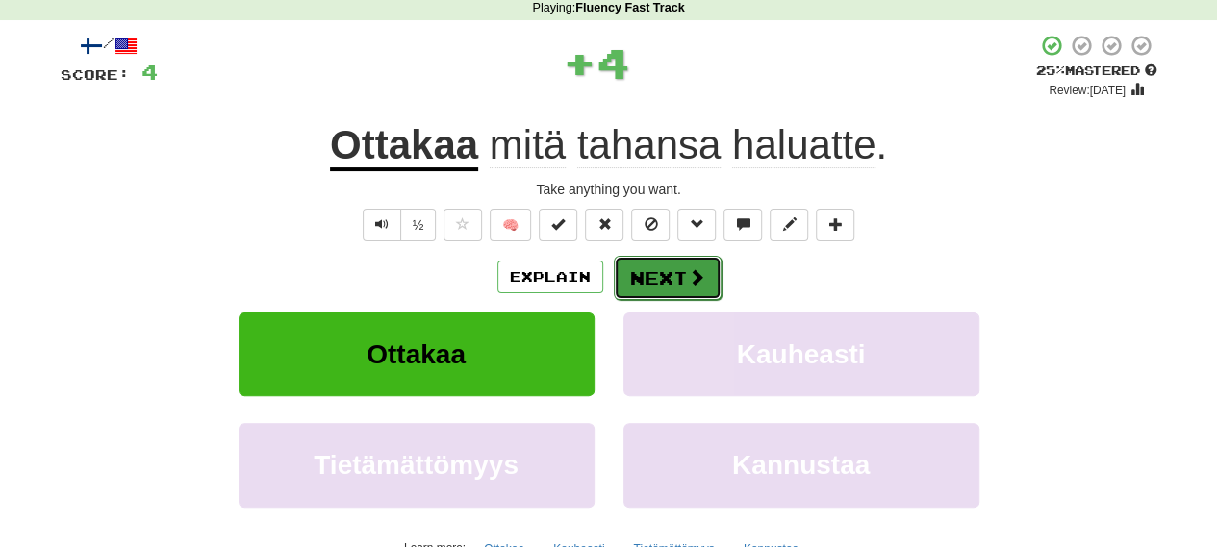
click at [674, 284] on button "Next" at bounding box center [668, 278] width 108 height 44
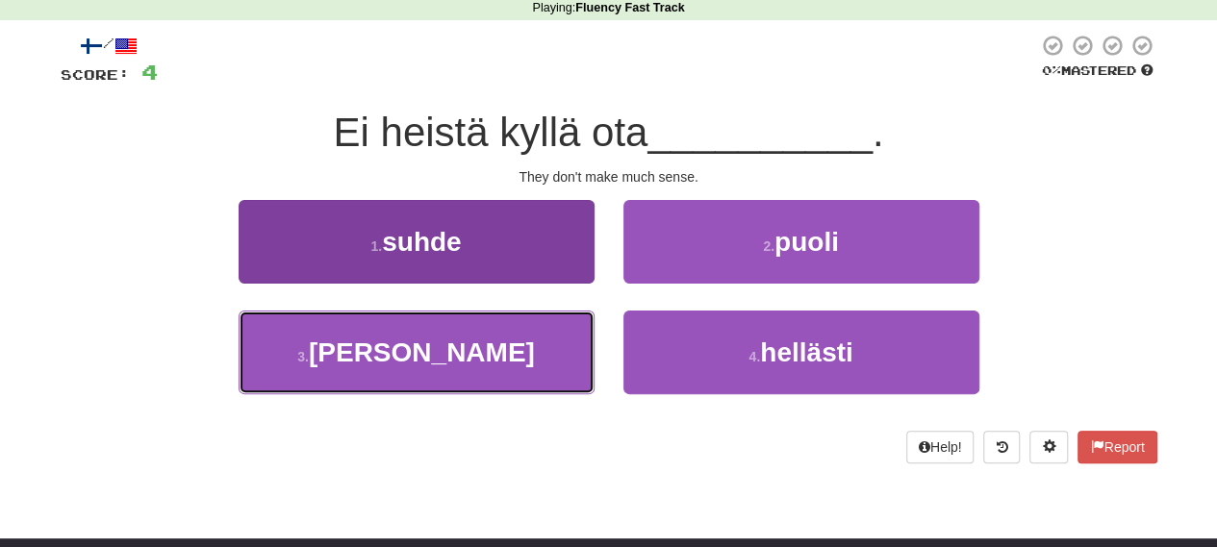
click at [362, 378] on button "3 . selvää" at bounding box center [417, 353] width 356 height 84
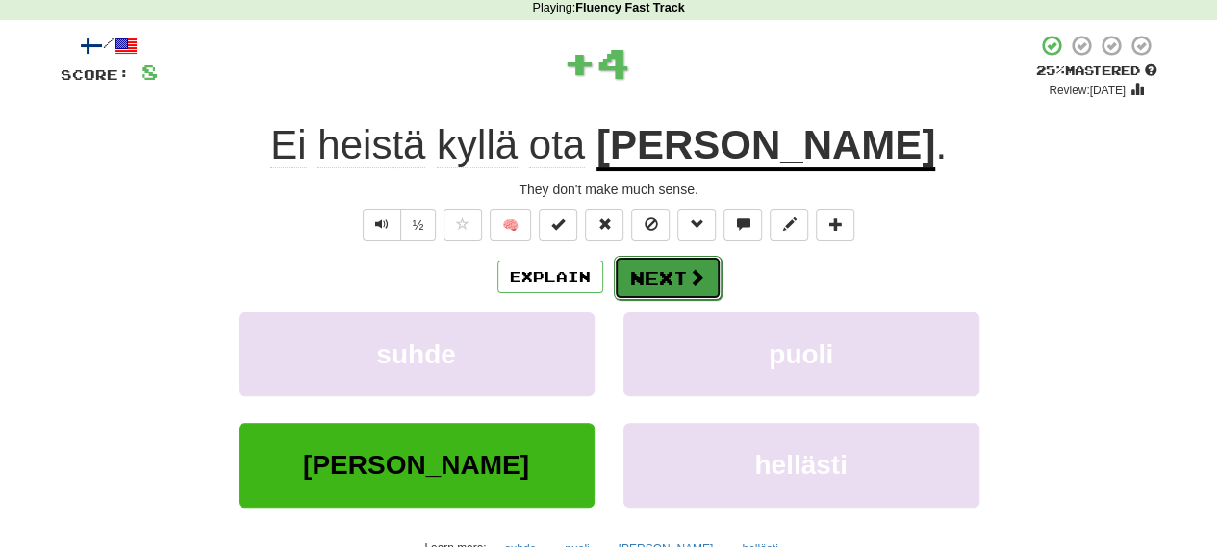
click at [689, 268] on span at bounding box center [696, 276] width 17 height 17
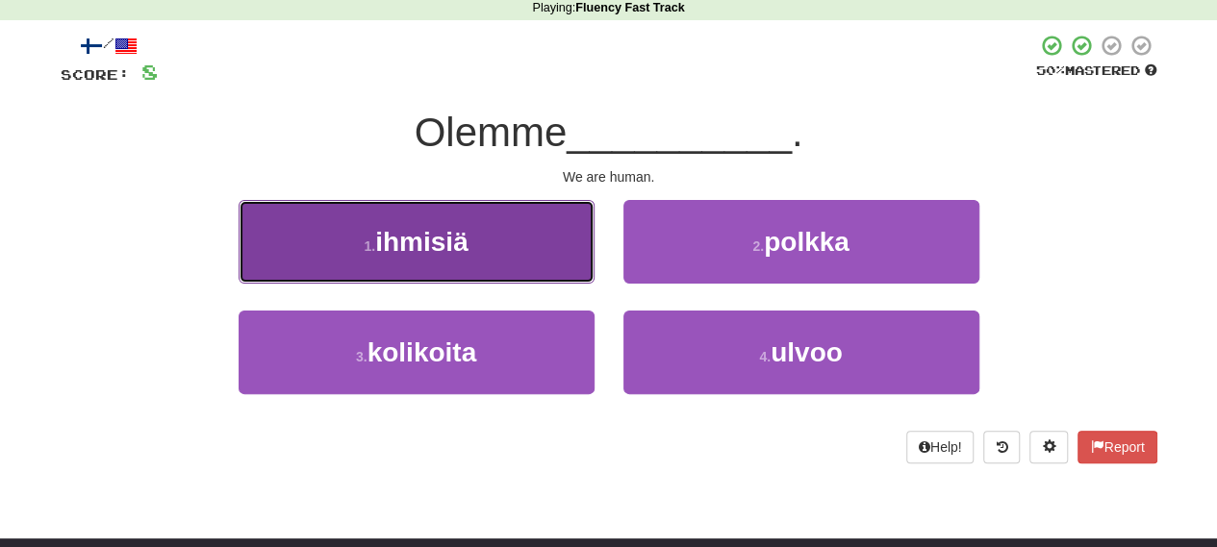
click at [466, 239] on span "ihmisiä" at bounding box center [421, 242] width 92 height 30
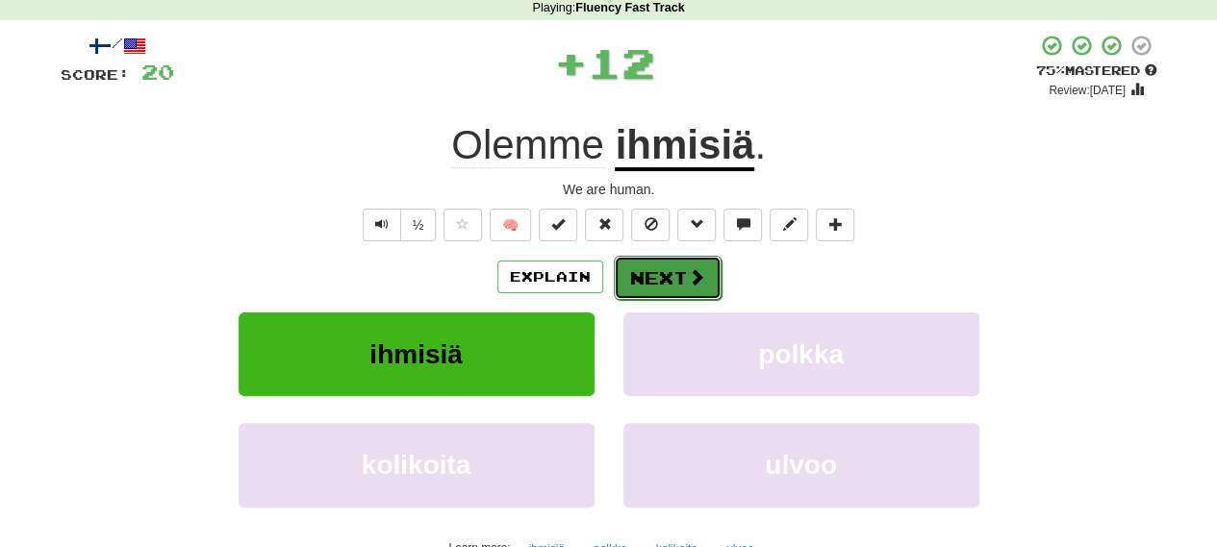
click at [665, 296] on button "Next" at bounding box center [668, 278] width 108 height 44
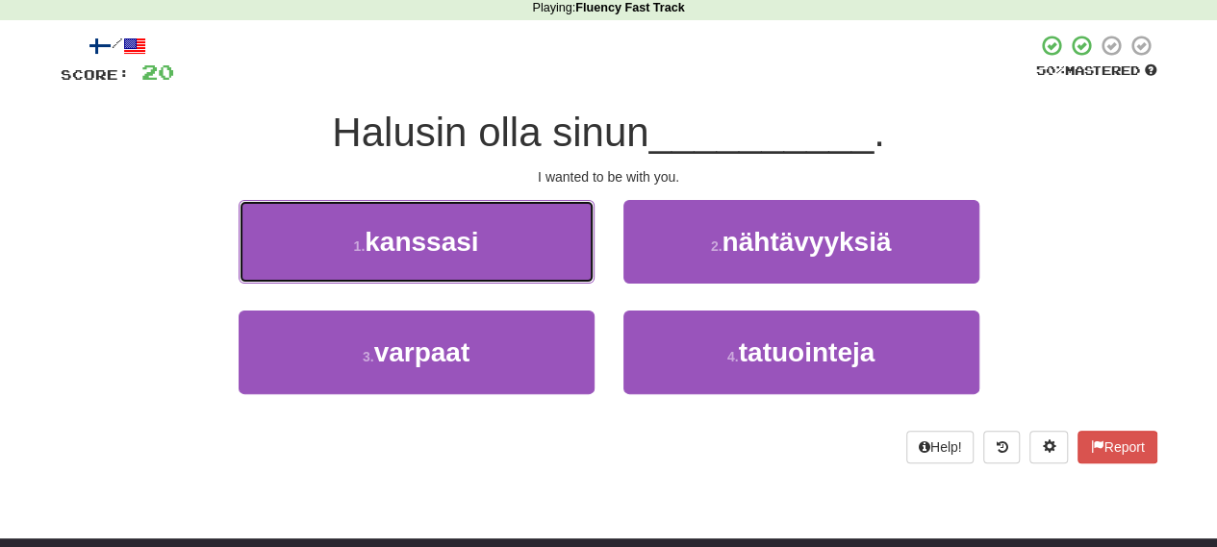
click at [466, 245] on span "kanssasi" at bounding box center [422, 242] width 114 height 30
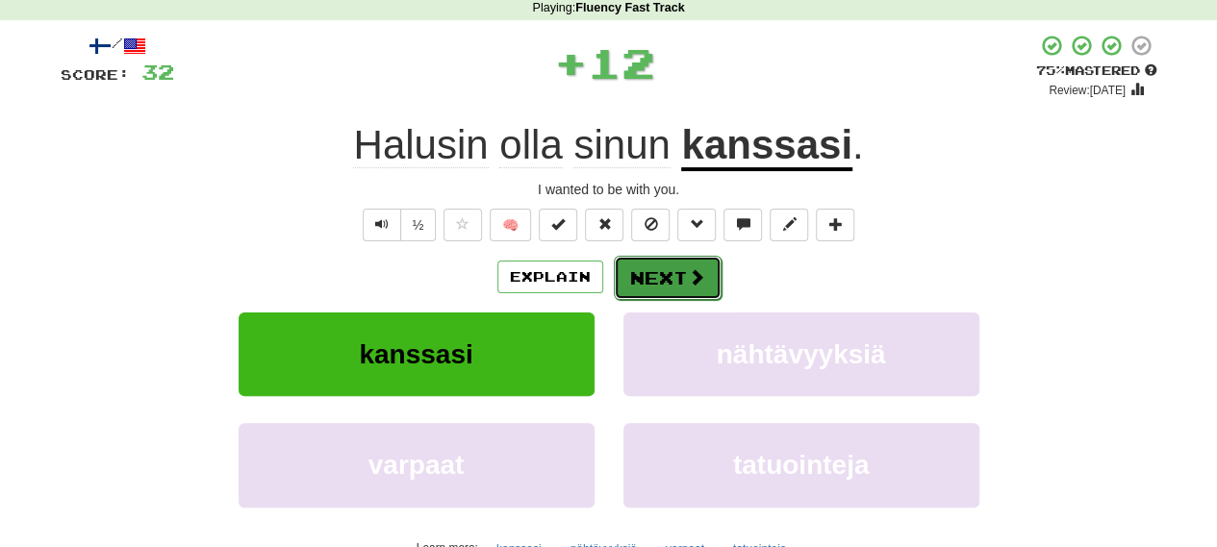
click at [690, 295] on button "Next" at bounding box center [668, 278] width 108 height 44
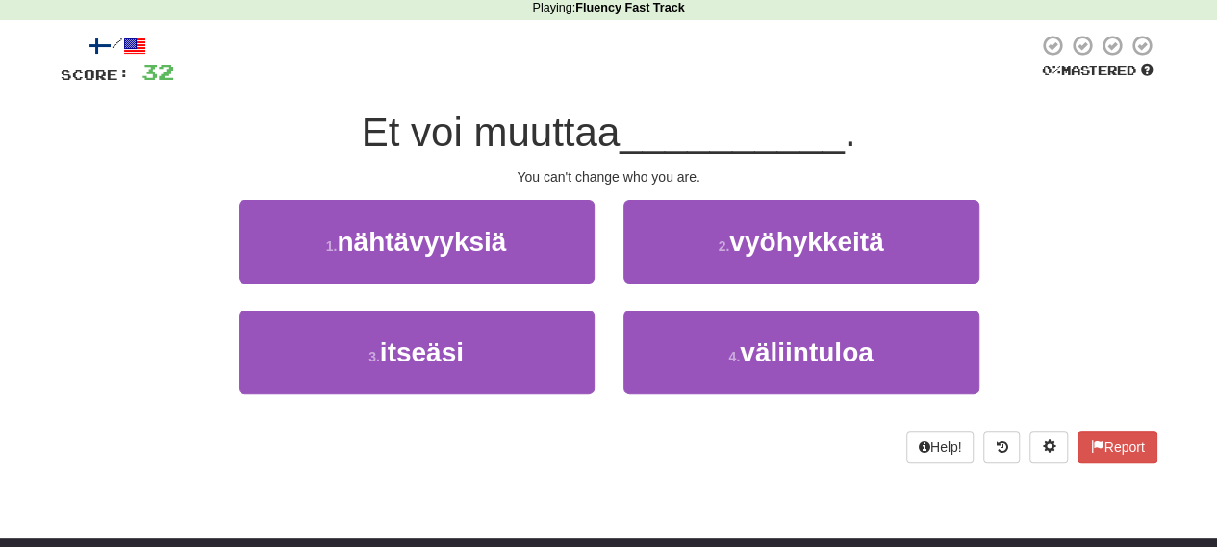
click at [682, 294] on div "2 . vyöhykkeitä" at bounding box center [801, 255] width 385 height 111
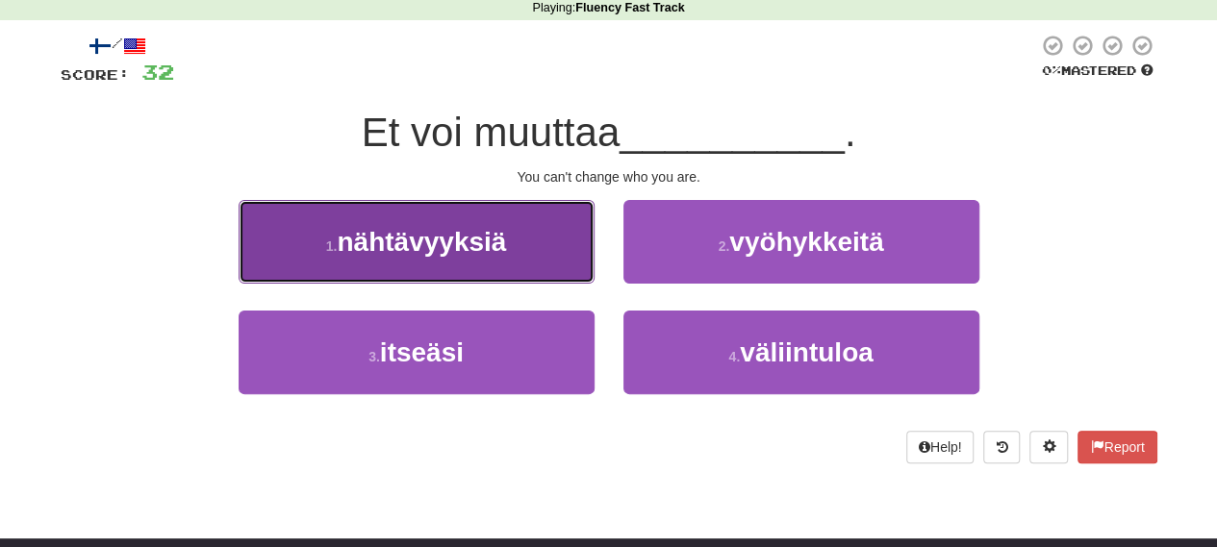
click at [493, 255] on span "nähtävyyksiä" at bounding box center [421, 242] width 169 height 30
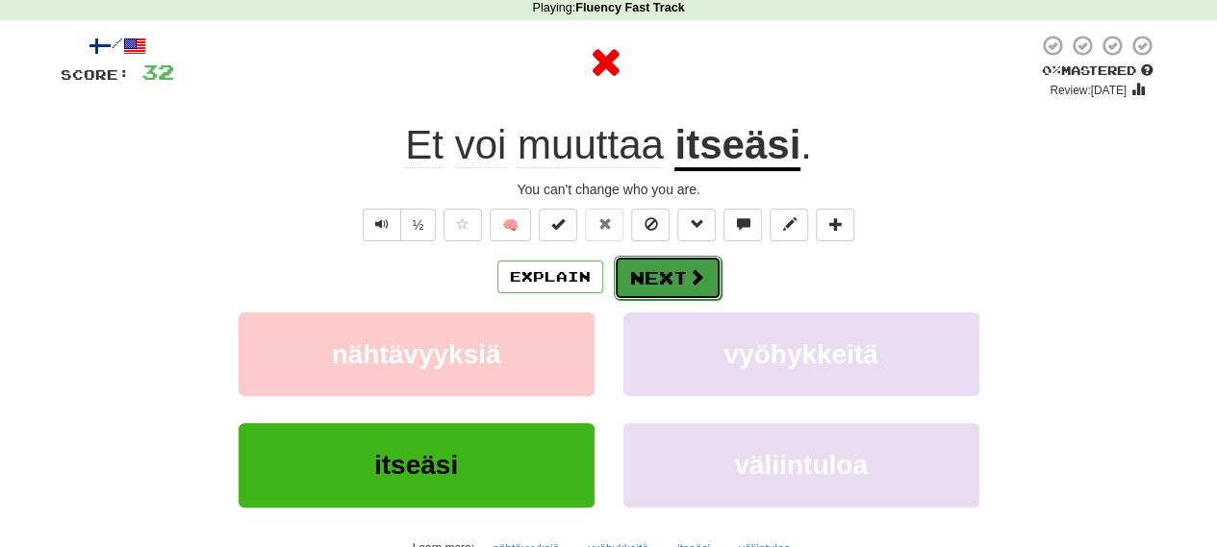
click at [680, 261] on button "Next" at bounding box center [668, 278] width 108 height 44
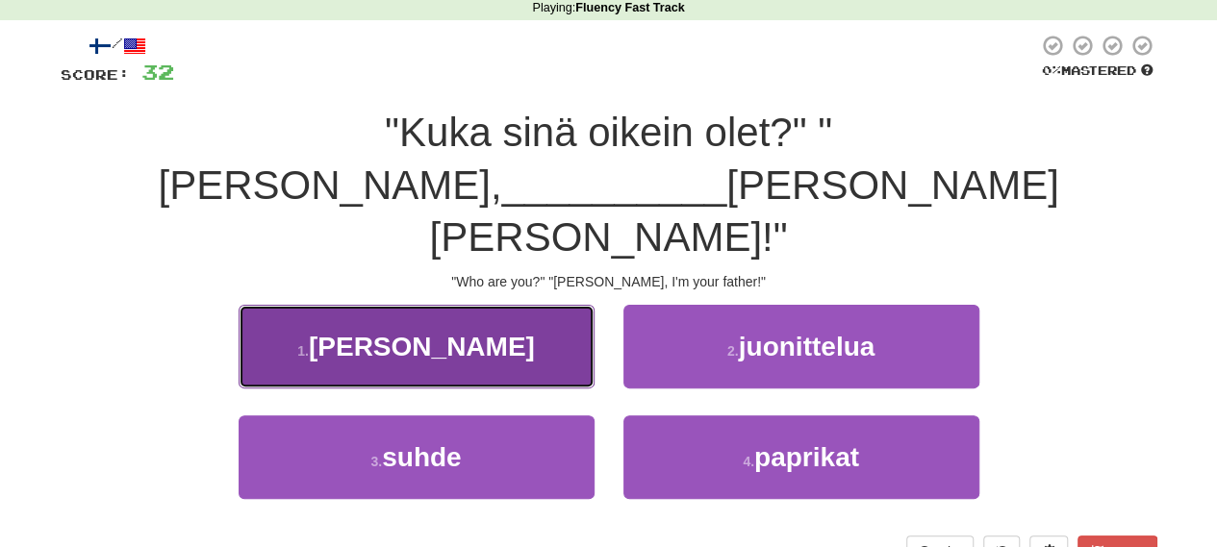
click at [410, 332] on span "minähän" at bounding box center [422, 347] width 226 height 30
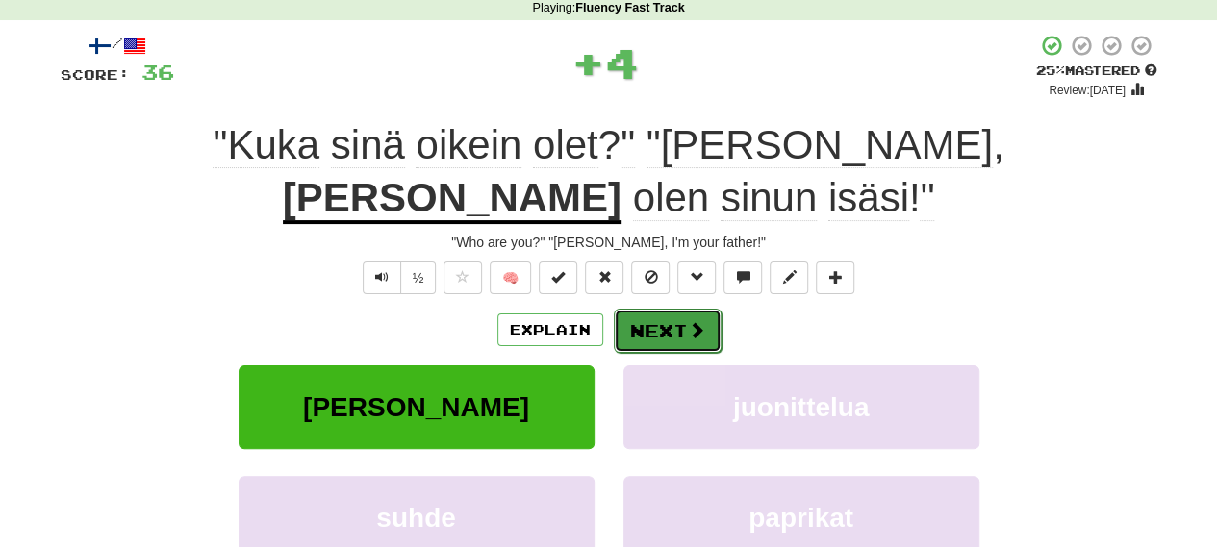
click at [672, 309] on button "Next" at bounding box center [668, 331] width 108 height 44
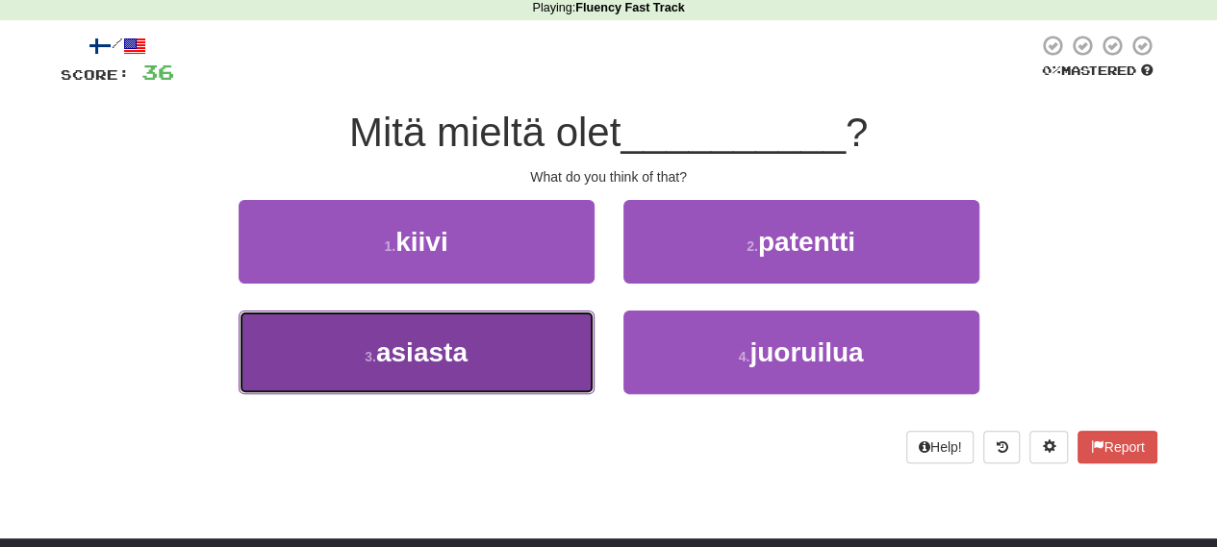
click at [457, 342] on span "asiasta" at bounding box center [421, 353] width 91 height 30
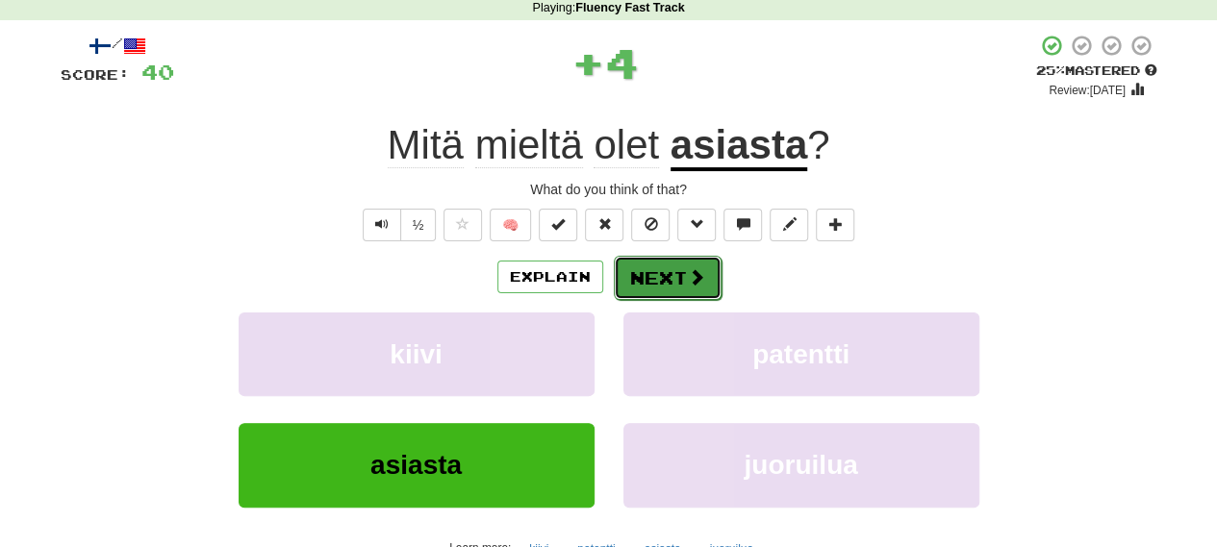
click at [700, 265] on button "Next" at bounding box center [668, 278] width 108 height 44
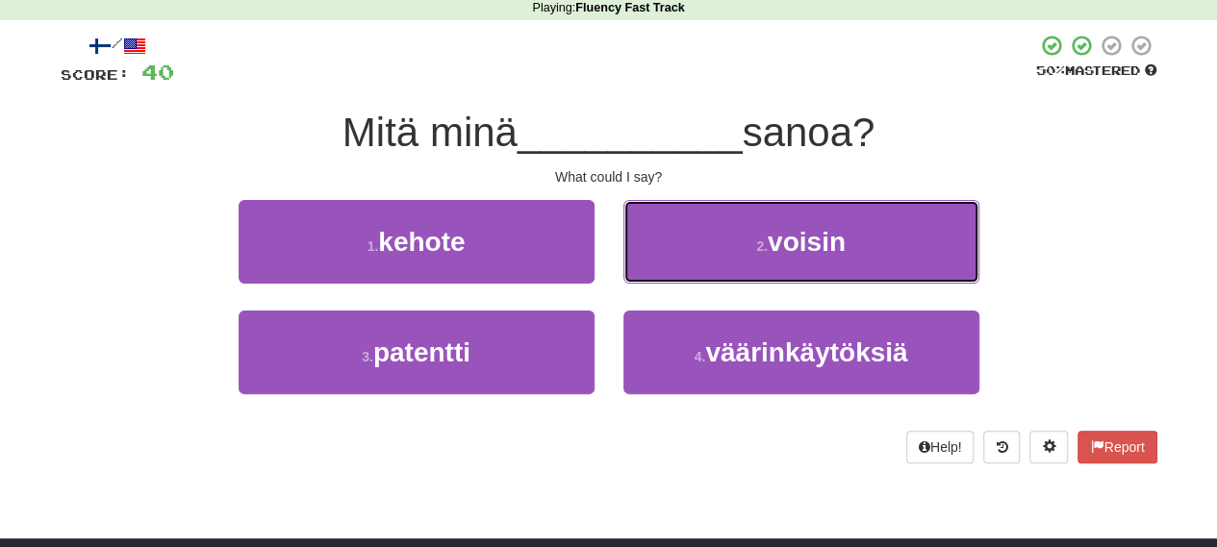
click at [699, 265] on button "2 . voisin" at bounding box center [801, 242] width 356 height 84
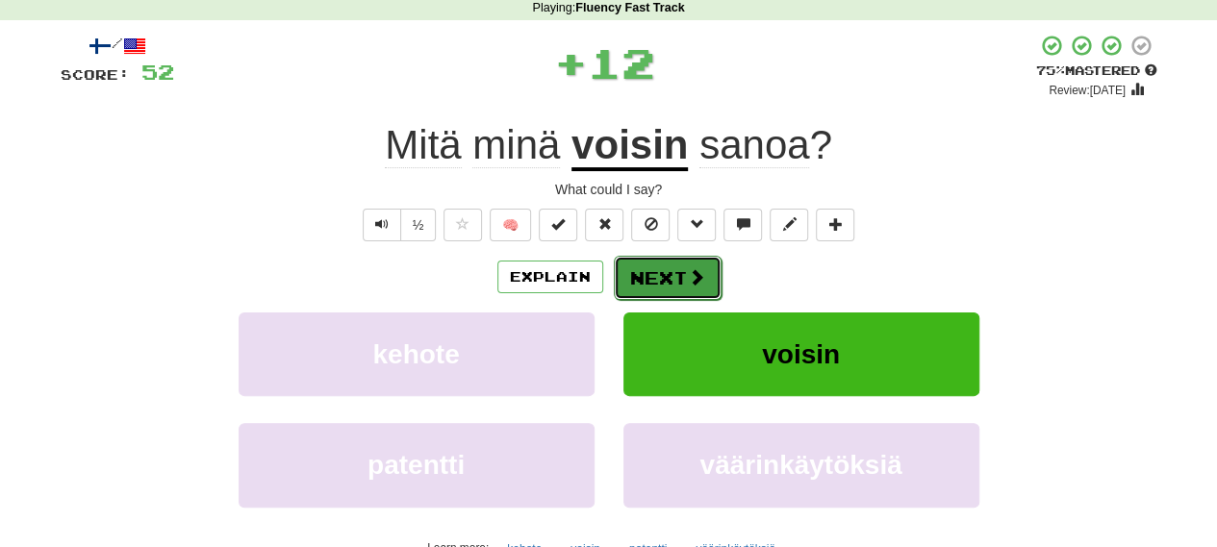
click at [673, 279] on button "Next" at bounding box center [668, 278] width 108 height 44
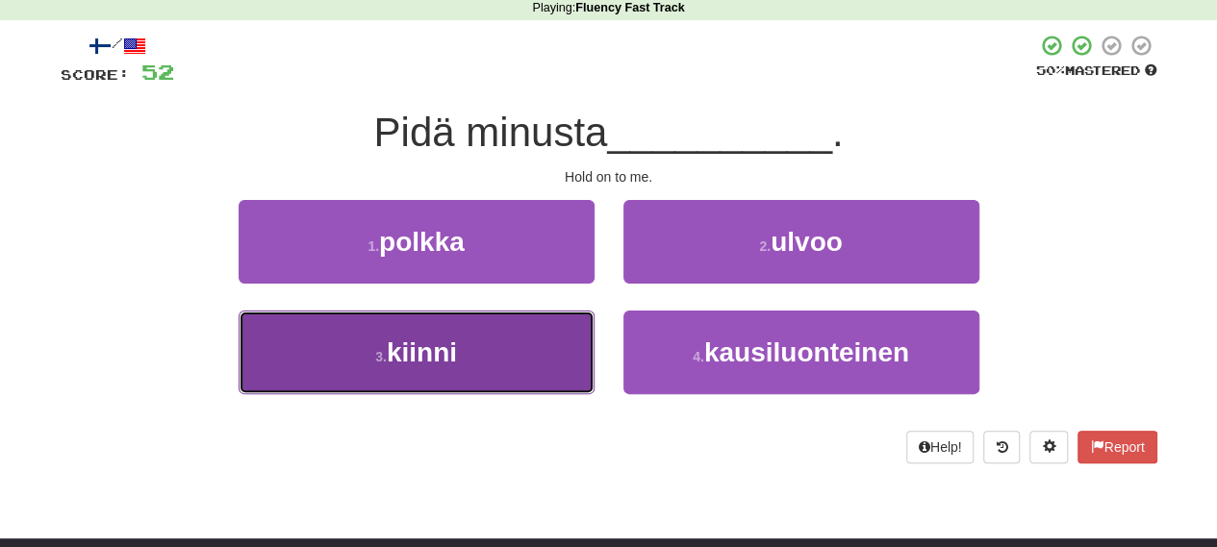
click at [513, 342] on button "3 . kiinni" at bounding box center [417, 353] width 356 height 84
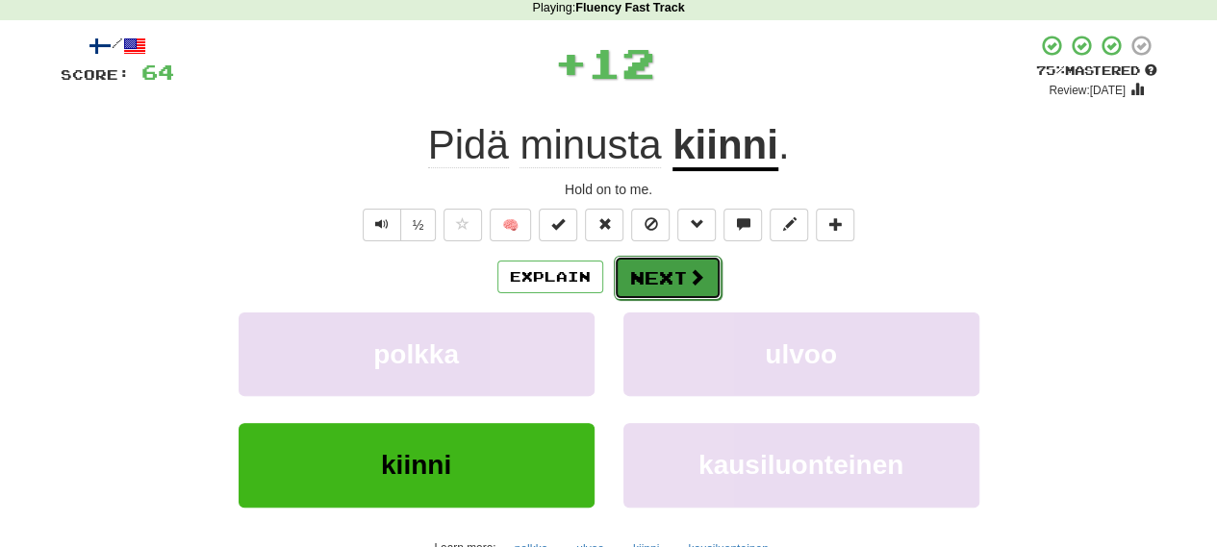
click at [654, 264] on button "Next" at bounding box center [668, 278] width 108 height 44
